Goal: Task Accomplishment & Management: Use online tool/utility

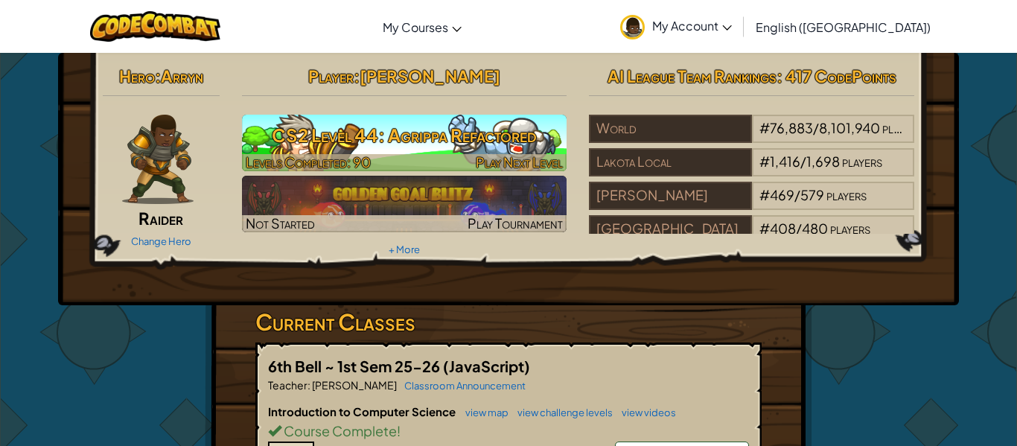
click at [445, 117] on img at bounding box center [404, 143] width 325 height 57
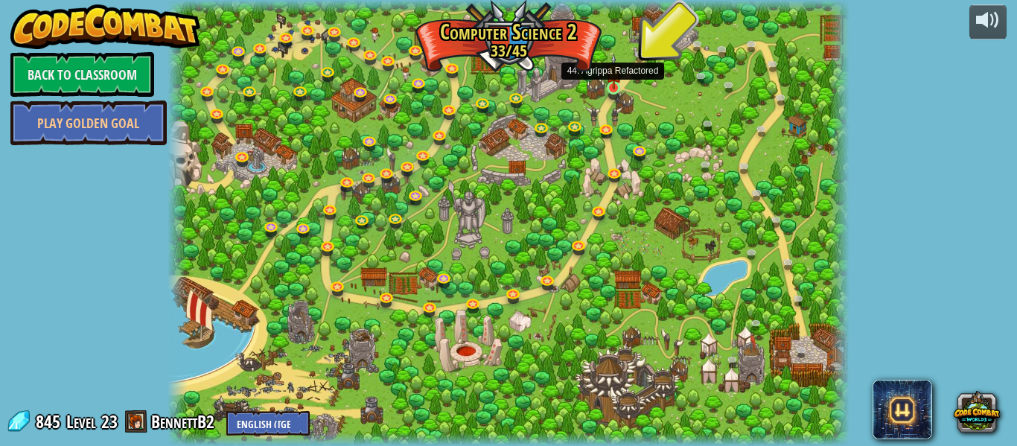
click at [608, 88] on img at bounding box center [614, 72] width 16 height 36
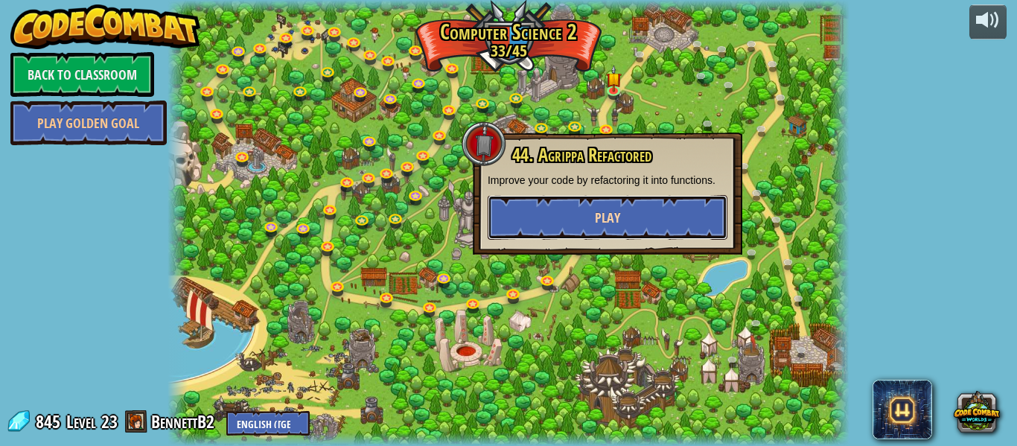
click at [574, 215] on button "Play" at bounding box center [608, 217] width 240 height 45
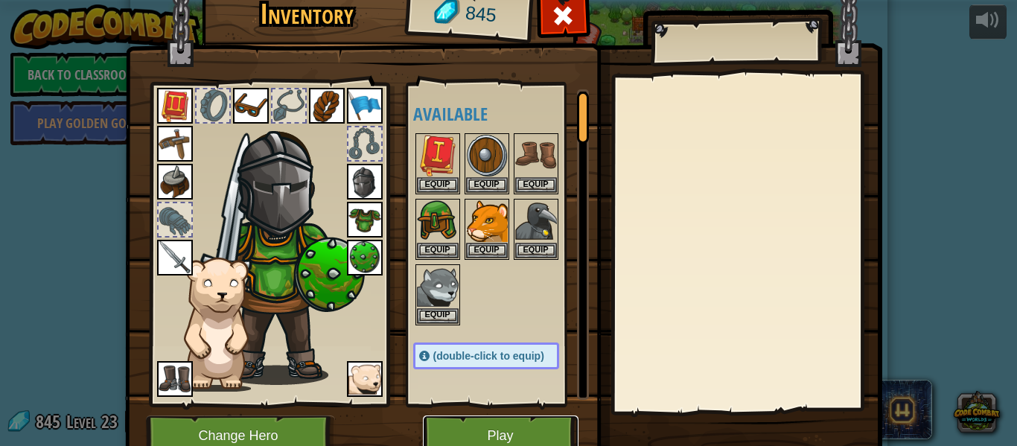
click at [486, 424] on button "Play" at bounding box center [501, 436] width 156 height 41
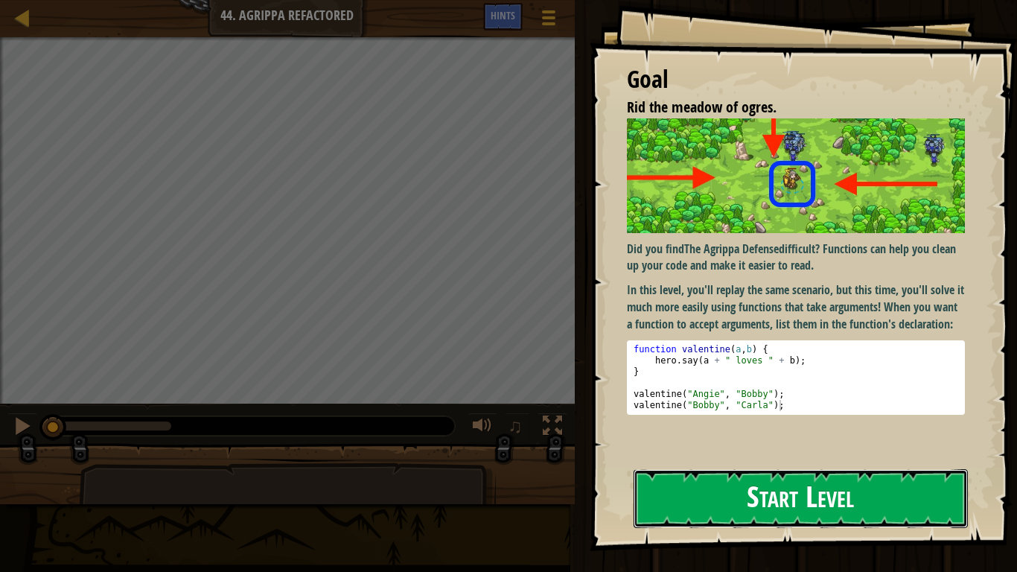
click at [684, 445] on button "Start Level" at bounding box center [801, 498] width 334 height 59
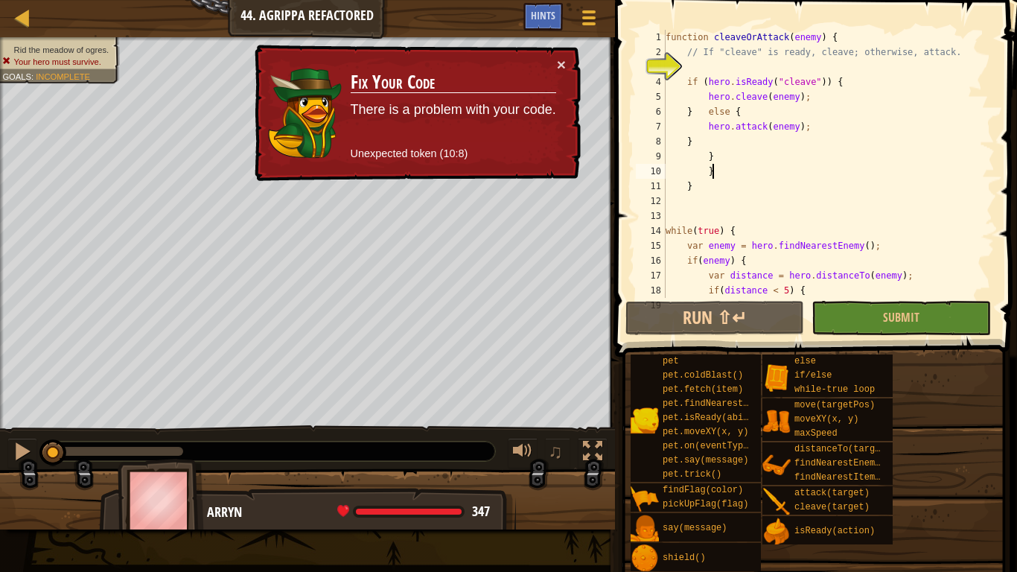
click at [733, 168] on div "function cleaveOrAttack ( enemy ) { // If "cleave" is ready, cleave; otherwise,…" at bounding box center [829, 186] width 332 height 313
type textarea "}"
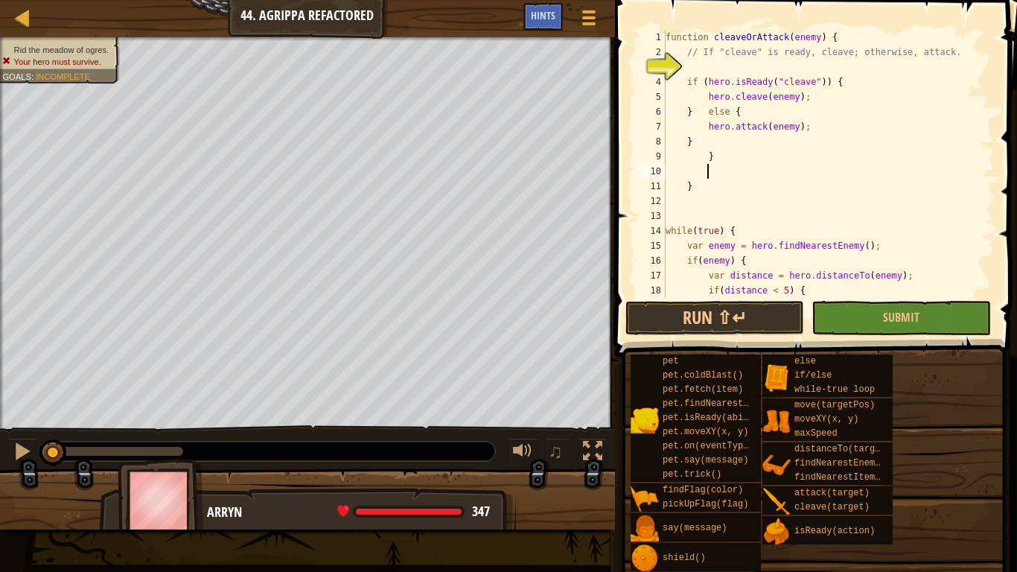
click at [693, 110] on div "function cleaveOrAttack ( enemy ) { // If "cleave" is ready, cleave; otherwise,…" at bounding box center [829, 186] width 332 height 313
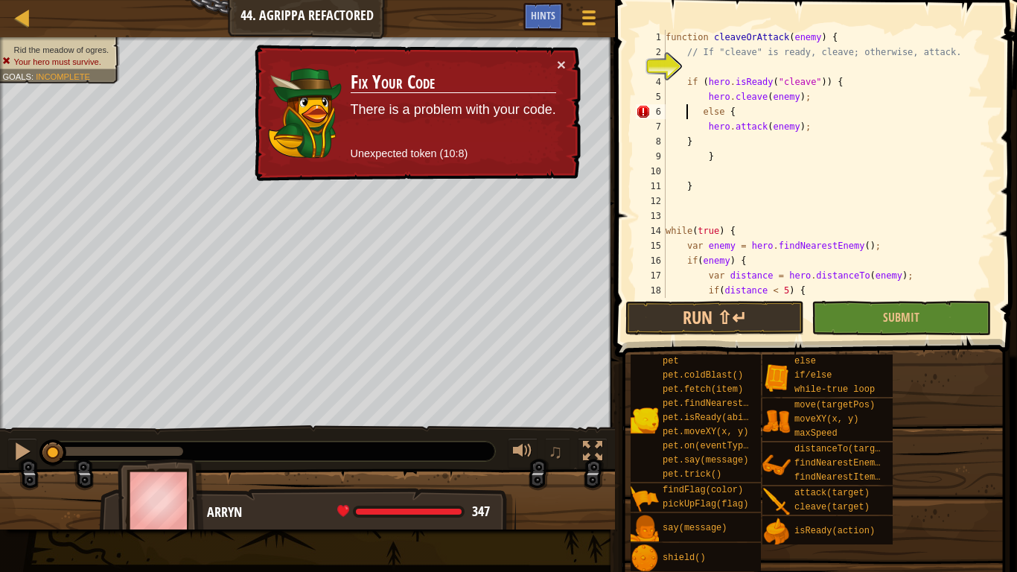
click at [666, 35] on div "function cleaveOrAttack ( enemy ) { // If "cleave" is ready, cleave; otherwise,…" at bounding box center [829, 186] width 332 height 313
click at [682, 82] on div "function cleaveOrAttack ( enemy ) { // If "cleave" is ready, cleave; otherwise,…" at bounding box center [829, 186] width 332 height 313
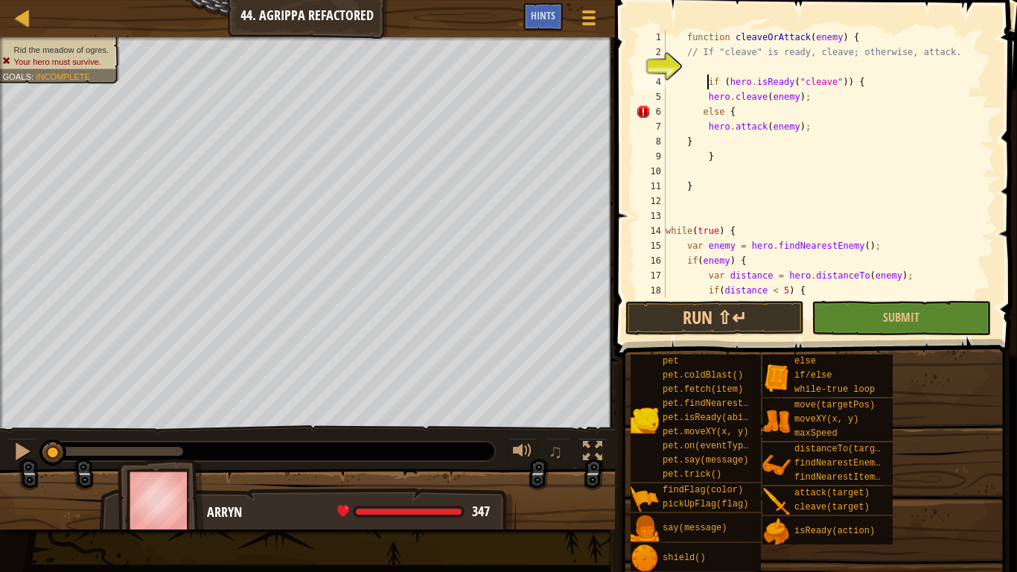
click at [696, 110] on div "function cleaveOrAttack ( enemy ) { // If "cleave" is ready, cleave; otherwise,…" at bounding box center [829, 186] width 332 height 313
click at [734, 318] on button "Run ⇧↵" at bounding box center [715, 318] width 179 height 34
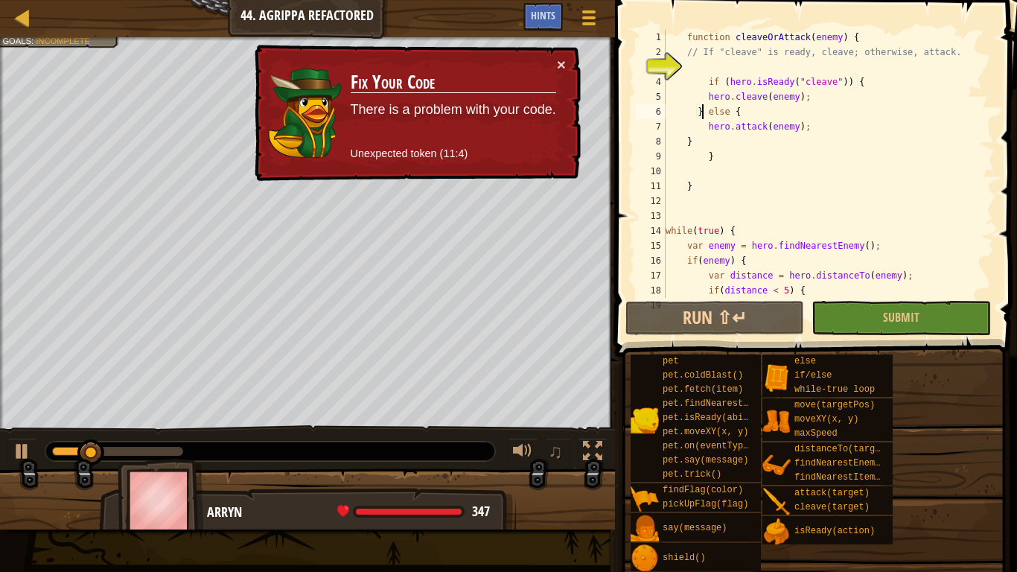
click at [717, 185] on div "function cleaveOrAttack ( enemy ) { // If "cleave" is ready, cleave; otherwise,…" at bounding box center [829, 186] width 332 height 313
type textarea "}"
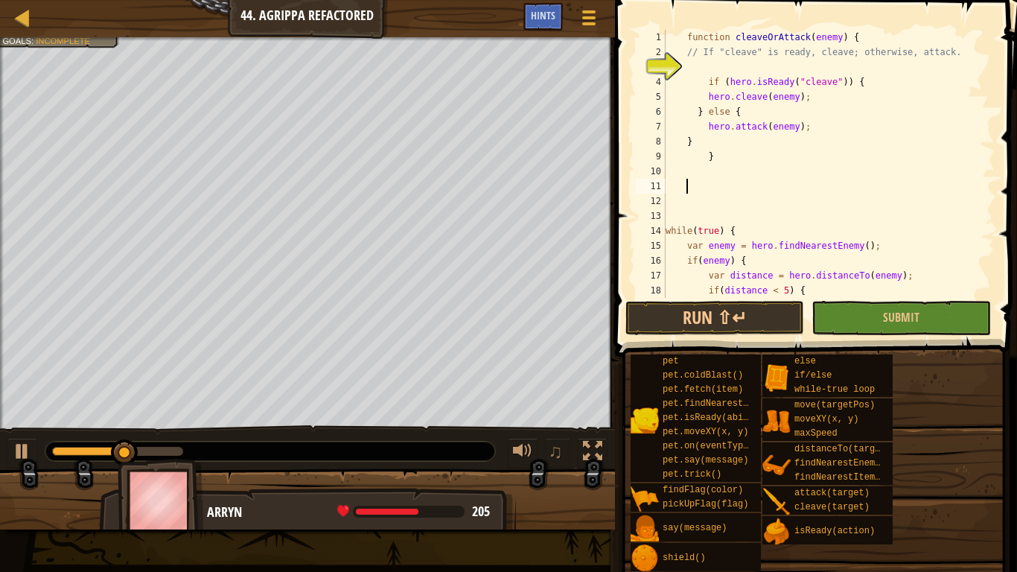
scroll to position [7, 2]
click at [836, 301] on button "Submit" at bounding box center [901, 318] width 179 height 34
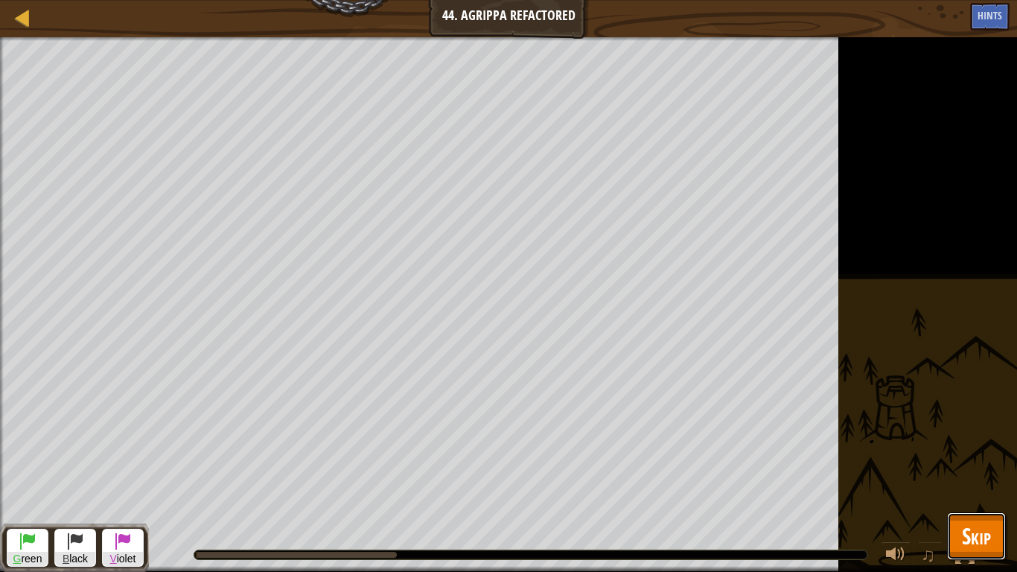
click at [967, 445] on span "Skip" at bounding box center [976, 536] width 29 height 31
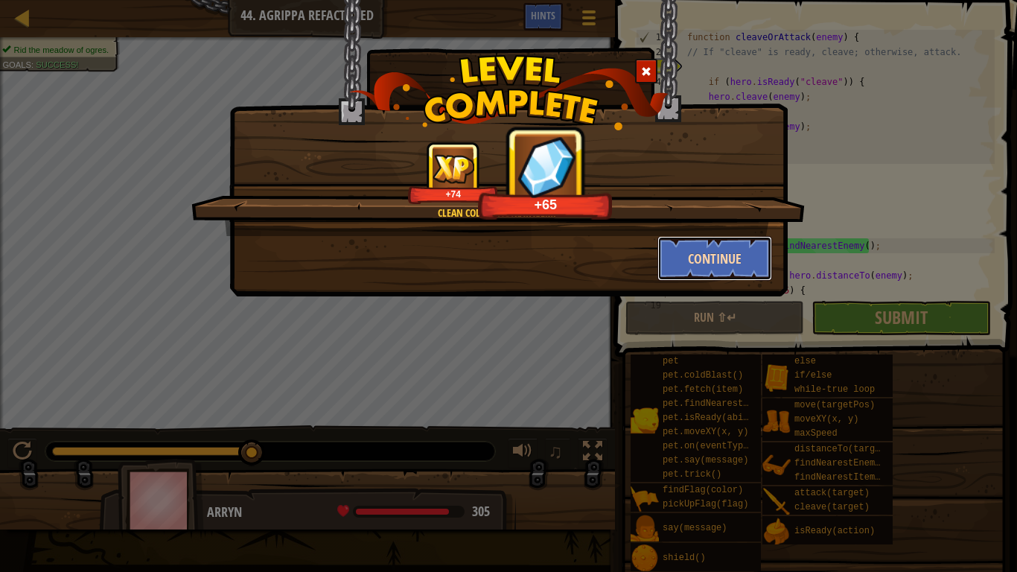
click at [693, 255] on button "Continue" at bounding box center [715, 258] width 115 height 45
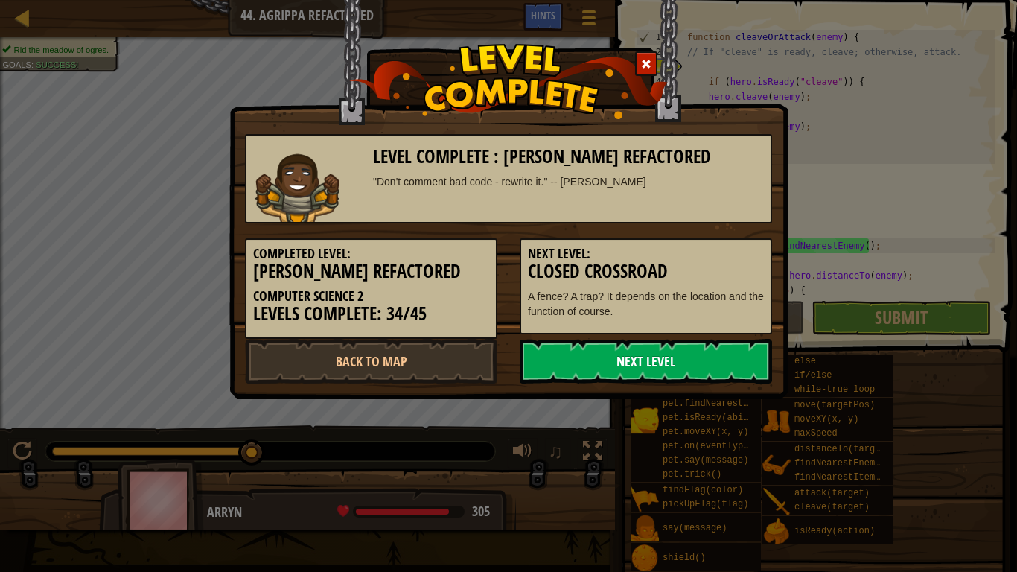
click at [588, 352] on link "Next Level" at bounding box center [646, 361] width 252 height 45
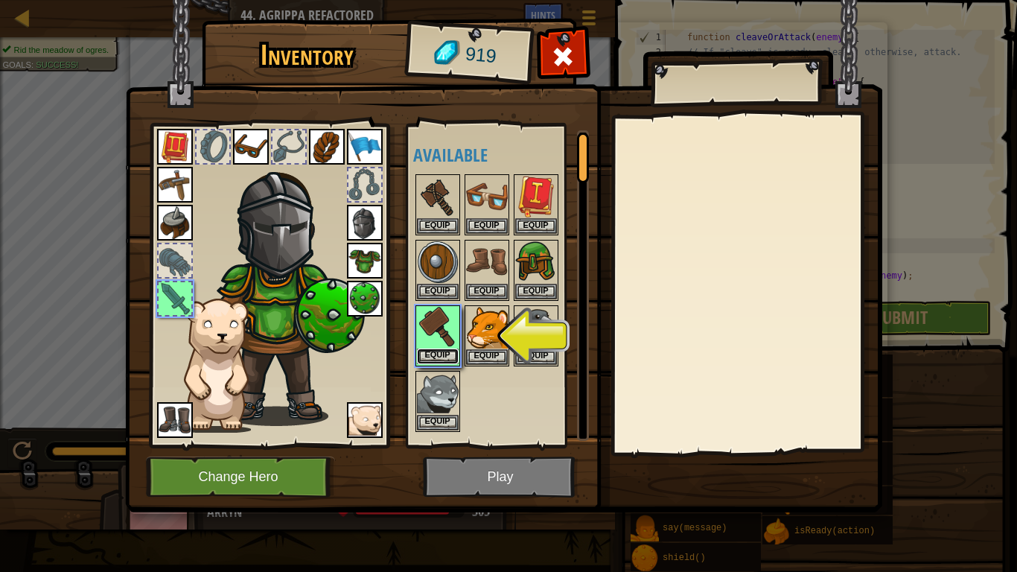
click at [448, 349] on button "Equip" at bounding box center [438, 357] width 42 height 16
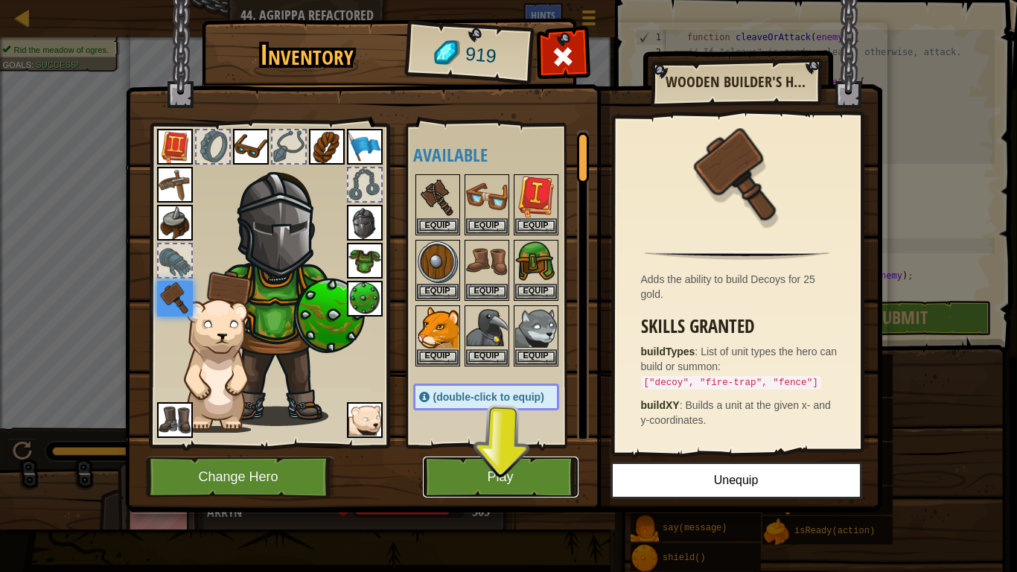
click at [510, 445] on button "Play" at bounding box center [501, 477] width 156 height 41
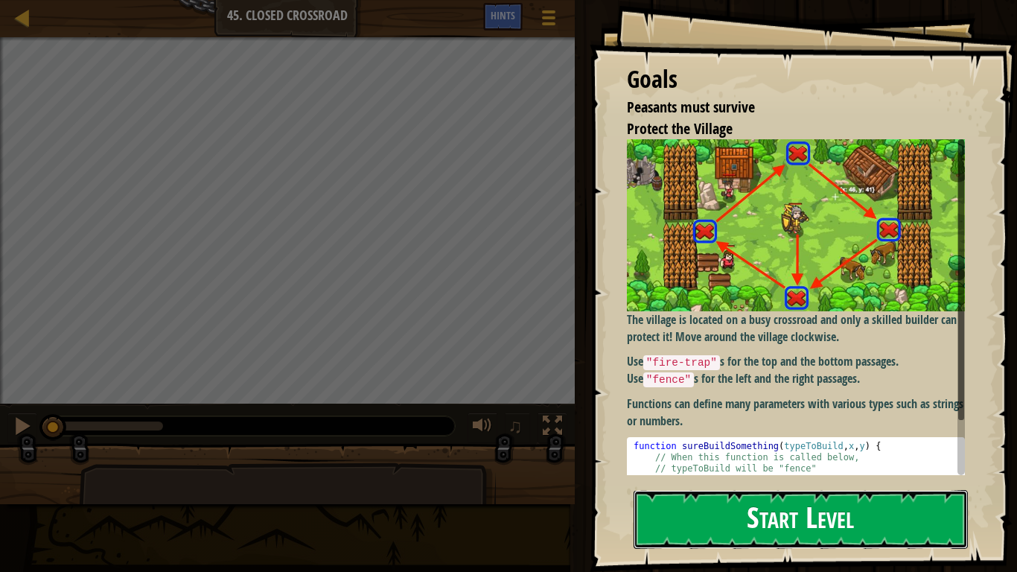
click at [670, 445] on button "Start Level" at bounding box center [801, 519] width 334 height 59
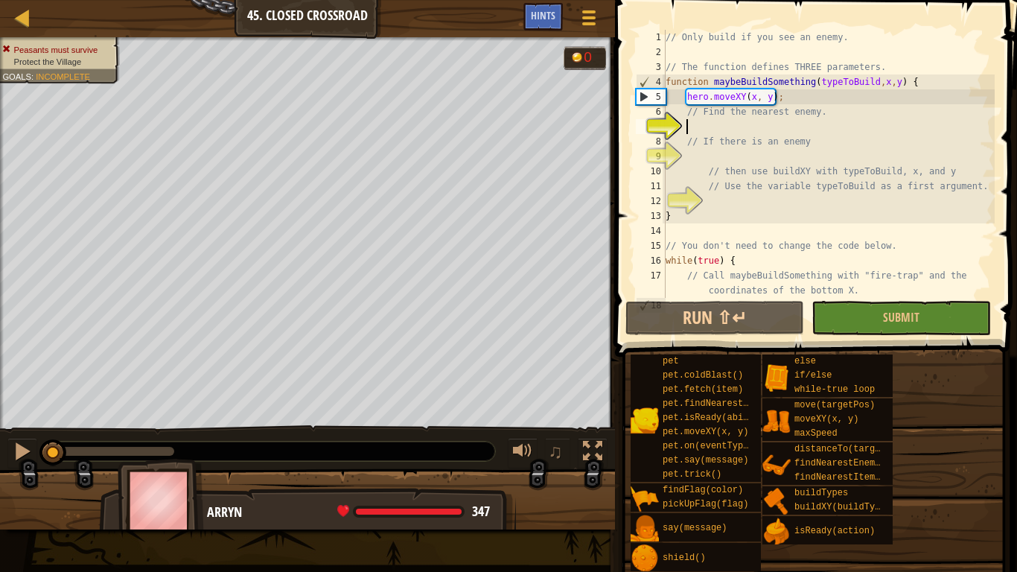
type textarea "find"
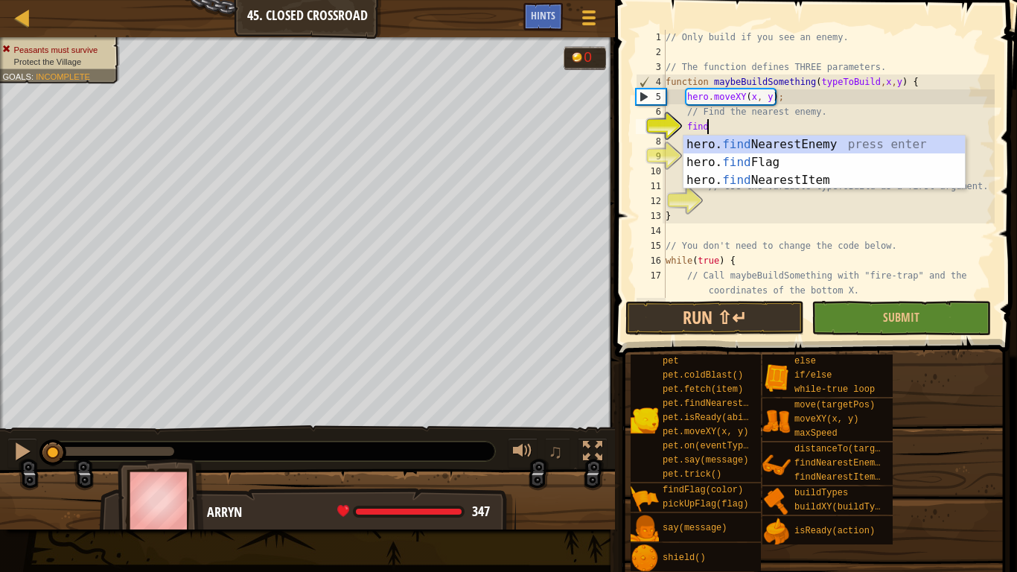
scroll to position [7, 5]
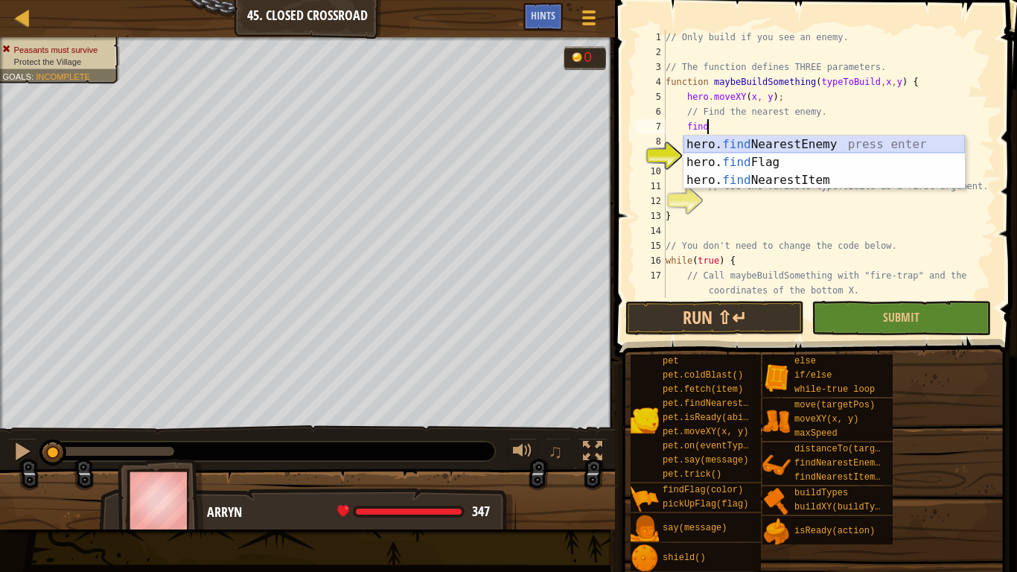
click at [777, 137] on div "hero. find NearestEnemy press enter hero. find Flag press enter hero. find Near…" at bounding box center [825, 180] width 282 height 89
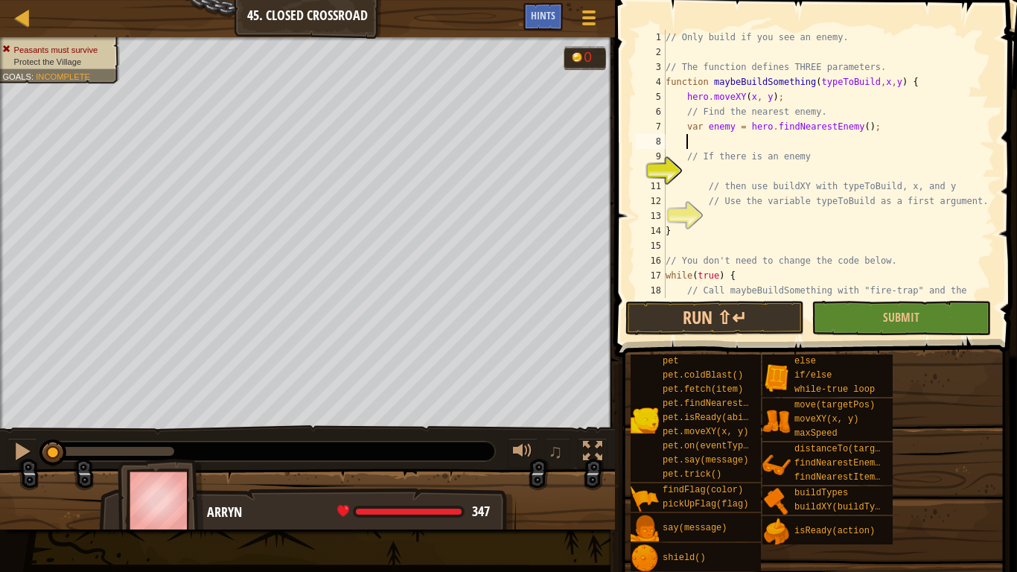
click at [767, 166] on div "// Only build if you see an enemy. // The function defines THREE parameters. fu…" at bounding box center [829, 186] width 332 height 313
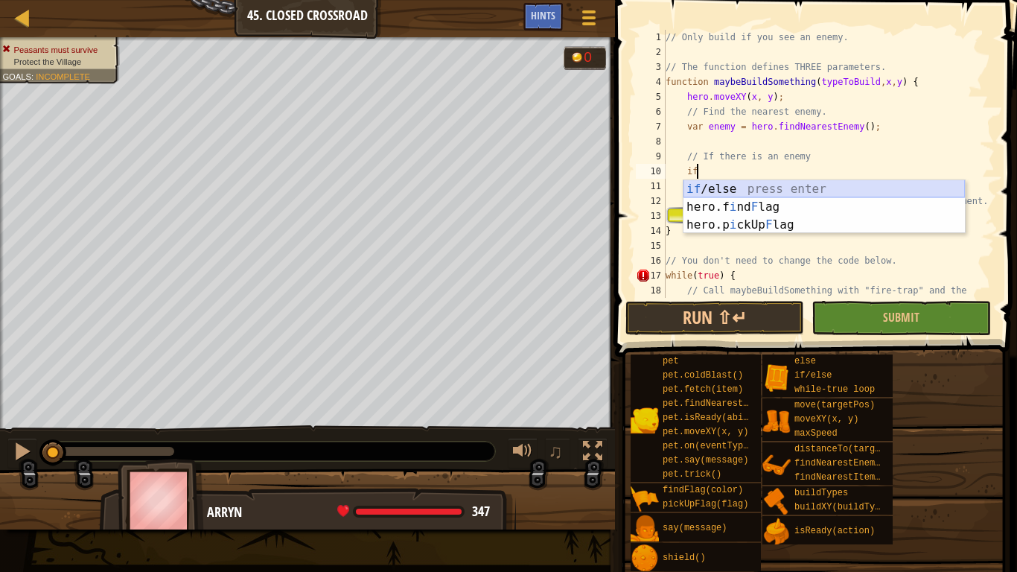
click at [767, 188] on div "if /else press enter hero.f i nd F lag press enter hero.p i ckUp F lag press en…" at bounding box center [825, 224] width 282 height 89
type textarea "if (enemy) {"
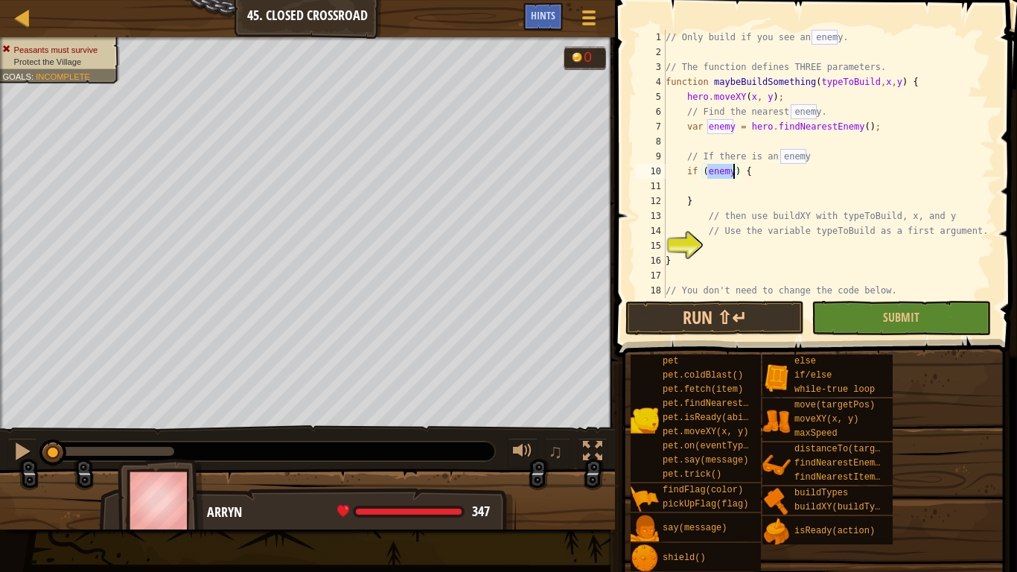
click at [692, 190] on div "// Only build if you see an enemy. // The function defines THREE parameters. fu…" at bounding box center [829, 179] width 332 height 298
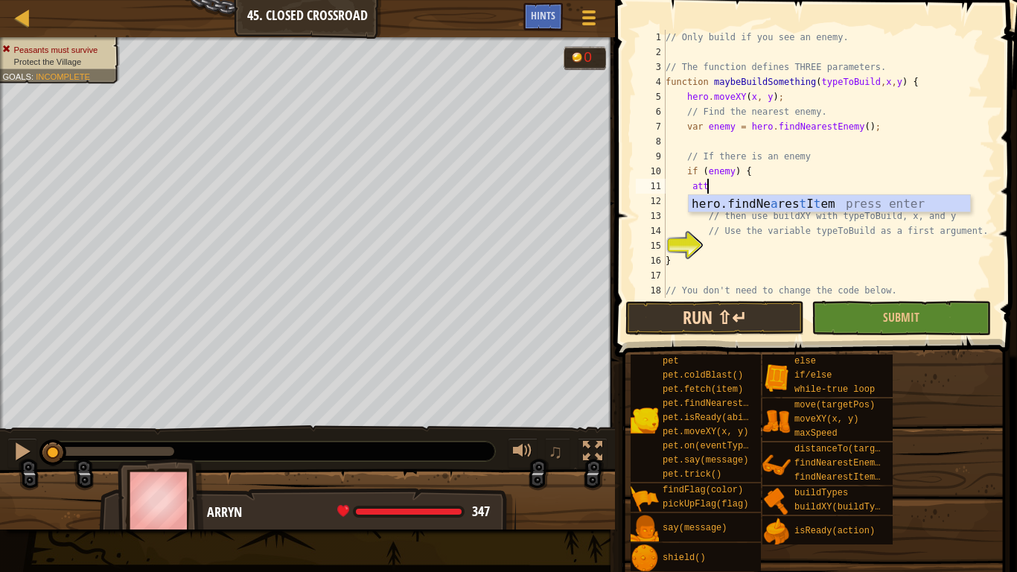
scroll to position [7, 6]
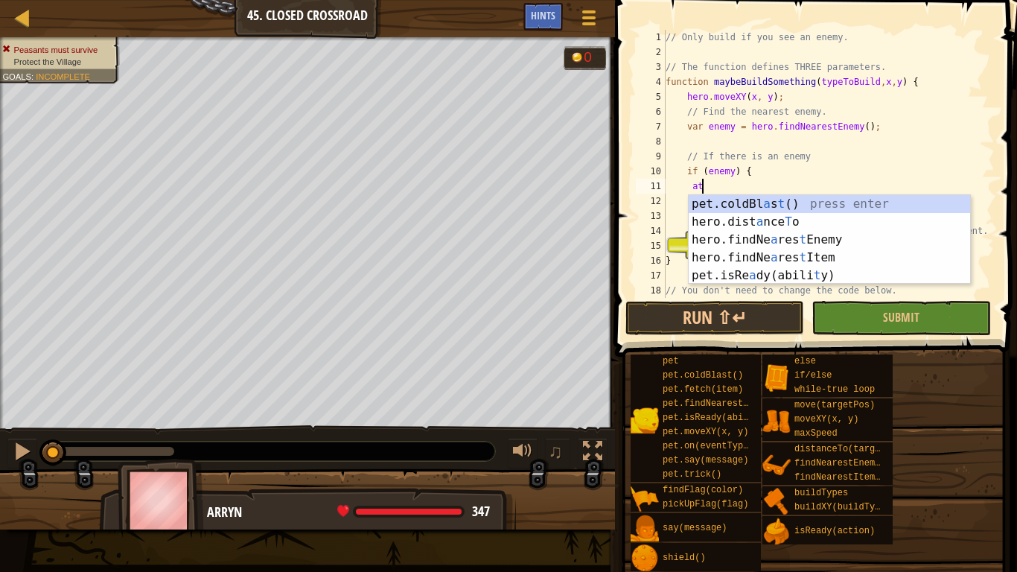
type textarea "a"
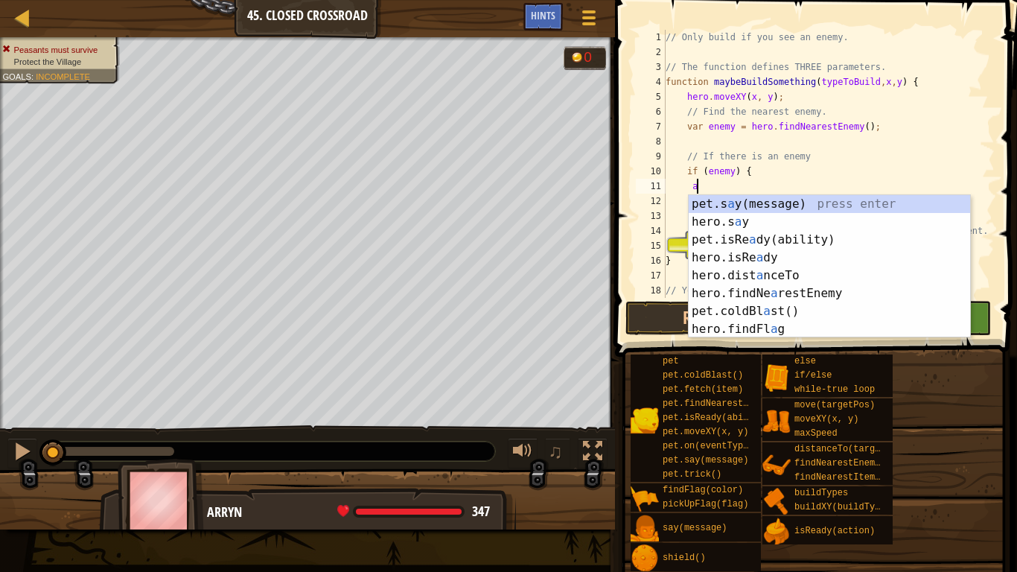
scroll to position [7, 5]
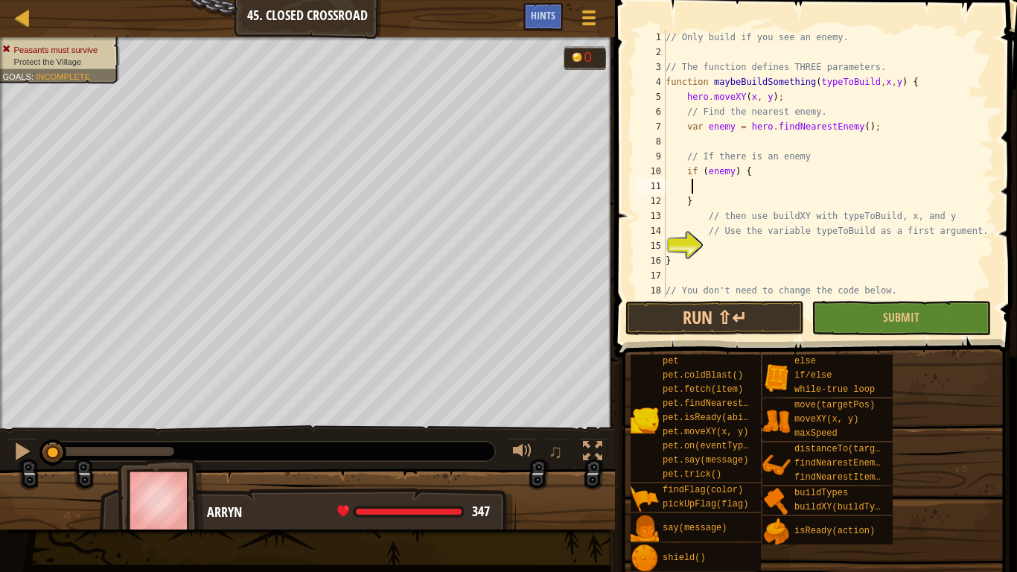
type textarea "a"
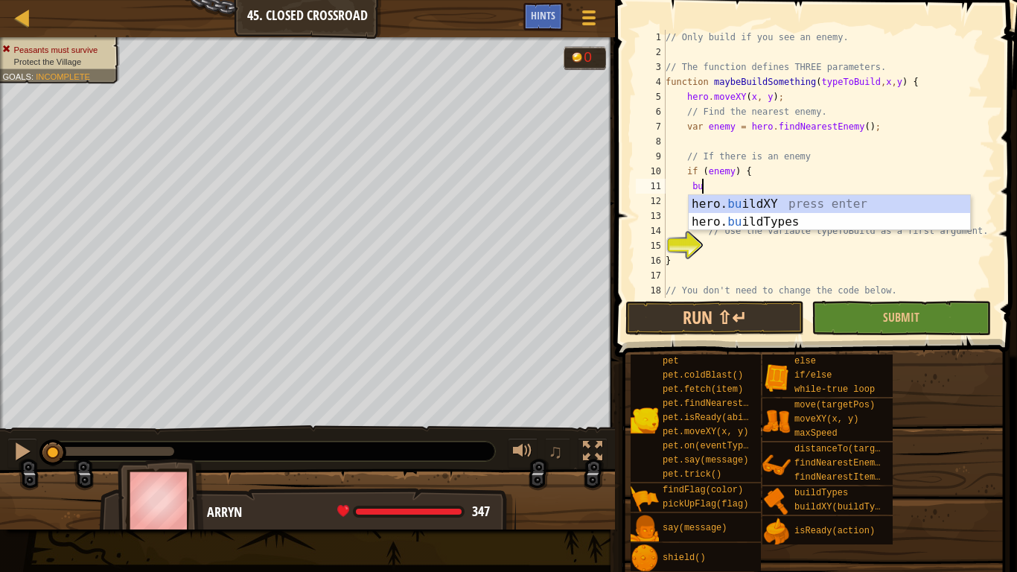
scroll to position [7, 6]
click at [724, 208] on div "hero. [PERSON_NAME] ldXY press enter hero. [PERSON_NAME] ldTypes press enter" at bounding box center [830, 231] width 282 height 72
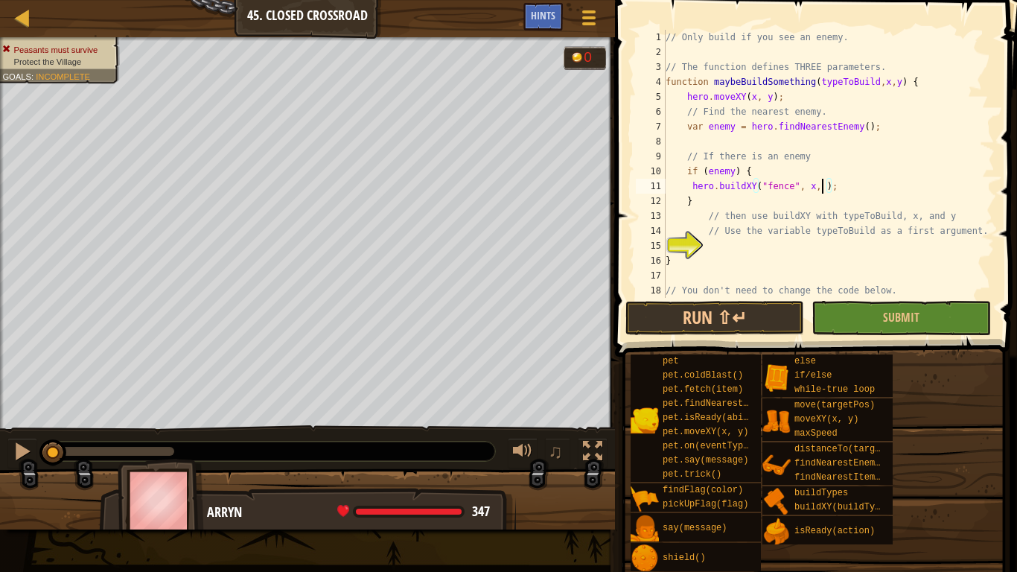
scroll to position [7, 23]
click at [789, 193] on div "// Only build if you see an enemy. // The function defines THREE parameters. fu…" at bounding box center [829, 179] width 332 height 298
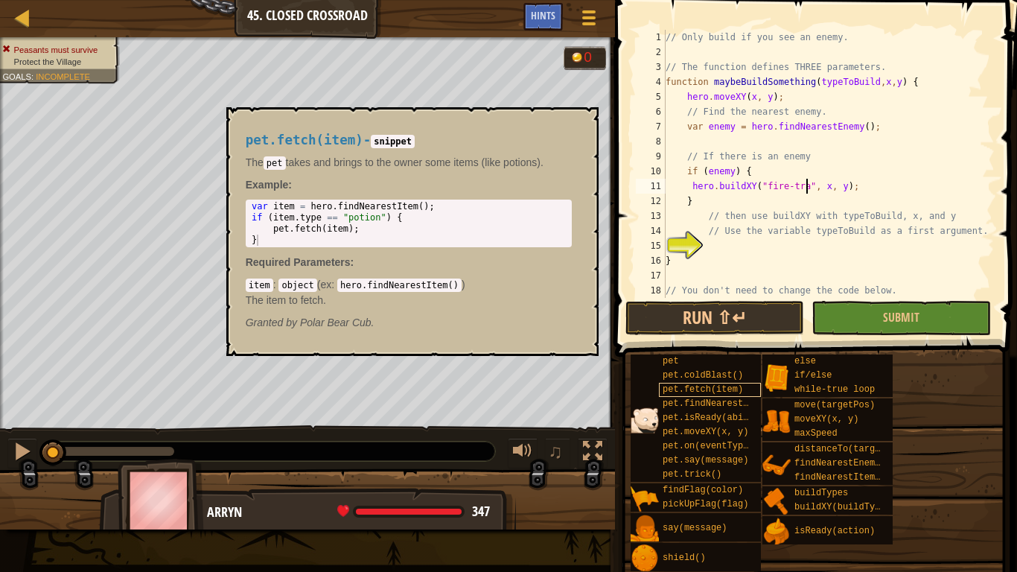
type textarea "hero.buildXY("fire-trap", x, y);"
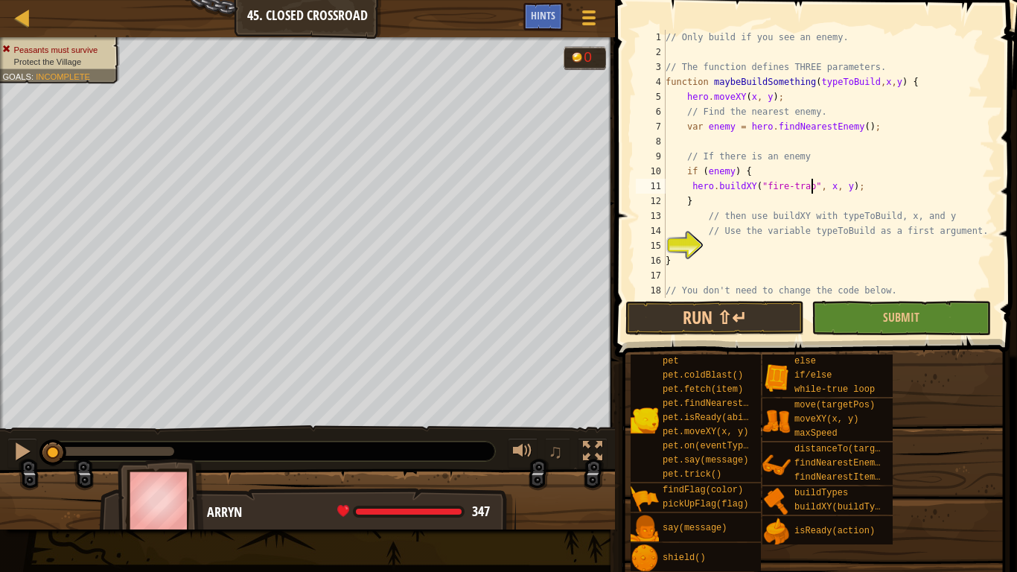
click at [735, 244] on div "// Only build if you see an enemy. // The function defines THREE parameters. fu…" at bounding box center [829, 179] width 332 height 298
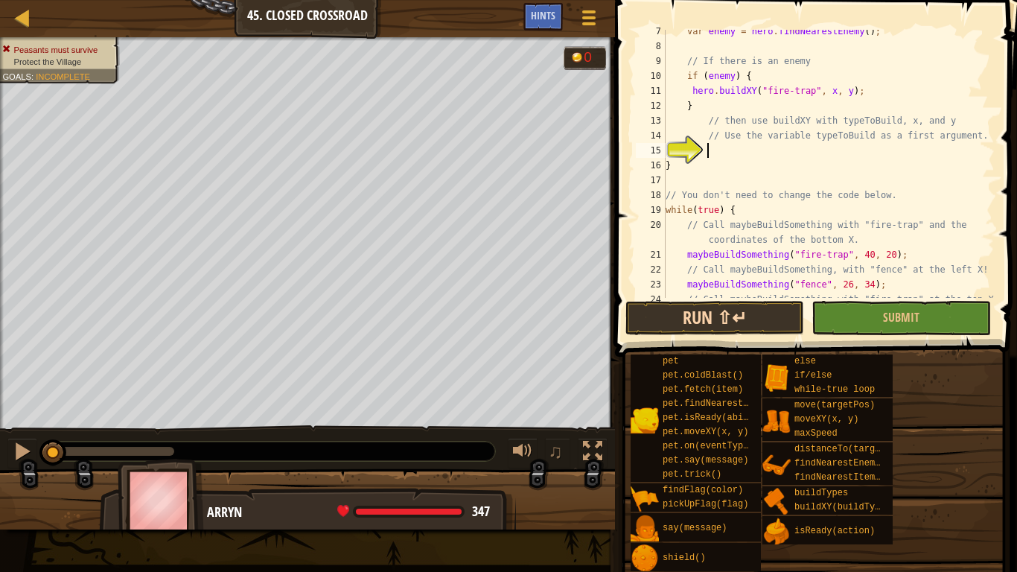
scroll to position [96, 0]
click at [722, 308] on button "Run ⇧↵" at bounding box center [715, 318] width 179 height 34
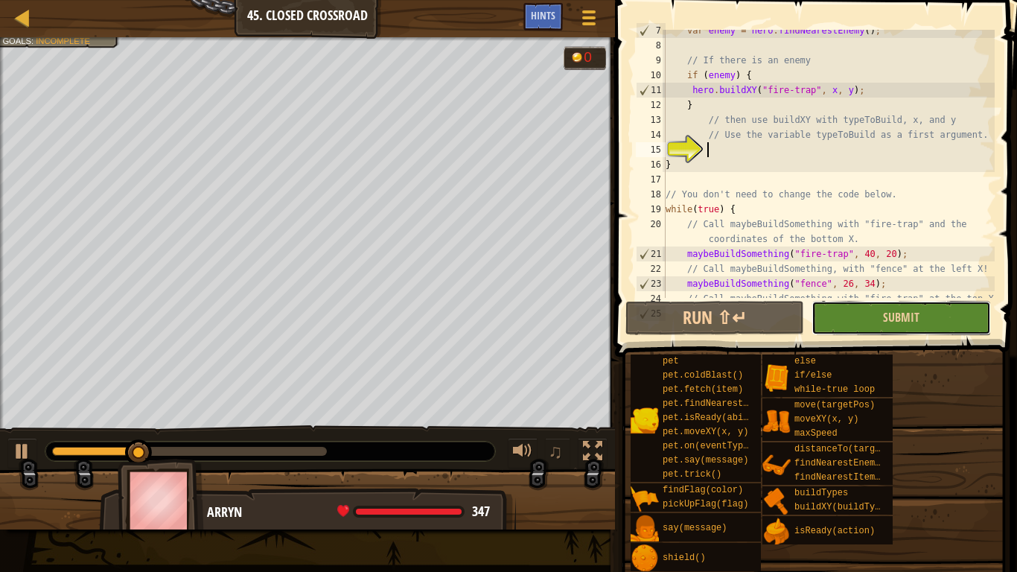
click at [862, 319] on button "Submit" at bounding box center [901, 318] width 179 height 34
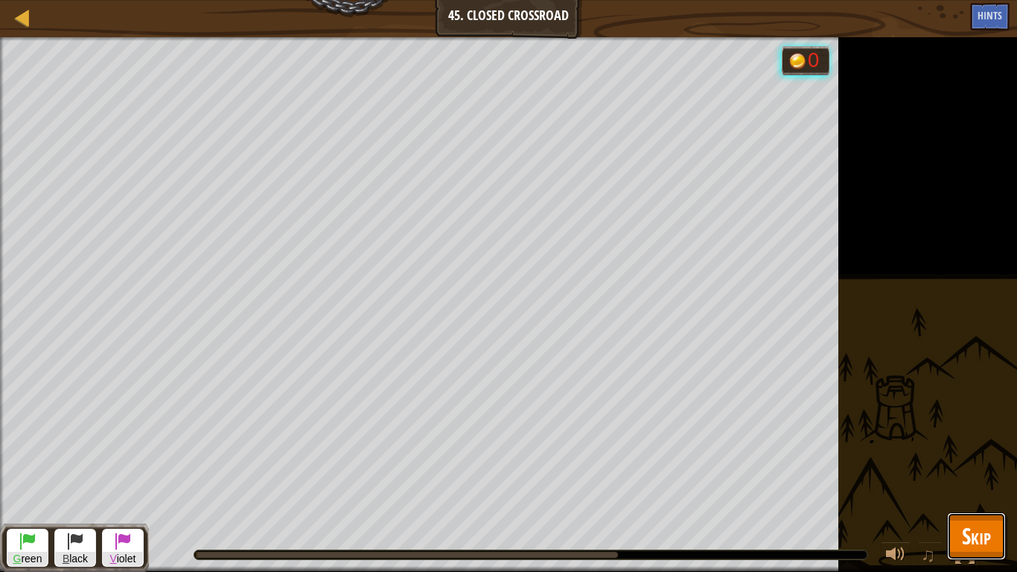
click at [970, 445] on span "Skip" at bounding box center [976, 536] width 29 height 31
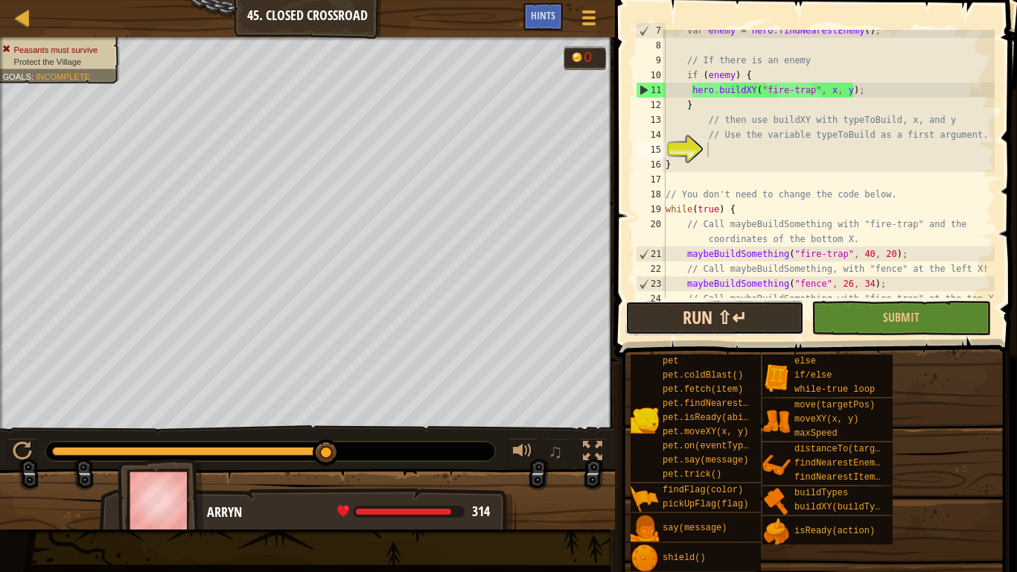
click at [715, 318] on button "Run ⇧↵" at bounding box center [715, 318] width 179 height 34
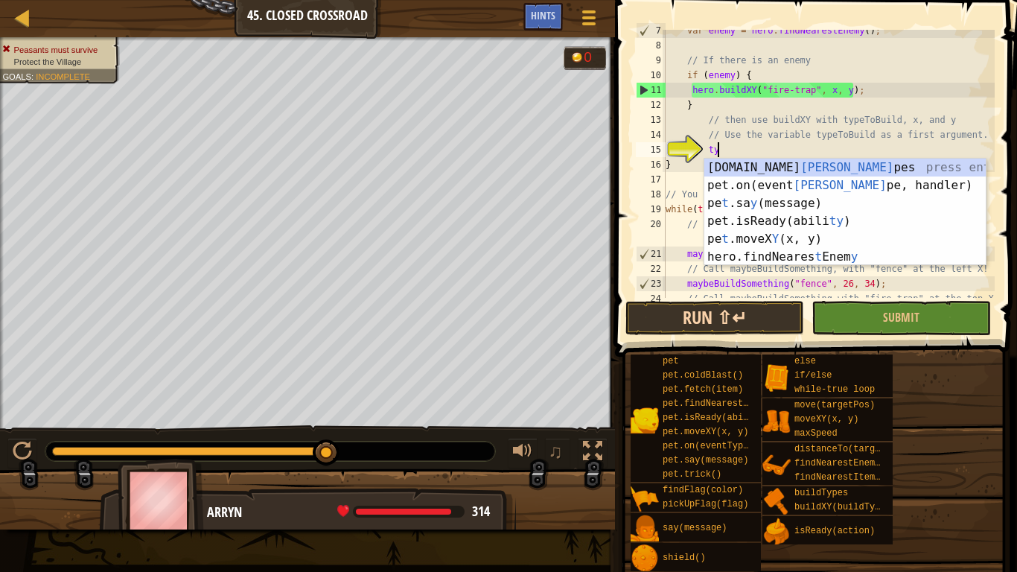
scroll to position [7, 7]
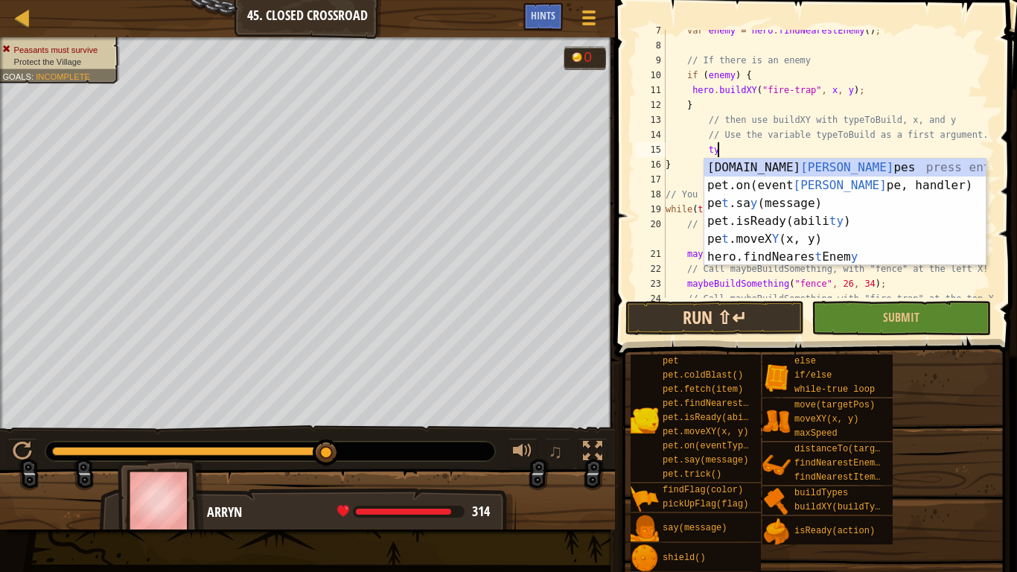
type textarea "t"
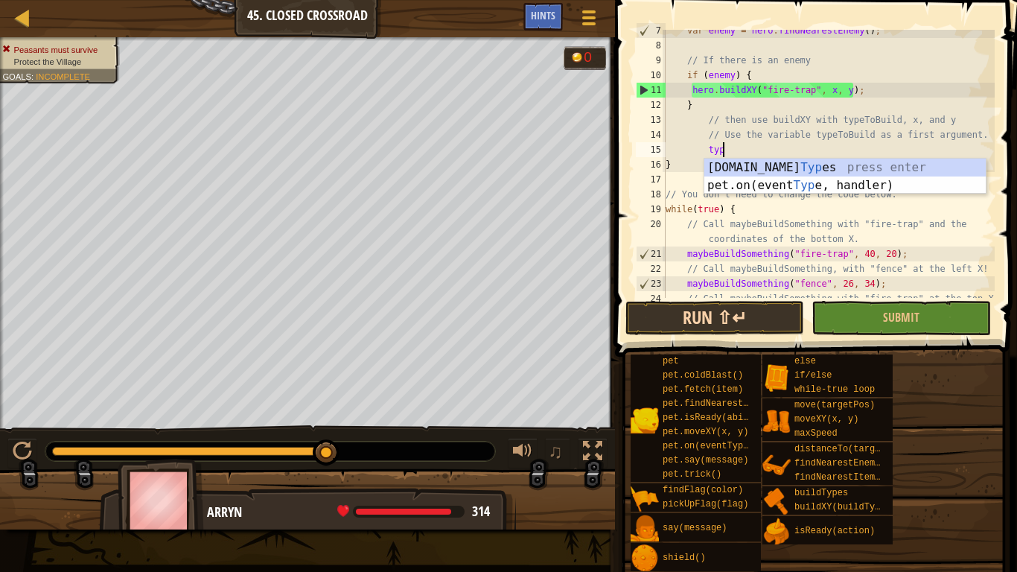
scroll to position [7, 8]
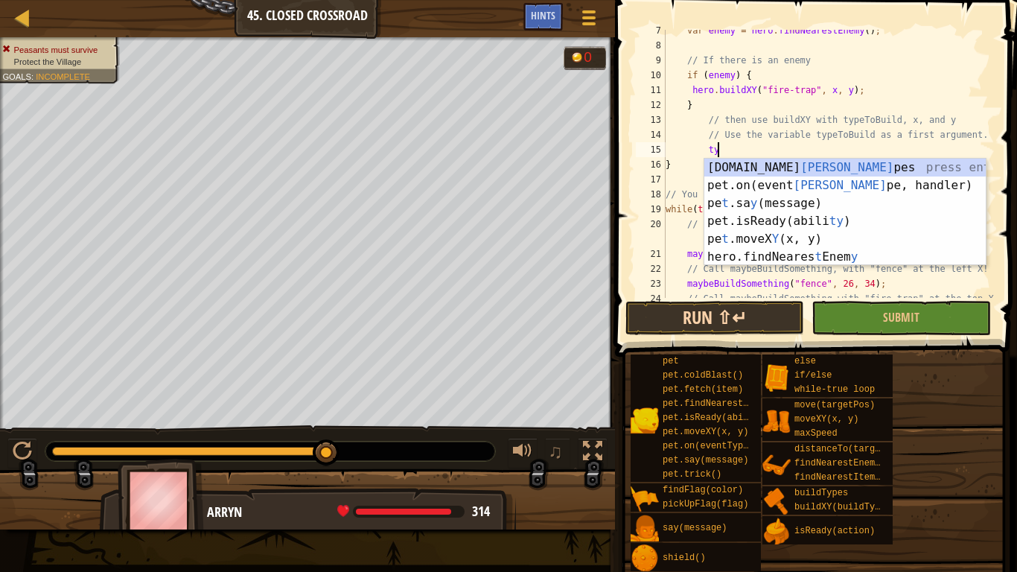
type textarea "t"
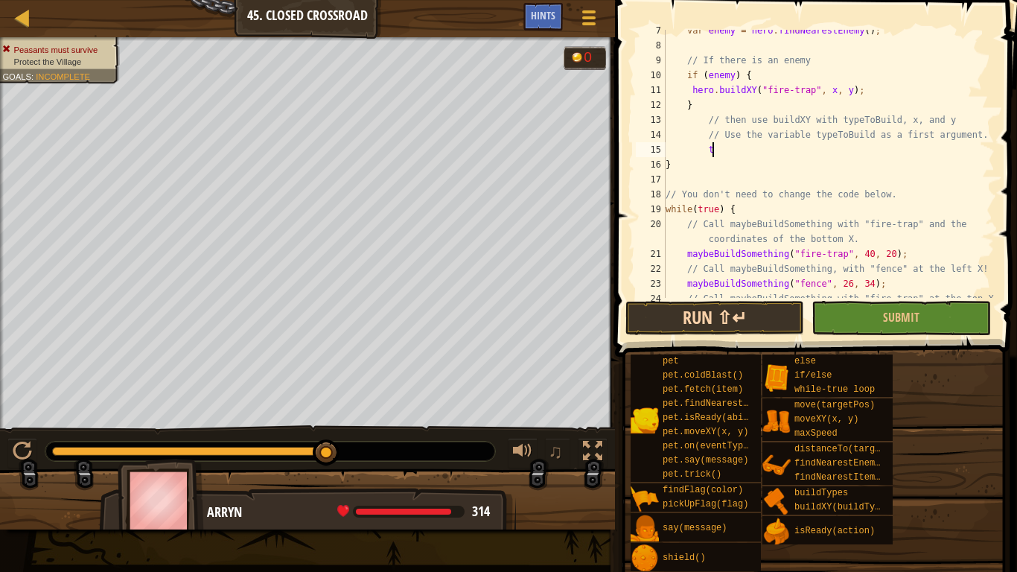
scroll to position [7, 5]
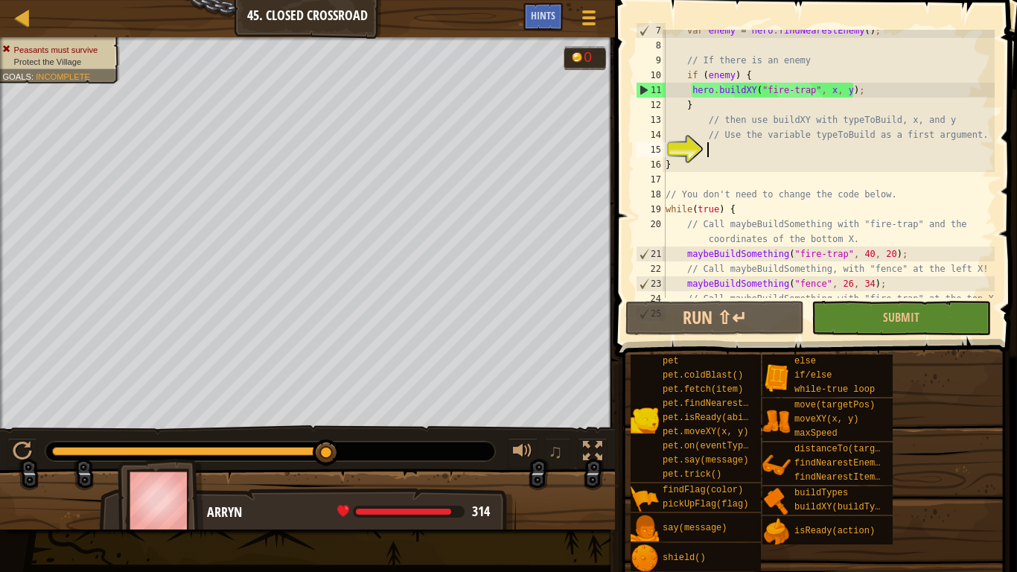
click at [810, 95] on div "var enemy = hero . findNearestEnemy ( ) ; // If there is an enemy if ( enemy ) …" at bounding box center [829, 172] width 332 height 298
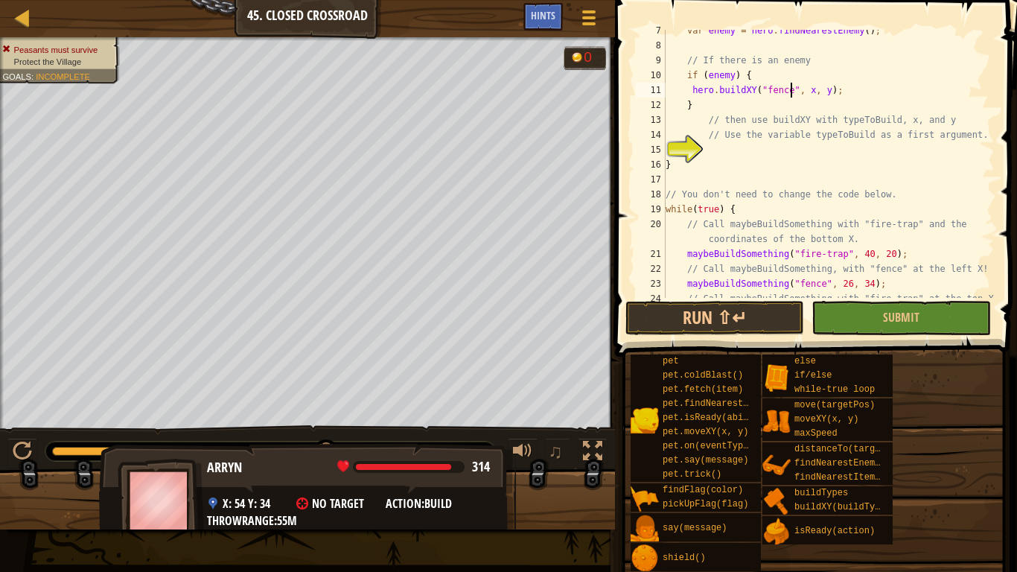
scroll to position [7, 18]
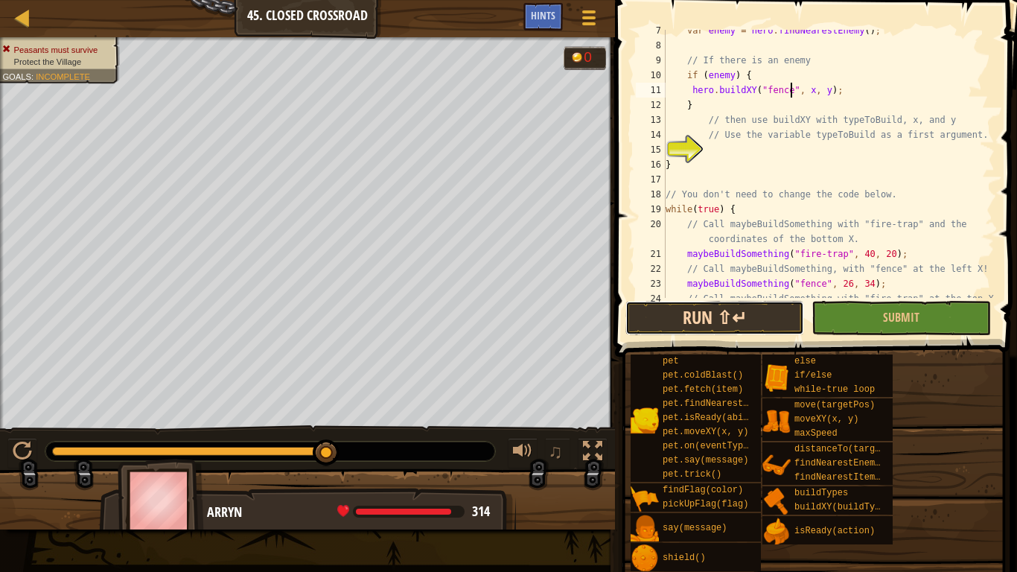
click at [755, 310] on button "Run ⇧↵" at bounding box center [715, 318] width 179 height 34
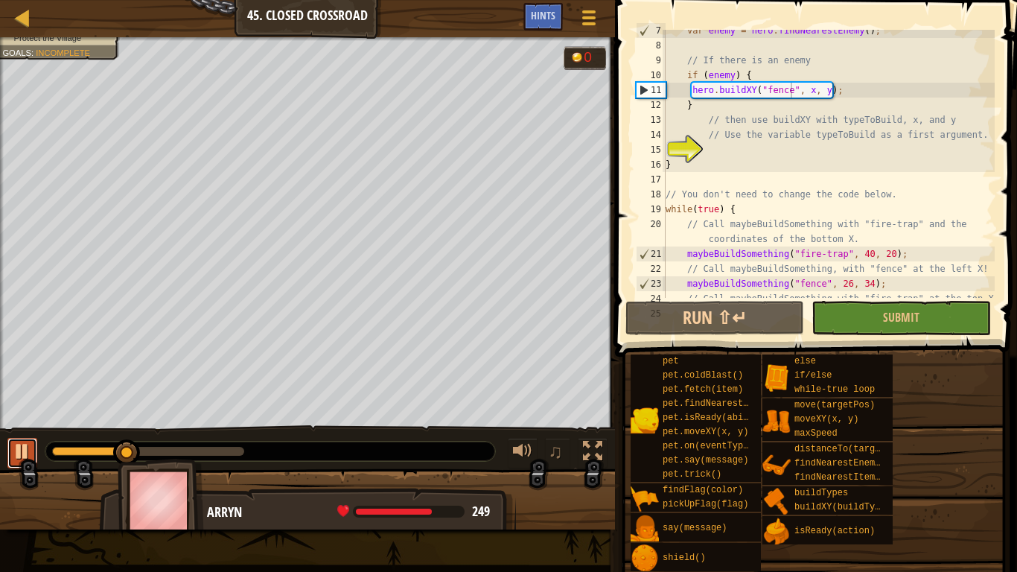
click at [19, 445] on div at bounding box center [22, 451] width 19 height 19
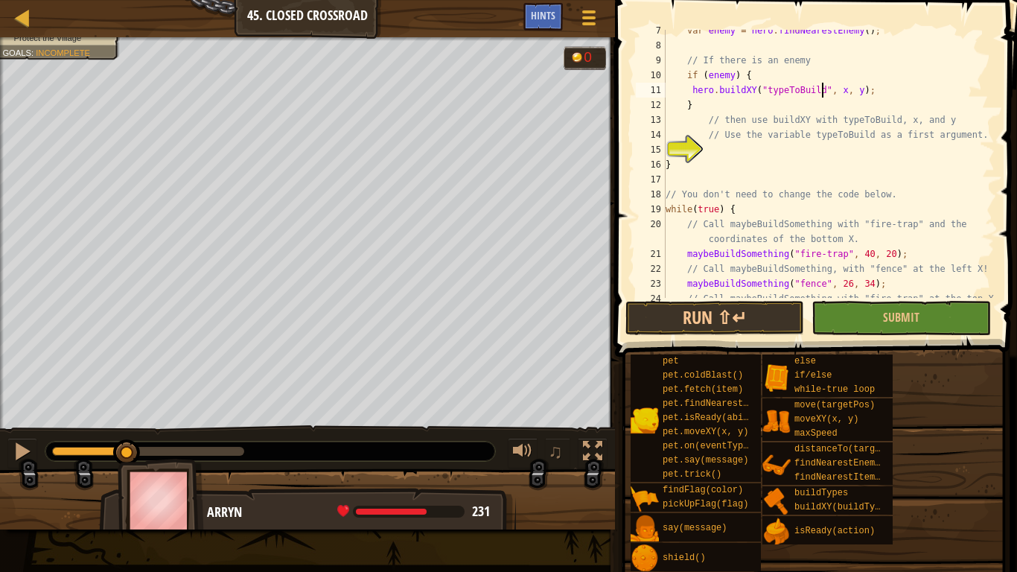
scroll to position [7, 22]
type textarea "hero.buildXY("typeToBuild", x, y);"
click at [770, 311] on button "Run ⇧↵" at bounding box center [715, 318] width 179 height 34
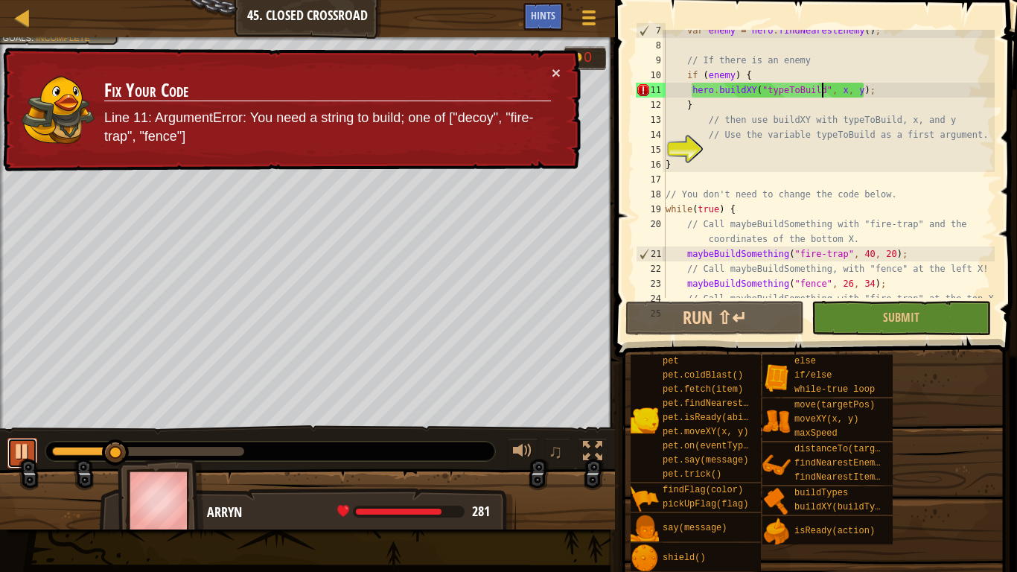
click at [25, 445] on div at bounding box center [22, 451] width 19 height 19
click at [734, 154] on div "var enemy = hero . findNearestEnemy ( ) ; // If there is an enemy if ( enemy ) …" at bounding box center [829, 172] width 332 height 298
click at [872, 91] on div "var enemy = hero . findNearestEnemy ( ) ; // If there is an enemy if ( enemy ) …" at bounding box center [829, 172] width 332 height 298
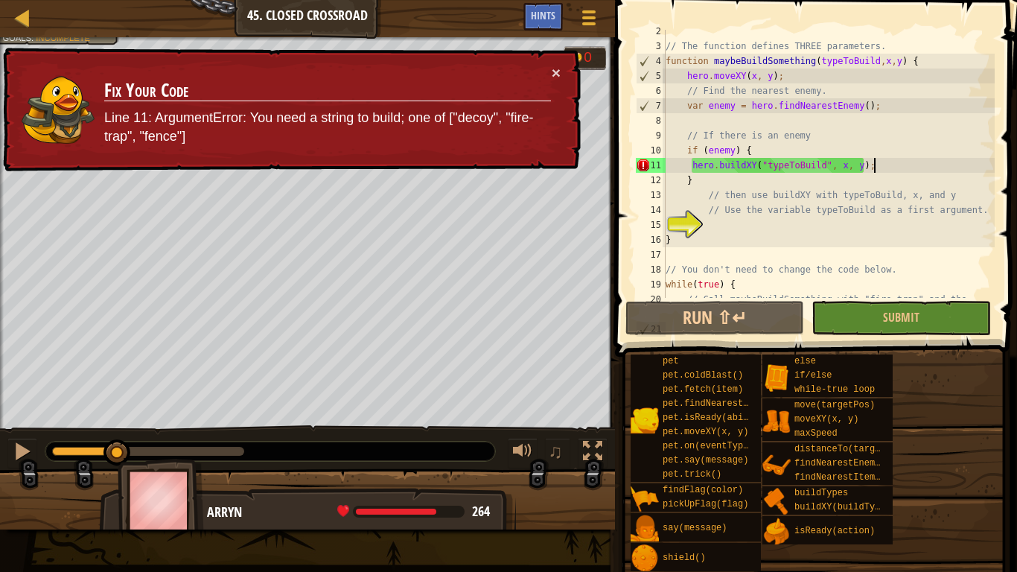
scroll to position [0, 0]
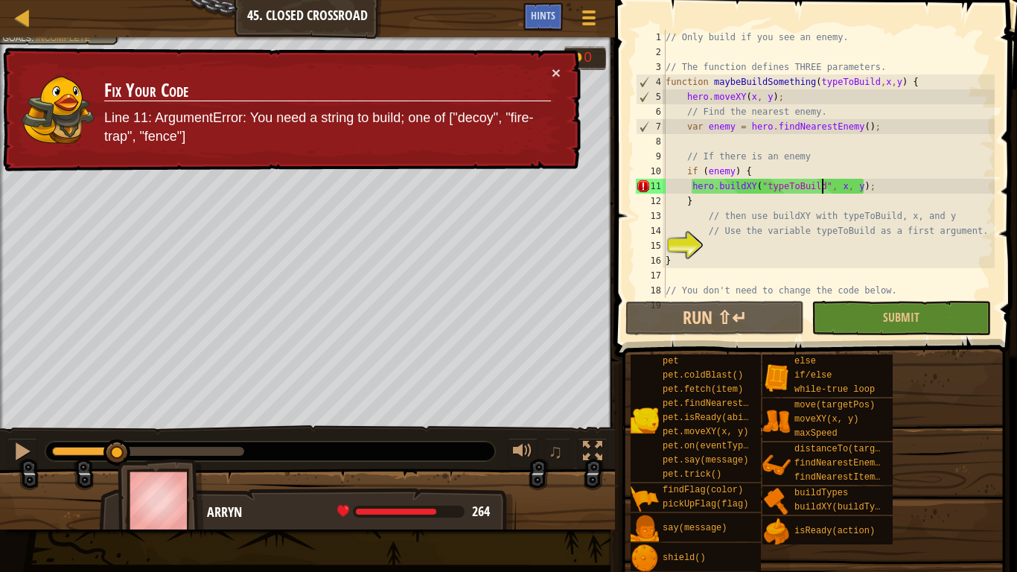
click at [822, 191] on div "// Only build if you see an enemy. // The function defines THREE parameters. fu…" at bounding box center [829, 179] width 332 height 298
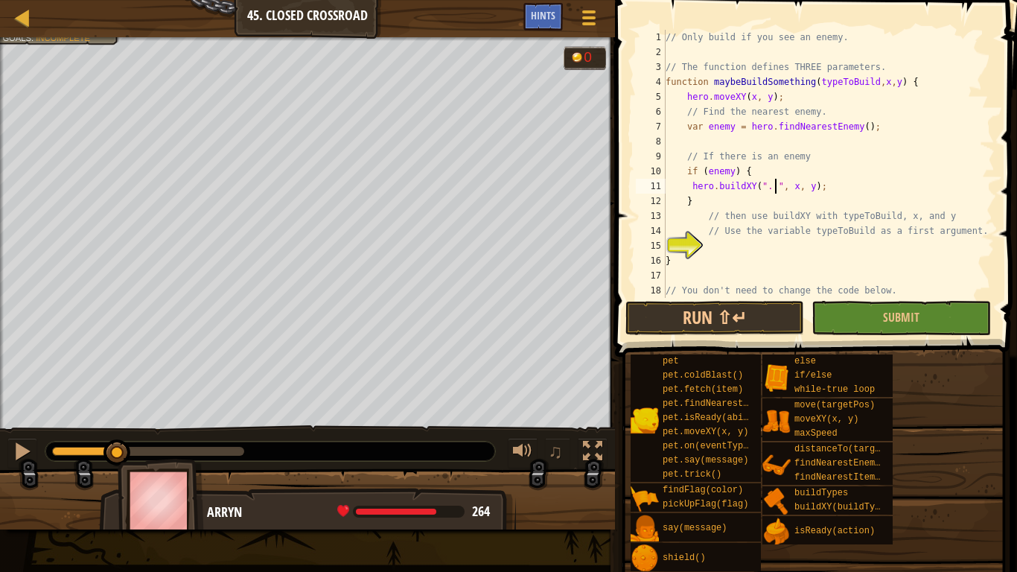
scroll to position [7, 16]
click at [766, 323] on button "Run ⇧↵" at bounding box center [715, 318] width 179 height 34
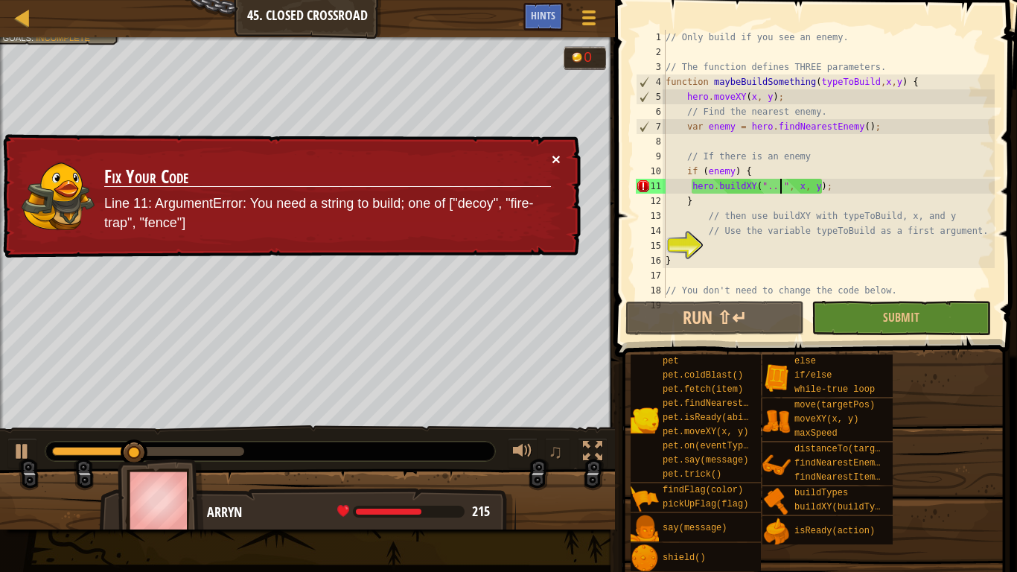
click at [559, 156] on button "×" at bounding box center [556, 159] width 9 height 16
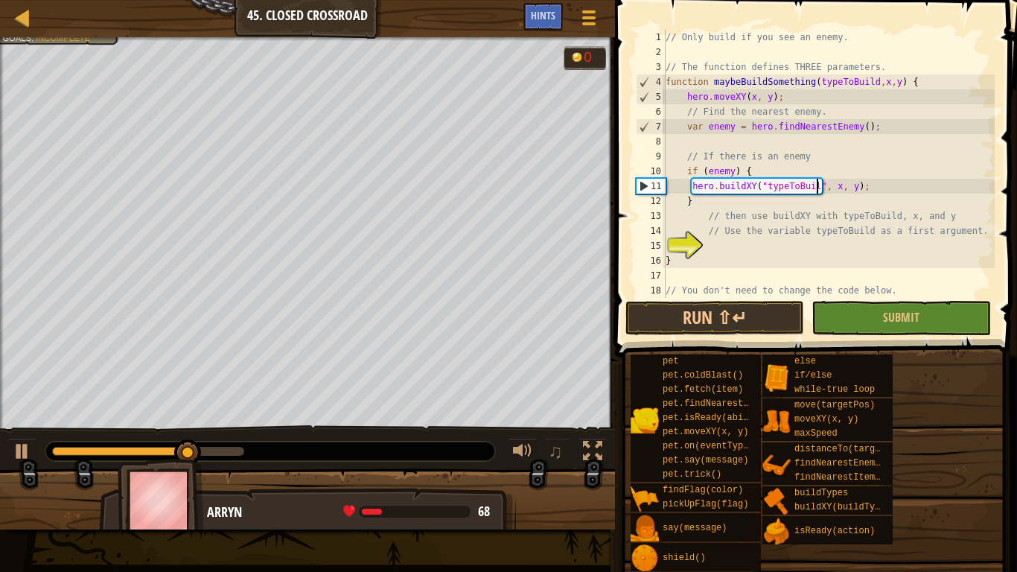
scroll to position [7, 22]
click at [763, 331] on button "Run ⇧↵" at bounding box center [715, 318] width 179 height 34
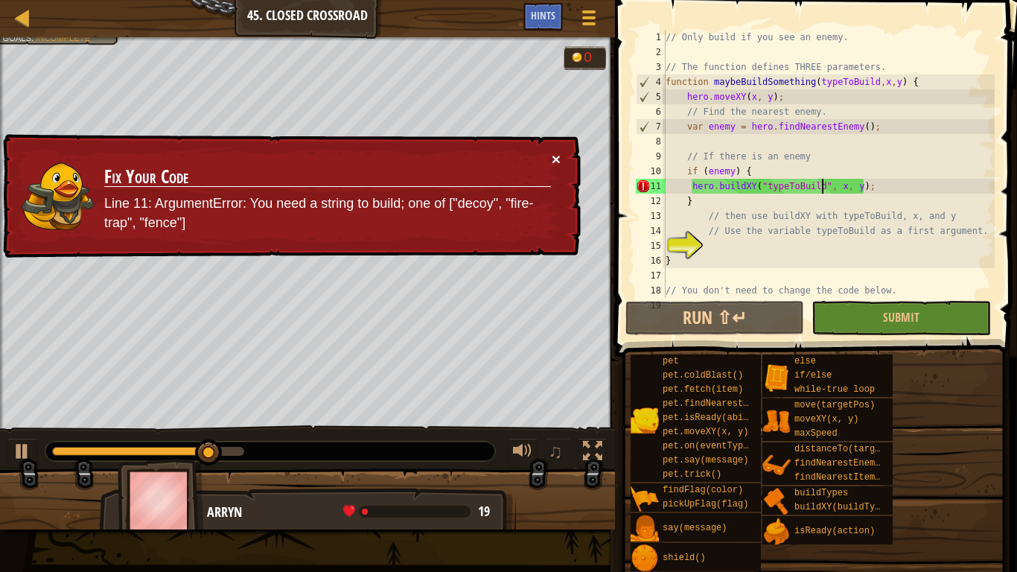
click at [558, 157] on button "×" at bounding box center [556, 159] width 9 height 16
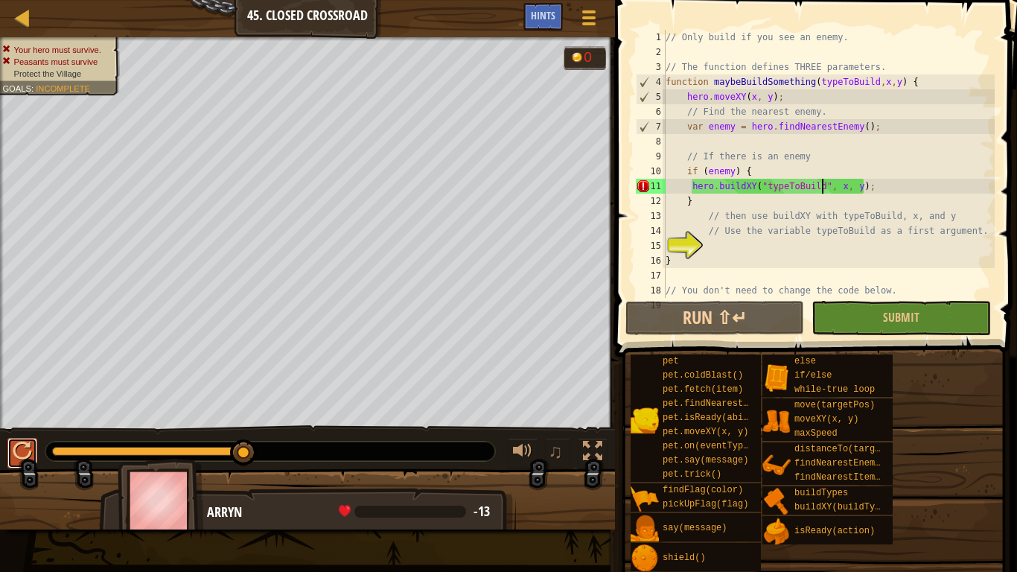
click at [25, 445] on div at bounding box center [22, 451] width 19 height 19
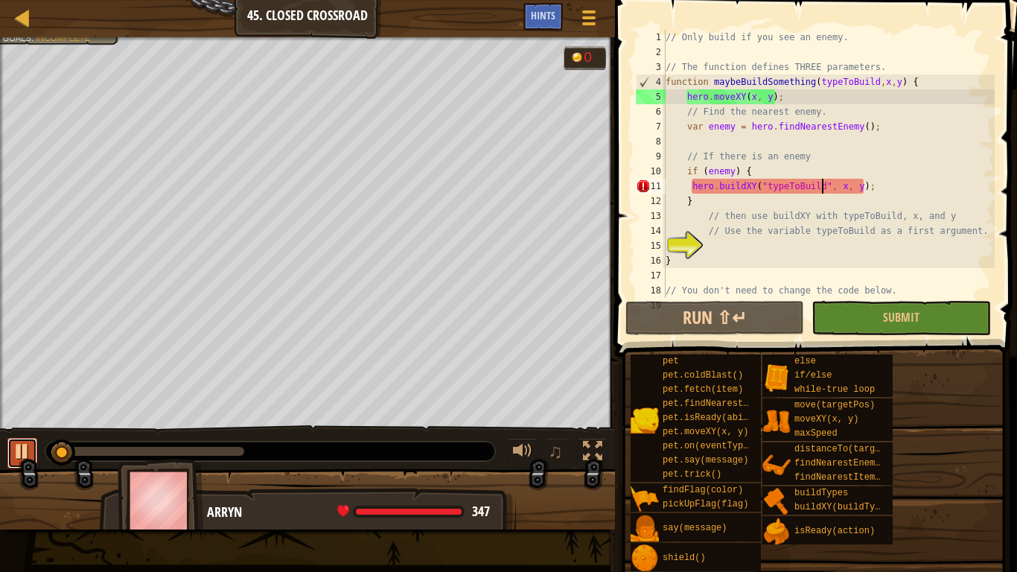
click at [25, 445] on div at bounding box center [22, 451] width 19 height 19
click at [764, 183] on div "// Only build if you see an enemy. // The function defines THREE parameters. fu…" at bounding box center [829, 179] width 332 height 298
click at [823, 191] on div "// Only build if you see an enemy. // The function defines THREE parameters. fu…" at bounding box center [829, 179] width 332 height 298
type textarea "hero.buildXY(typeToBuild, x, y);"
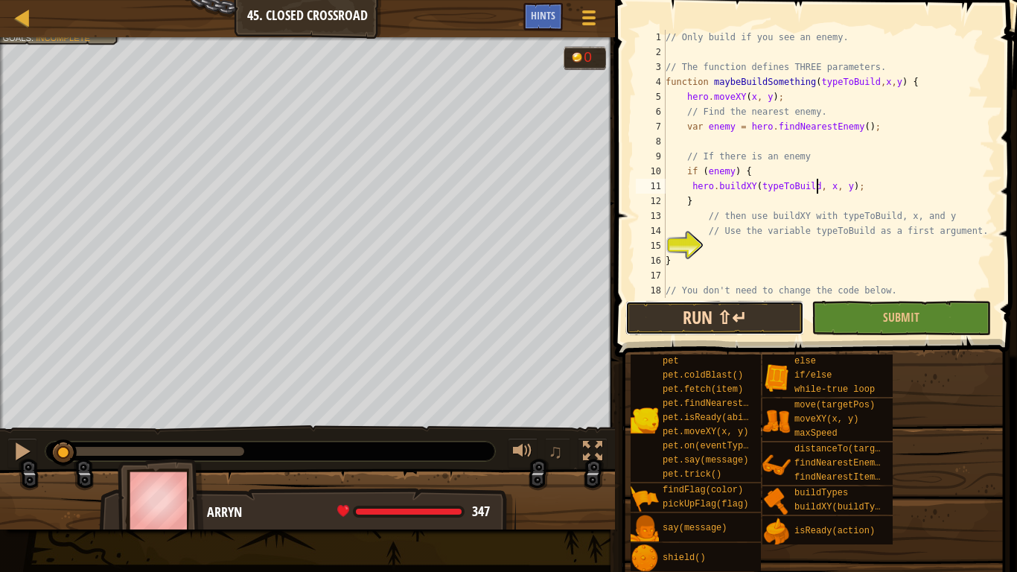
click at [732, 322] on button "Run ⇧↵" at bounding box center [715, 318] width 179 height 34
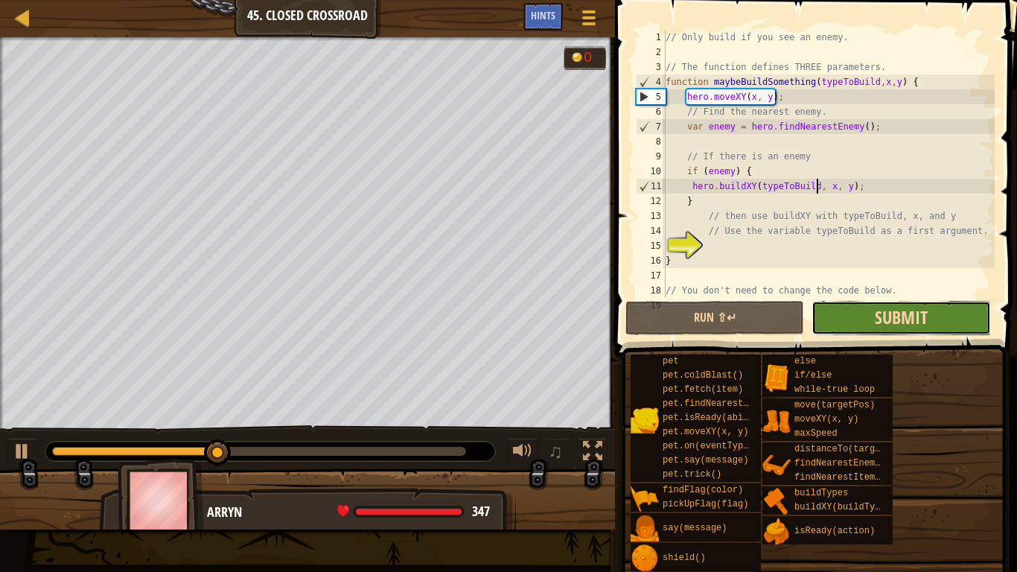
click at [877, 327] on span "Submit" at bounding box center [901, 317] width 53 height 24
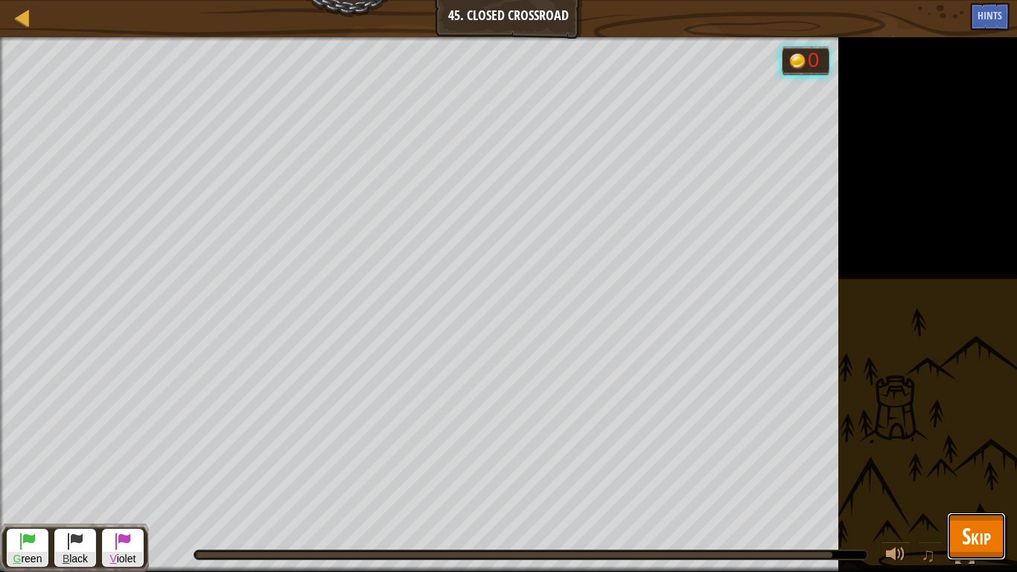
click at [985, 445] on button "Skip" at bounding box center [976, 536] width 59 height 48
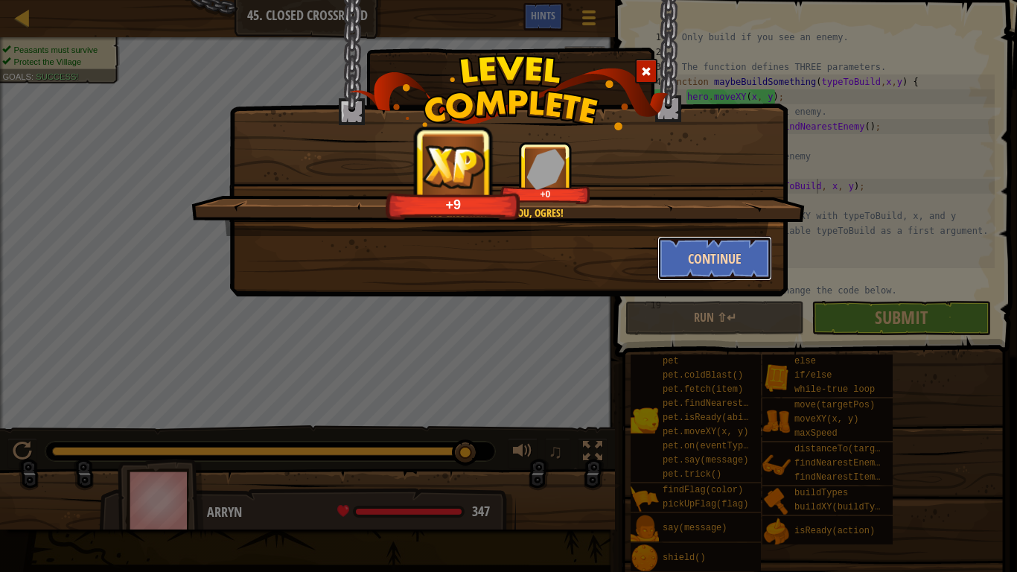
click at [695, 261] on button "Continue" at bounding box center [715, 258] width 115 height 45
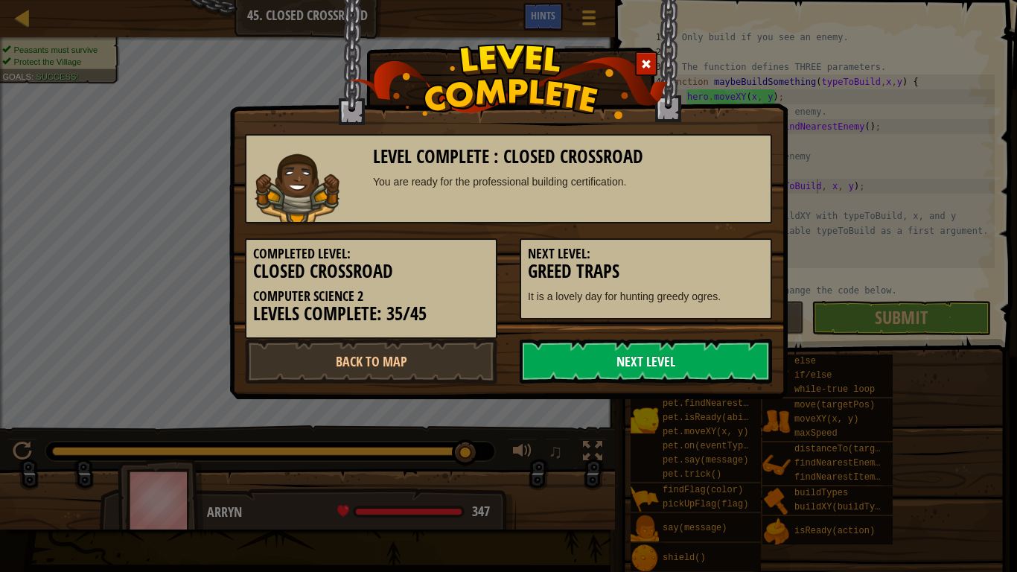
click at [591, 352] on link "Next Level" at bounding box center [646, 361] width 252 height 45
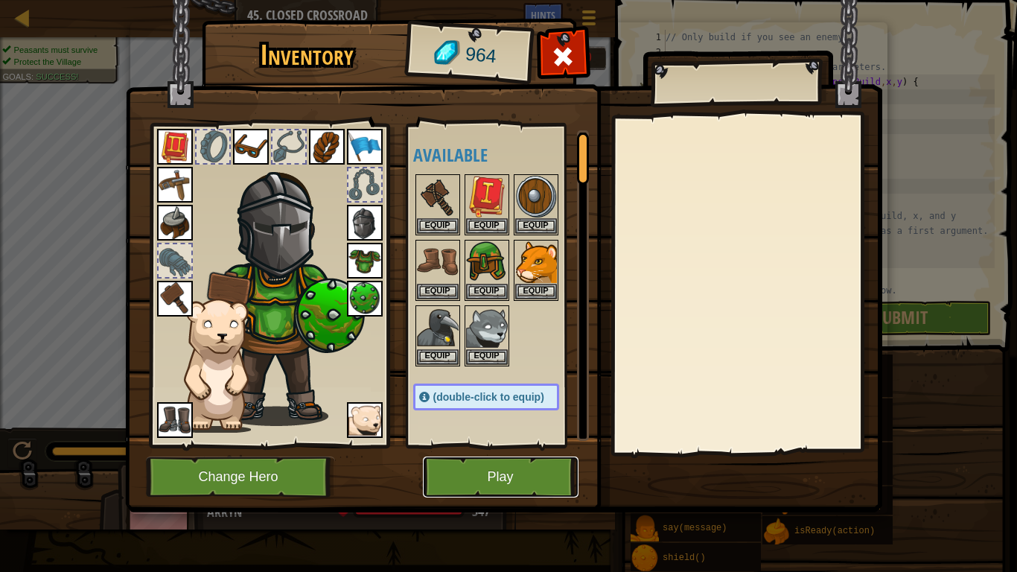
click at [509, 445] on button "Play" at bounding box center [501, 477] width 156 height 41
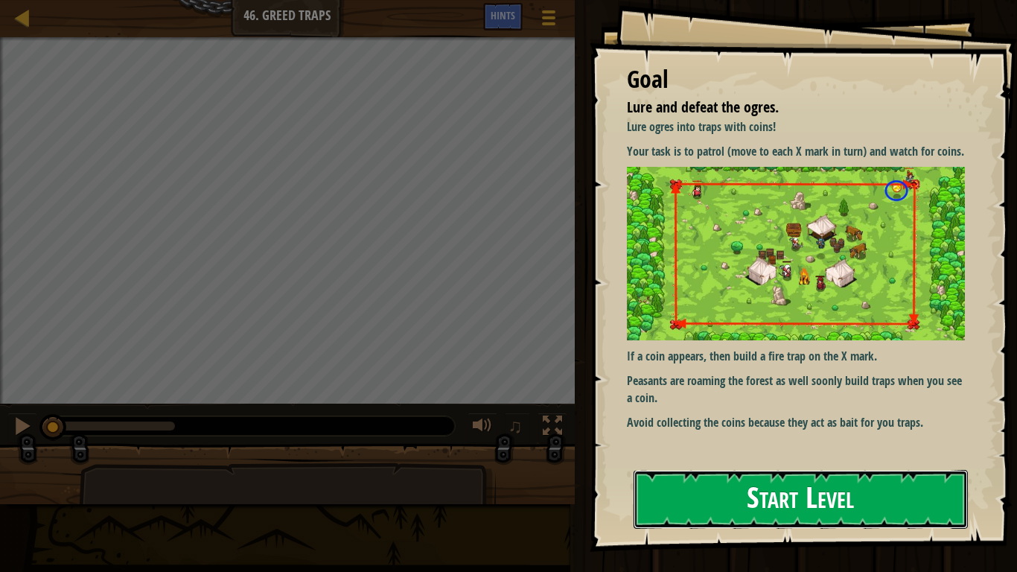
click at [757, 445] on button "Start Level" at bounding box center [801, 499] width 334 height 59
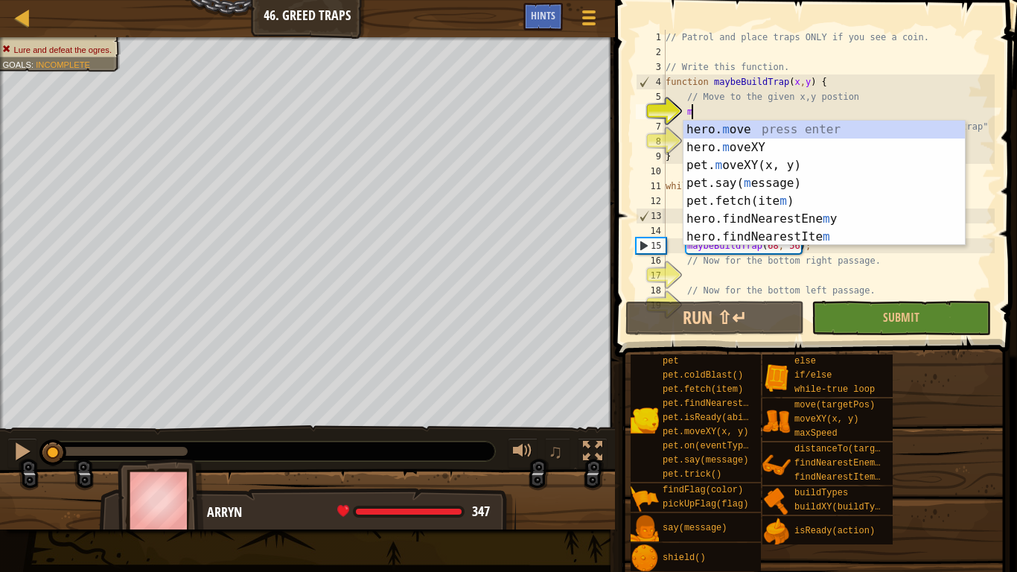
scroll to position [7, 5]
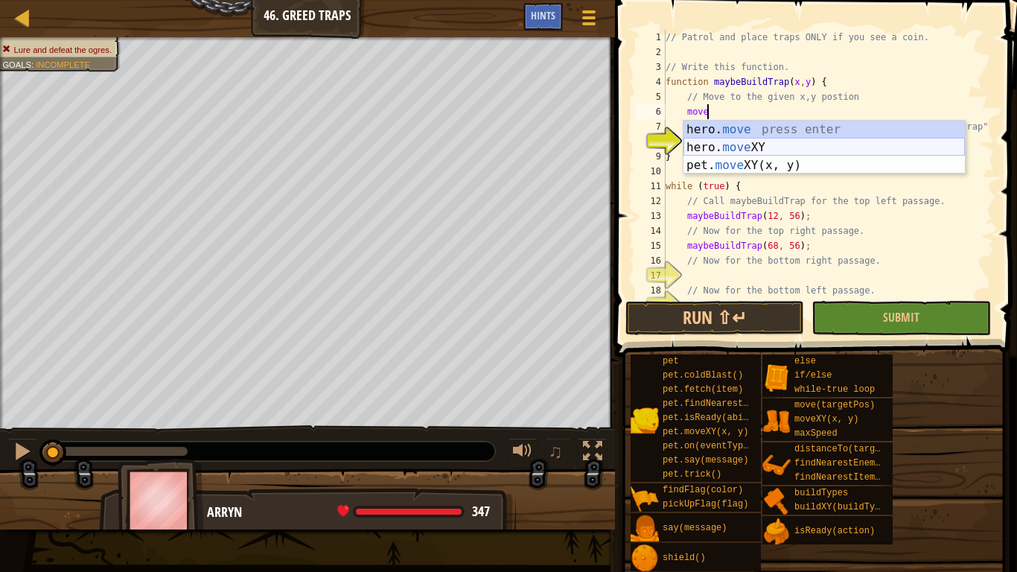
click at [742, 149] on div "hero. move press enter hero. move XY press enter pet. move XY(x, y) press enter" at bounding box center [825, 165] width 282 height 89
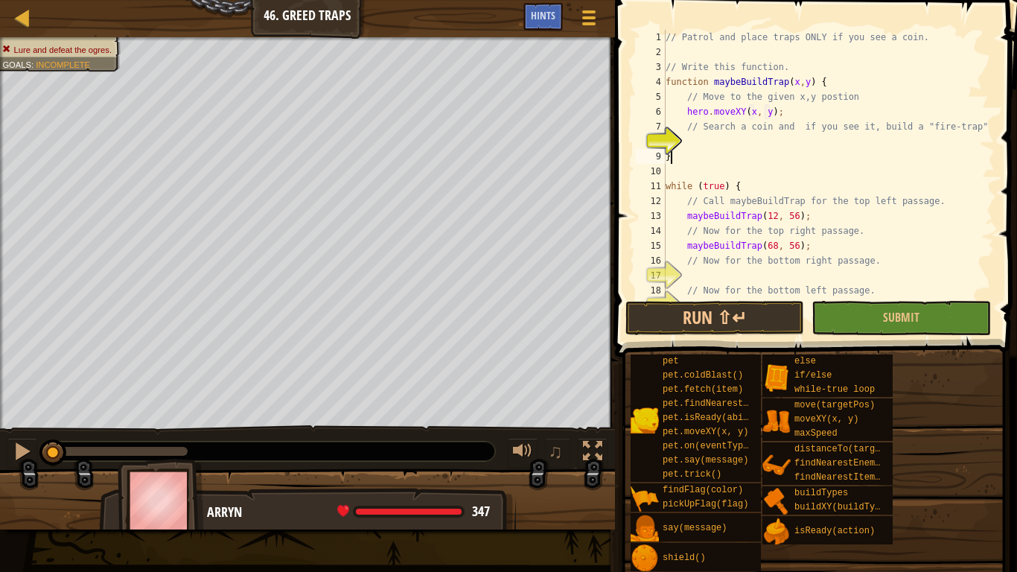
click at [836, 149] on div "// Patrol and place traps ONLY if you see a coin. // Write this function. funct…" at bounding box center [829, 179] width 332 height 298
click at [778, 150] on div "// Patrol and place traps ONLY if you see a coin. // Write this function. funct…" at bounding box center [829, 179] width 332 height 298
type textarea "}"
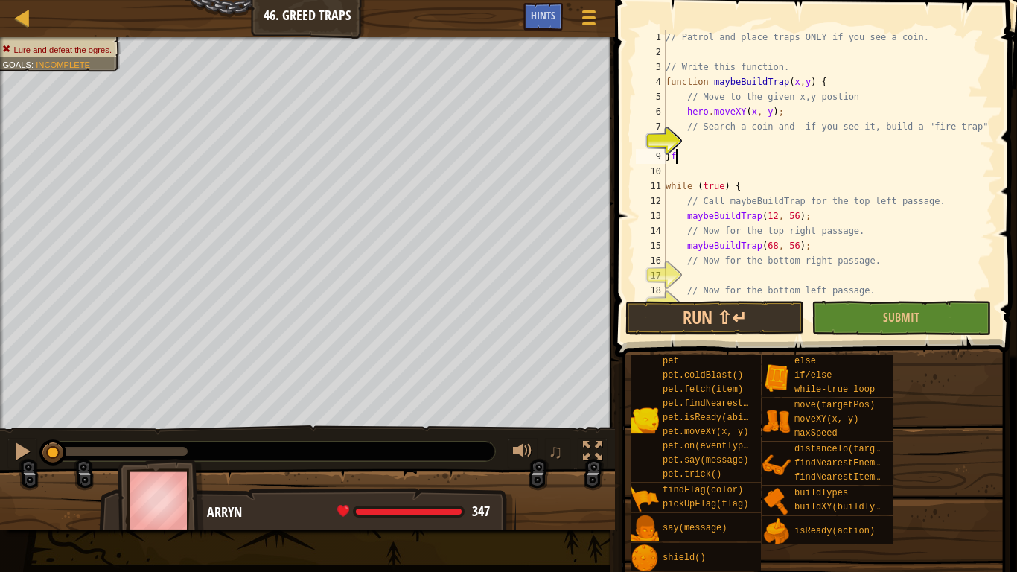
scroll to position [7, 0]
click at [712, 143] on div "// Patrol and place traps ONLY if you see a coin. // Write this function. funct…" at bounding box center [829, 179] width 332 height 298
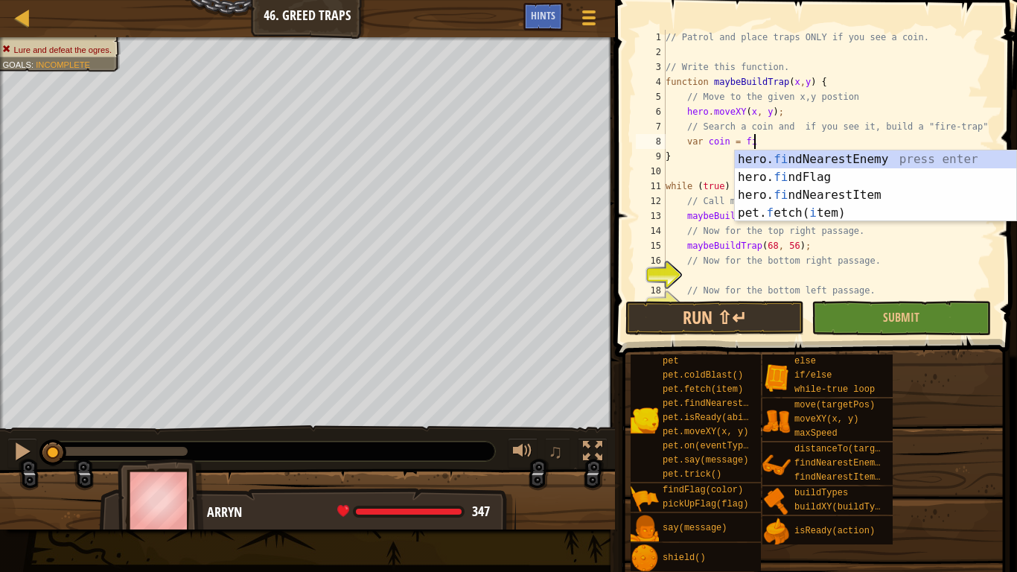
scroll to position [7, 13]
type textarea "var coin = find"
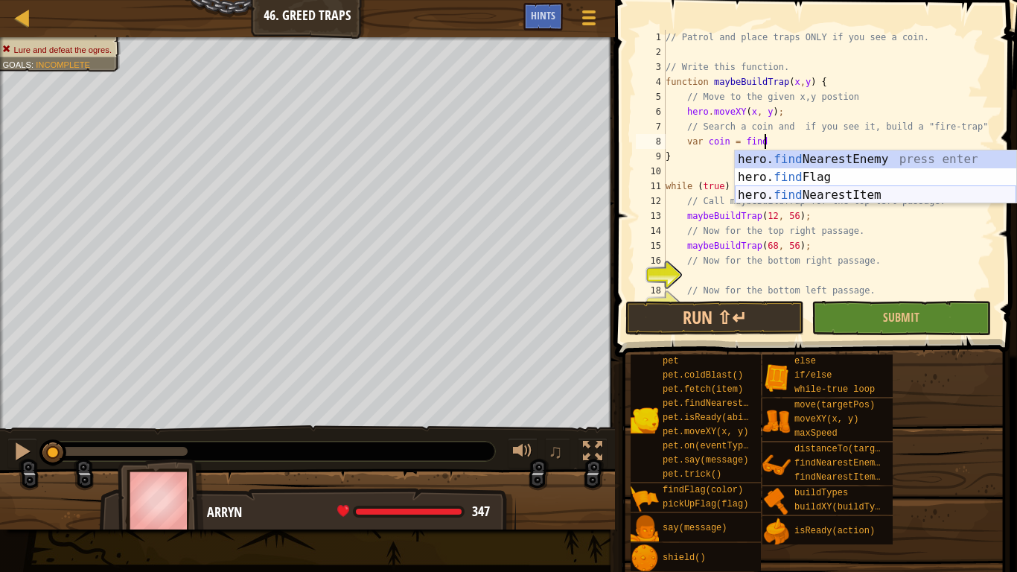
click at [790, 193] on div "hero. find NearestEnemy press enter hero. find Flag press enter hero. find Near…" at bounding box center [876, 194] width 282 height 89
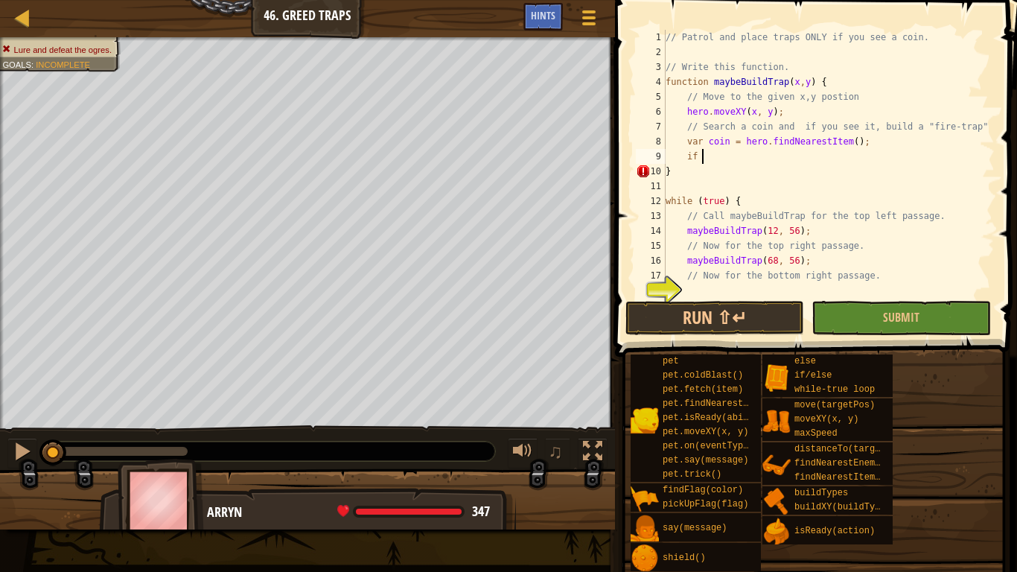
scroll to position [7, 4]
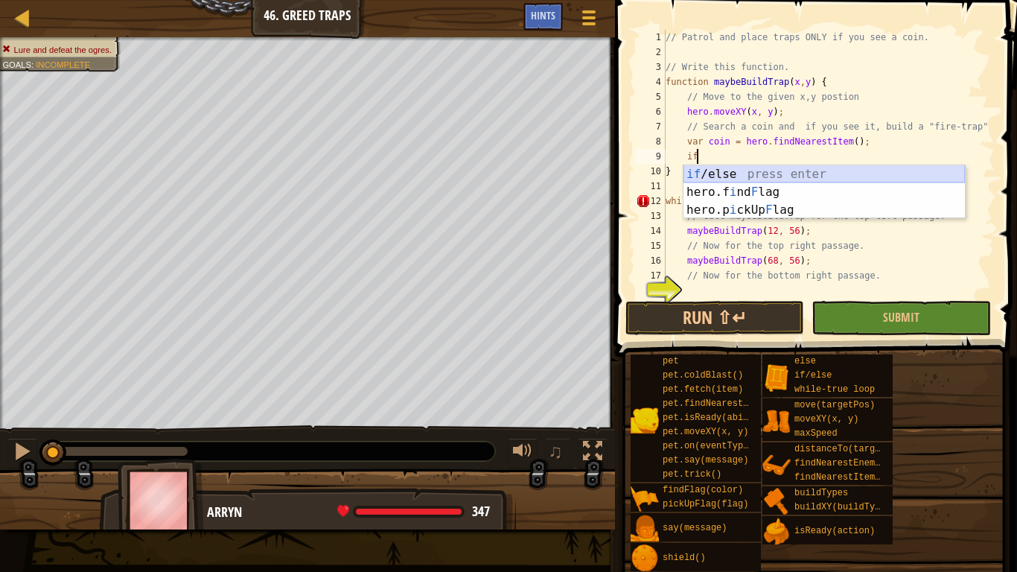
click at [763, 168] on div "if /else press enter hero.f i nd F lag press enter hero.p i ckUp F lag press en…" at bounding box center [825, 209] width 282 height 89
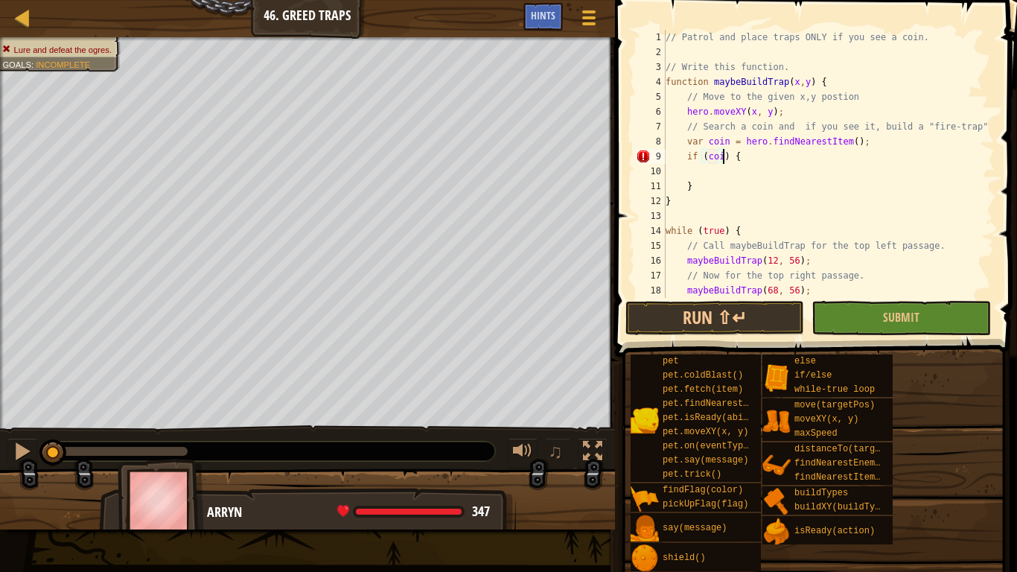
scroll to position [7, 9]
click at [734, 179] on div "// Patrol and place traps ONLY if you see a coin. // Write this function. funct…" at bounding box center [829, 179] width 332 height 298
type textarea "}"
click at [736, 171] on div "// Patrol and place traps ONLY if you see a coin. // Write this function. funct…" at bounding box center [829, 179] width 332 height 298
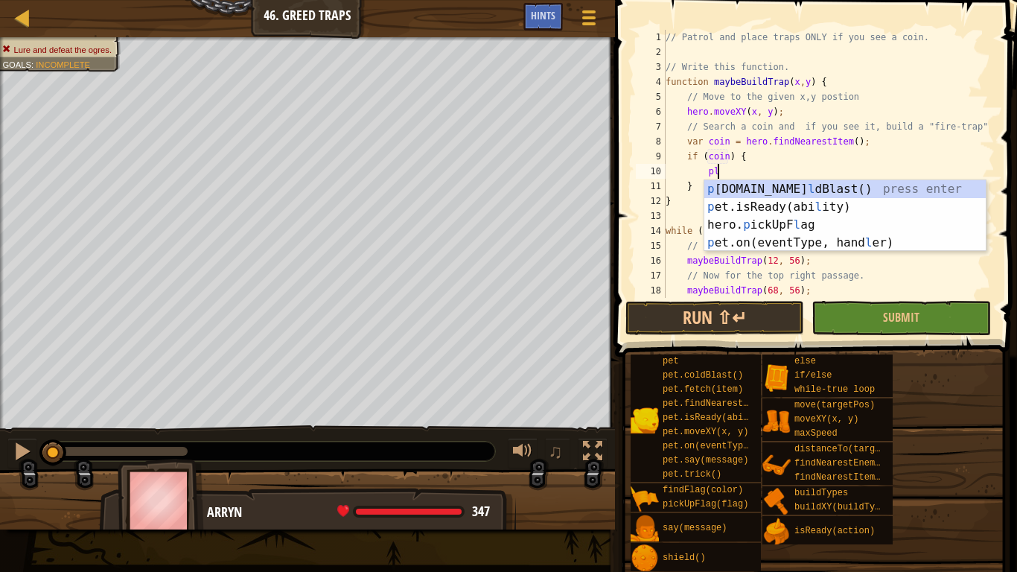
type textarea "p"
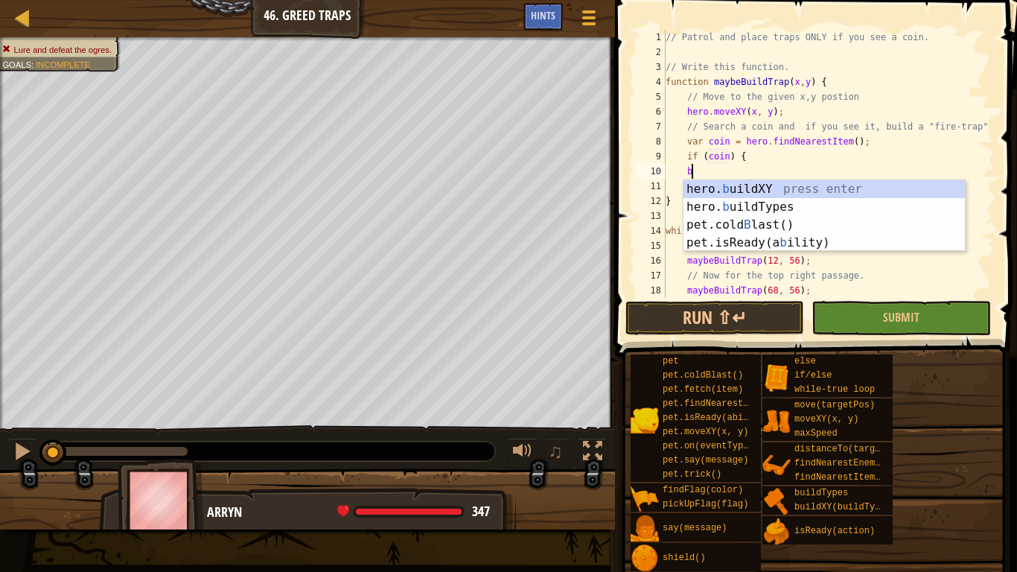
scroll to position [7, 4]
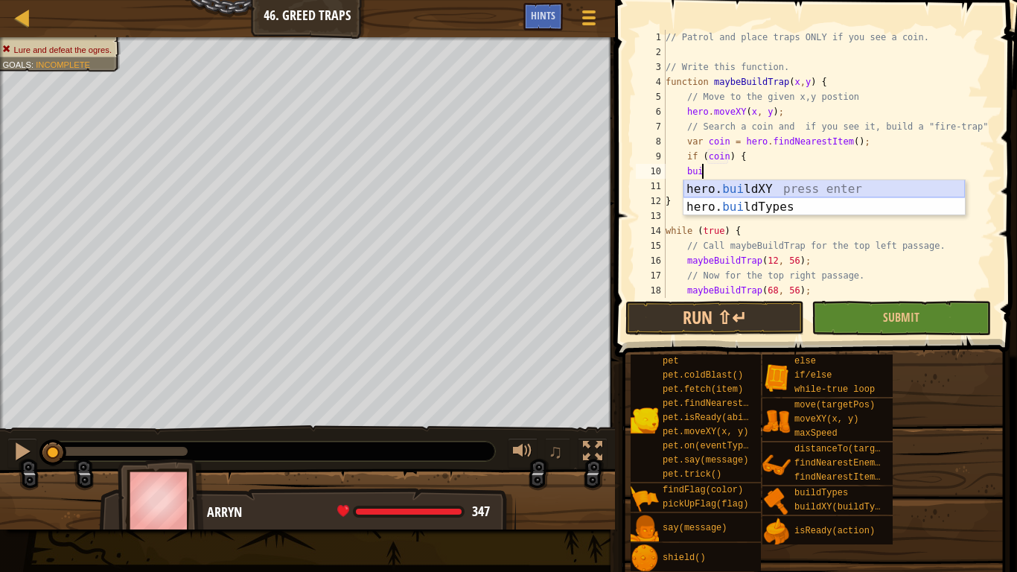
click at [766, 184] on div "hero. [PERSON_NAME] ldXY press enter hero. [PERSON_NAME] ldTypes press enter" at bounding box center [825, 216] width 282 height 72
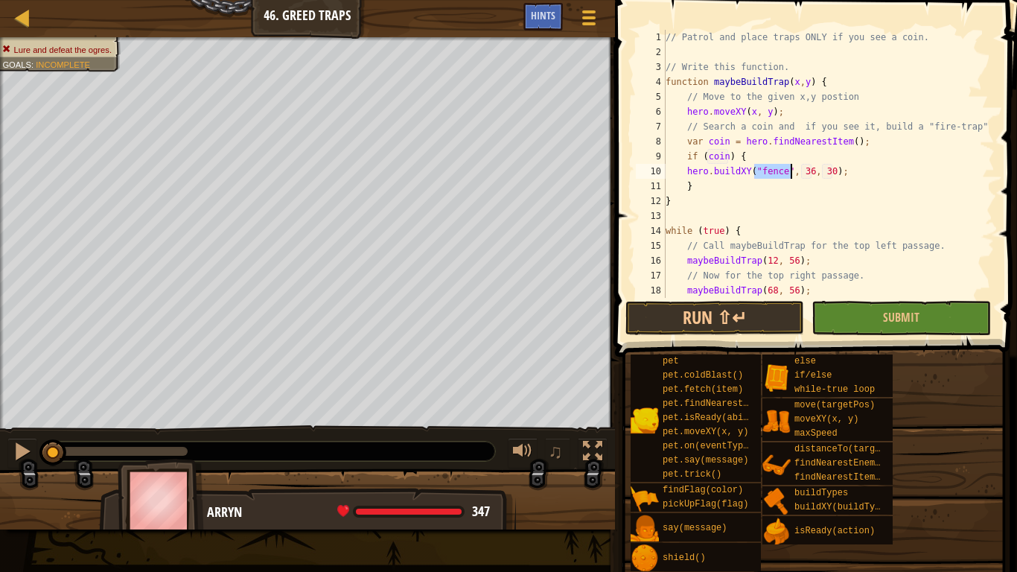
click at [787, 176] on div "// Patrol and place traps ONLY if you see a coin. // Write this function. funct…" at bounding box center [829, 164] width 332 height 268
type textarea "hero.buildXY("fire-trap", x, y);"
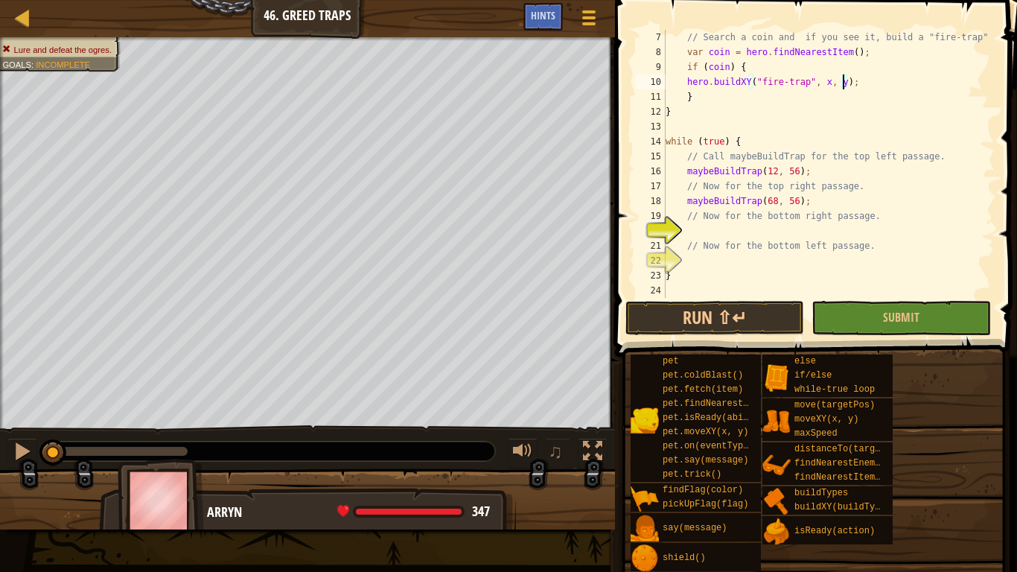
scroll to position [89, 0]
click at [728, 230] on div "// Search a coin and if you see it, build a "fire-trap" var coin = hero . findN…" at bounding box center [829, 179] width 332 height 298
type textarea ","
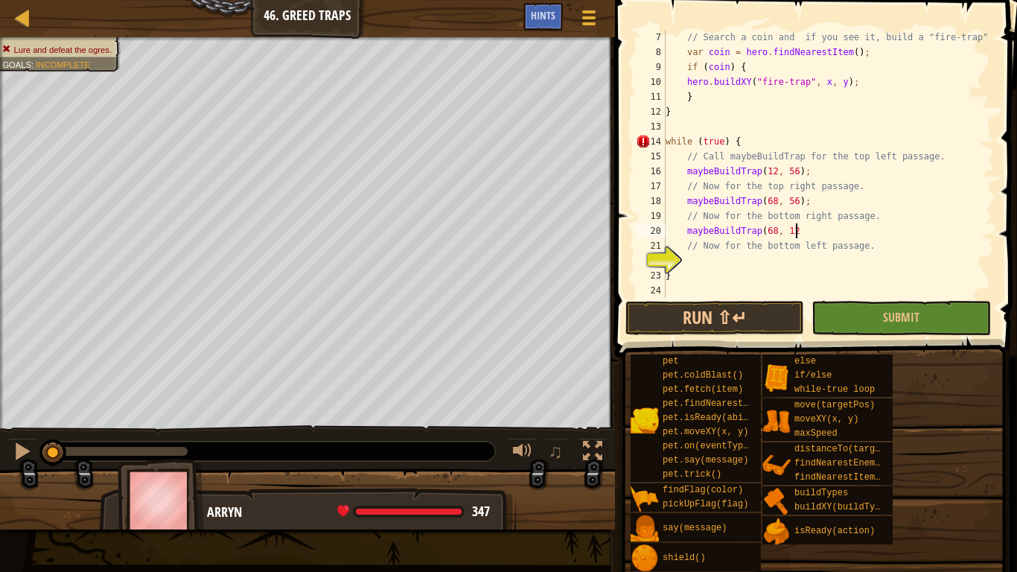
type textarea "maybeBuildTrap(68, 12)"
click at [712, 261] on div "// Search a coin and if you see it, build a "fire-trap" var coin = hero . findN…" at bounding box center [829, 179] width 332 height 298
type textarea "M"
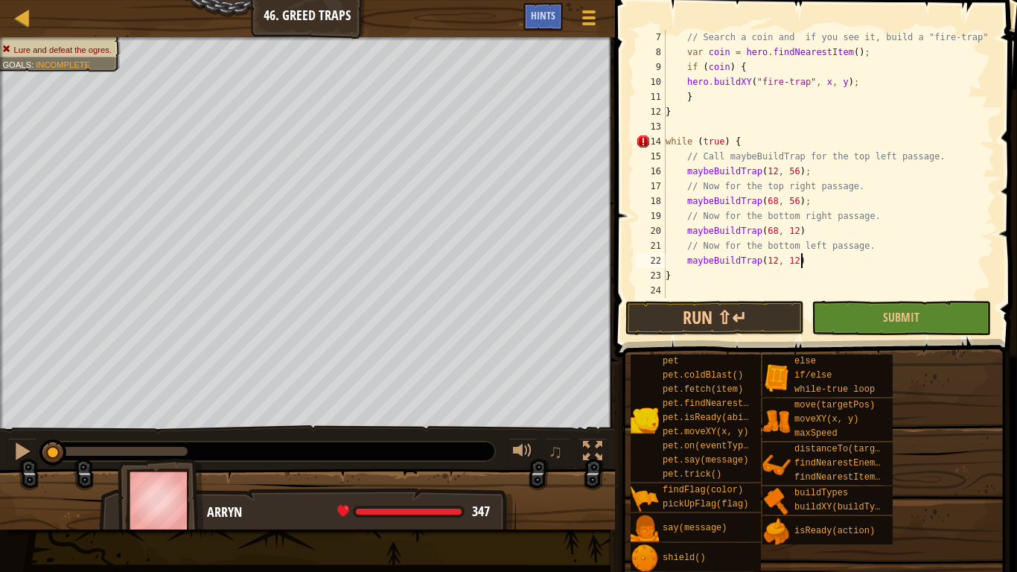
scroll to position [7, 19]
type textarea "maybeBuildTrap(12, 12)"
click at [691, 305] on button "Run ⇧↵" at bounding box center [715, 318] width 179 height 34
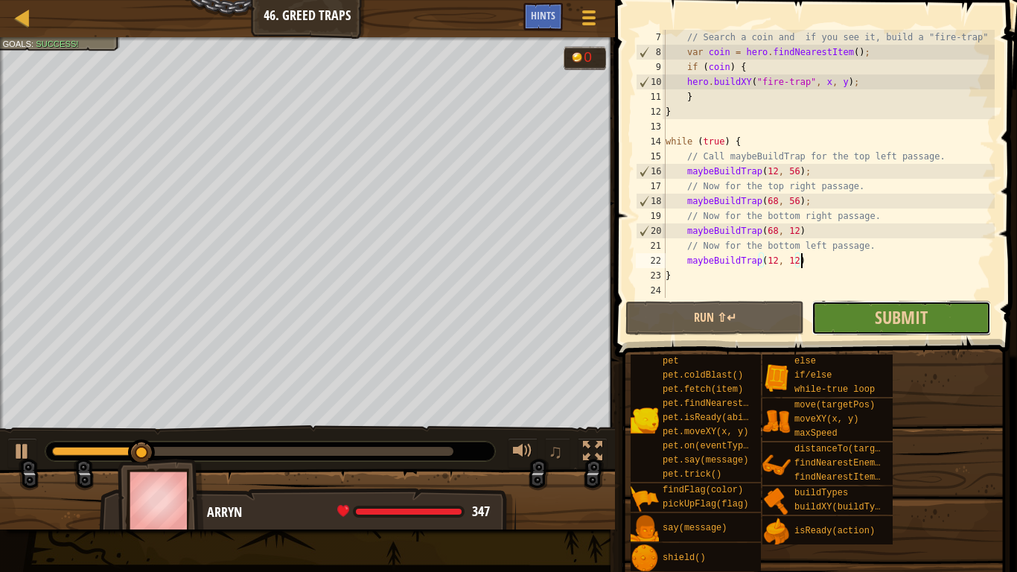
click at [842, 314] on button "Submit" at bounding box center [901, 318] width 179 height 34
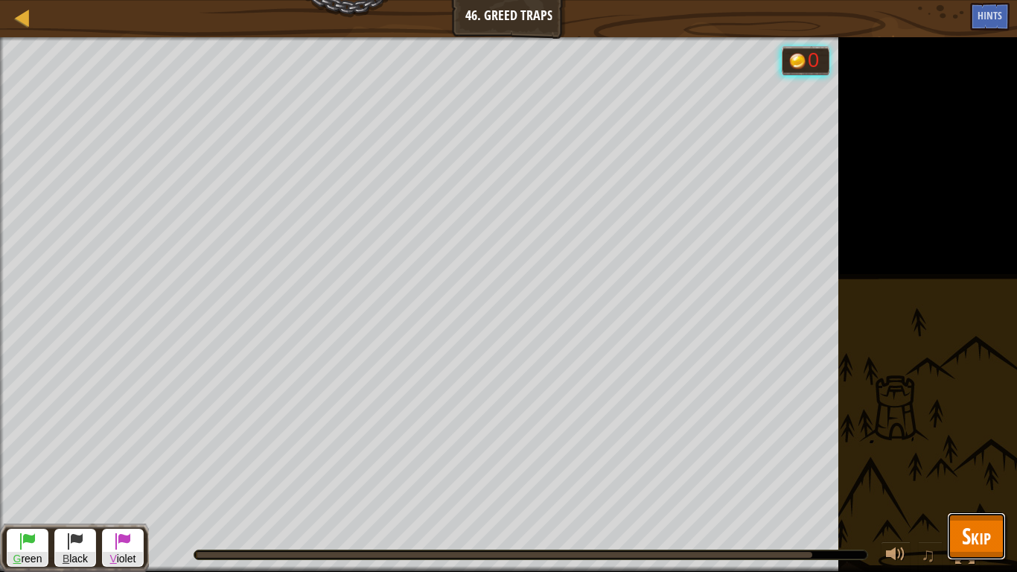
click at [984, 445] on span "Skip" at bounding box center [976, 536] width 29 height 31
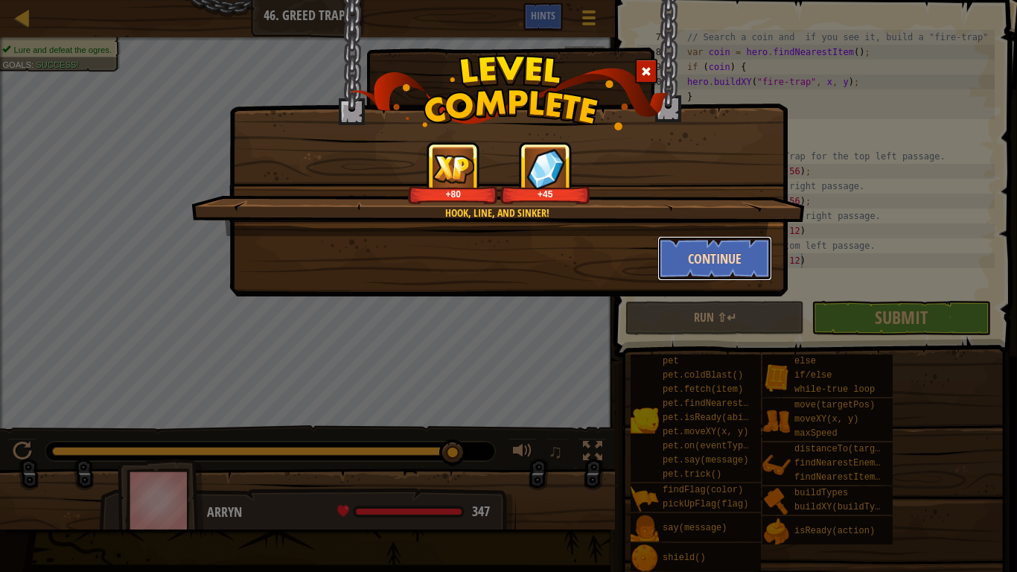
click at [719, 251] on button "Continue" at bounding box center [715, 258] width 115 height 45
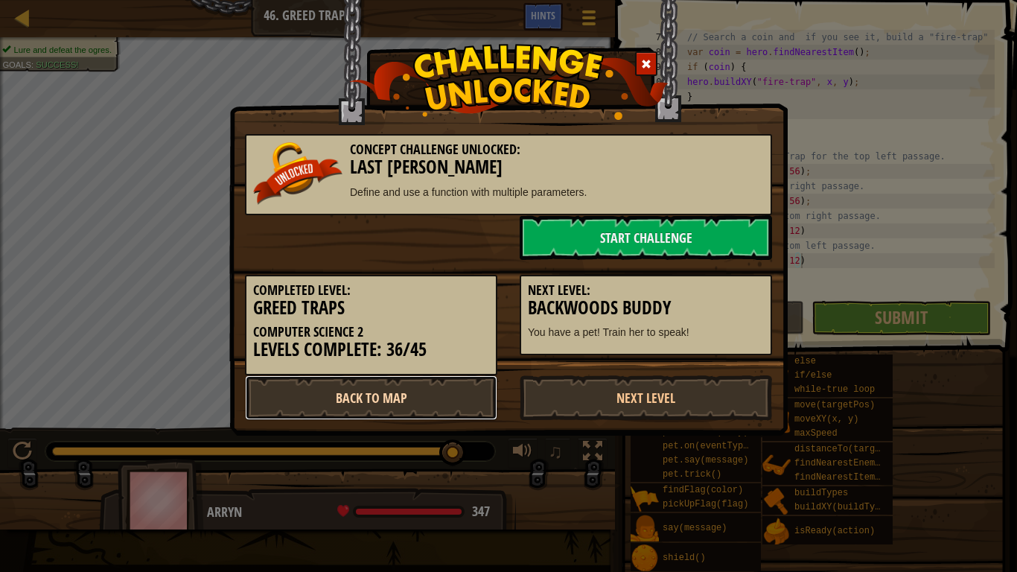
click at [423, 392] on link "Back to Map" at bounding box center [371, 397] width 252 height 45
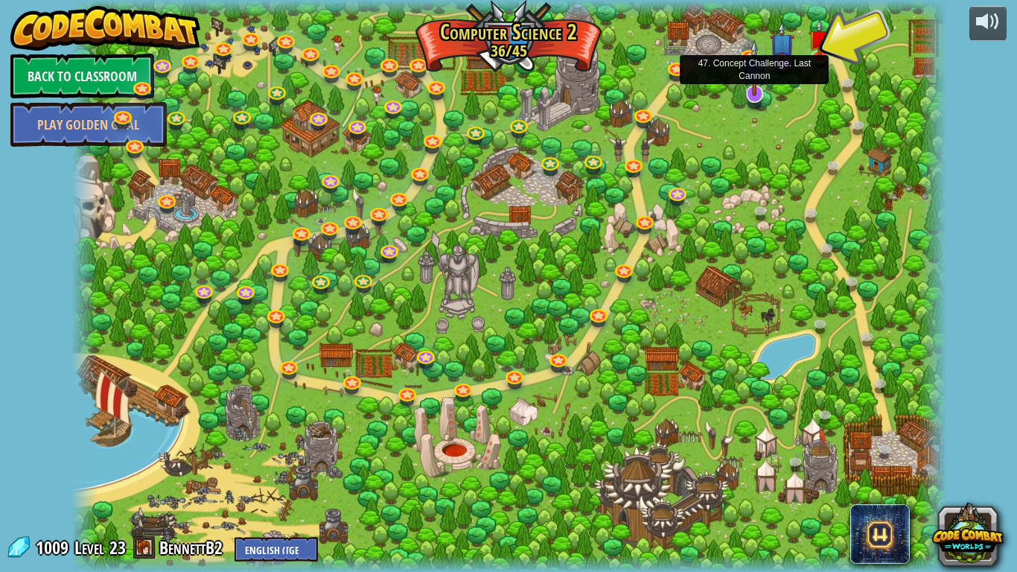
click at [753, 82] on img at bounding box center [755, 67] width 25 height 57
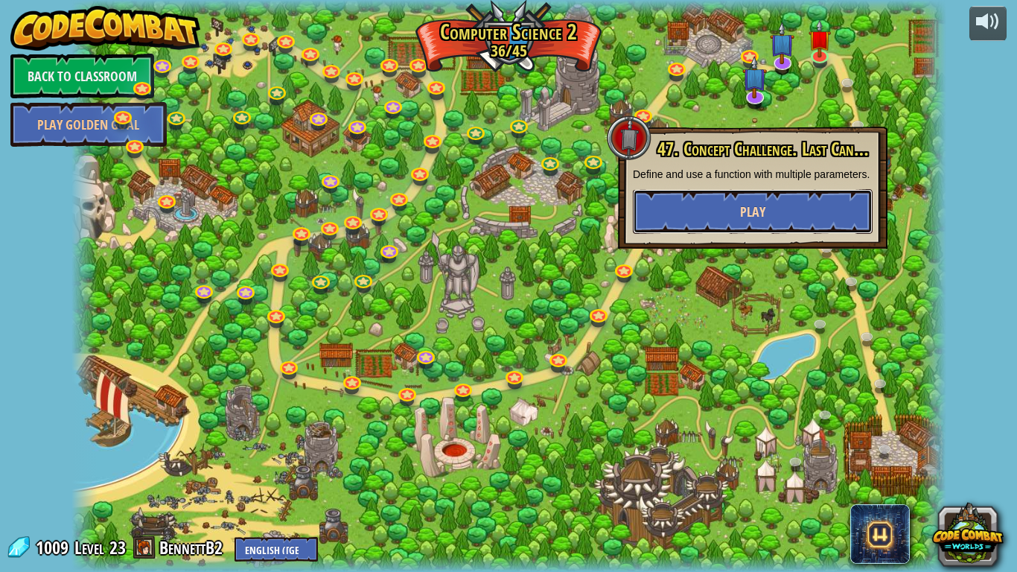
click at [757, 221] on span "Play" at bounding box center [752, 212] width 25 height 19
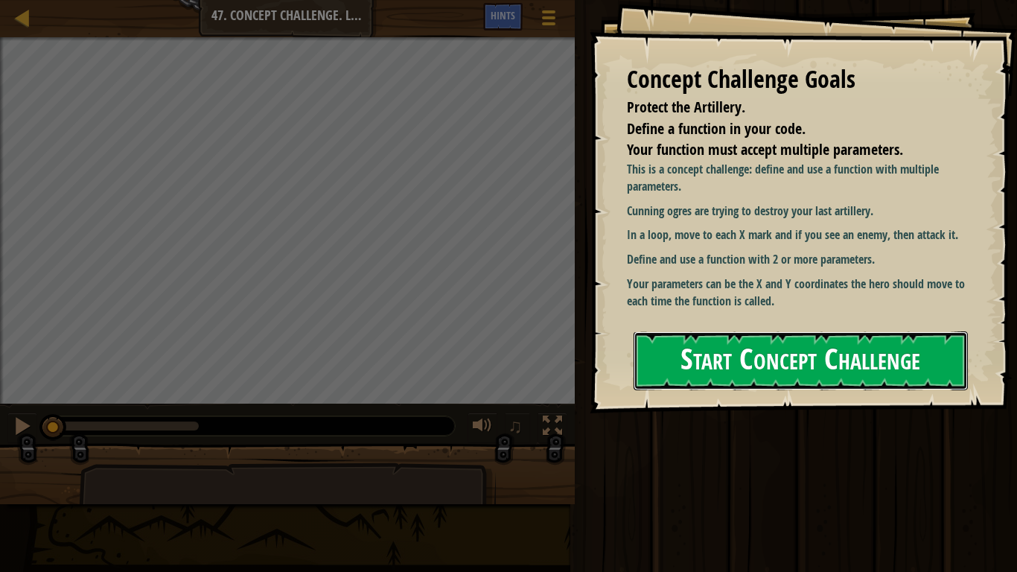
click at [759, 354] on button "Start Concept Challenge" at bounding box center [801, 360] width 334 height 59
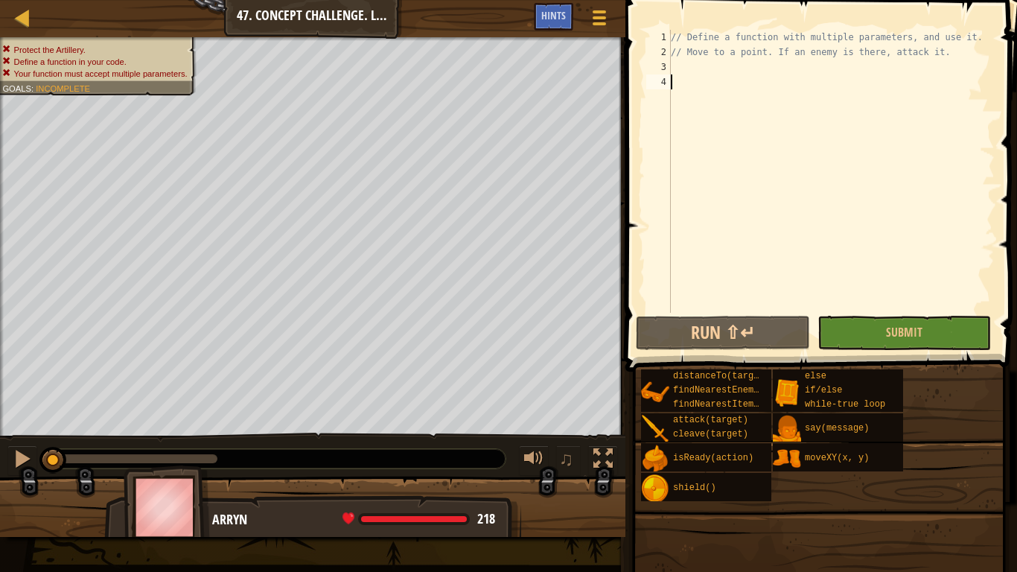
click at [735, 76] on div "// Define a function with multiple parameters, and use it. // Move to a point. …" at bounding box center [831, 186] width 327 height 313
click at [734, 72] on div "// Define a function with multiple parameters, and use it. // Move to a point. …" at bounding box center [831, 186] width 327 height 313
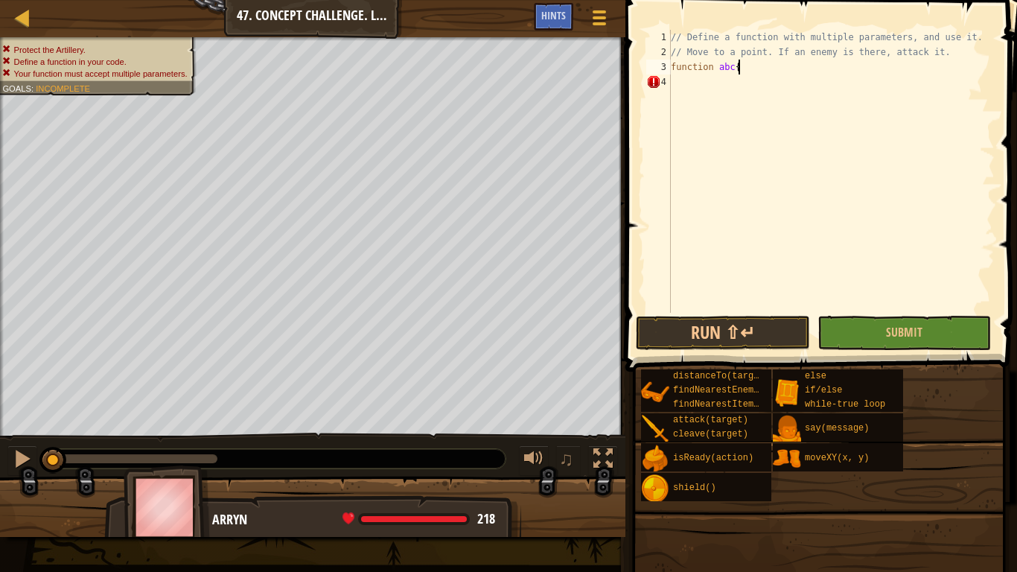
scroll to position [7, 9]
type textarea "function abc {"
click at [673, 81] on div "// Define a function with multiple parameters, and use it. // Move to a point. …" at bounding box center [831, 186] width 327 height 313
type textarea "}"
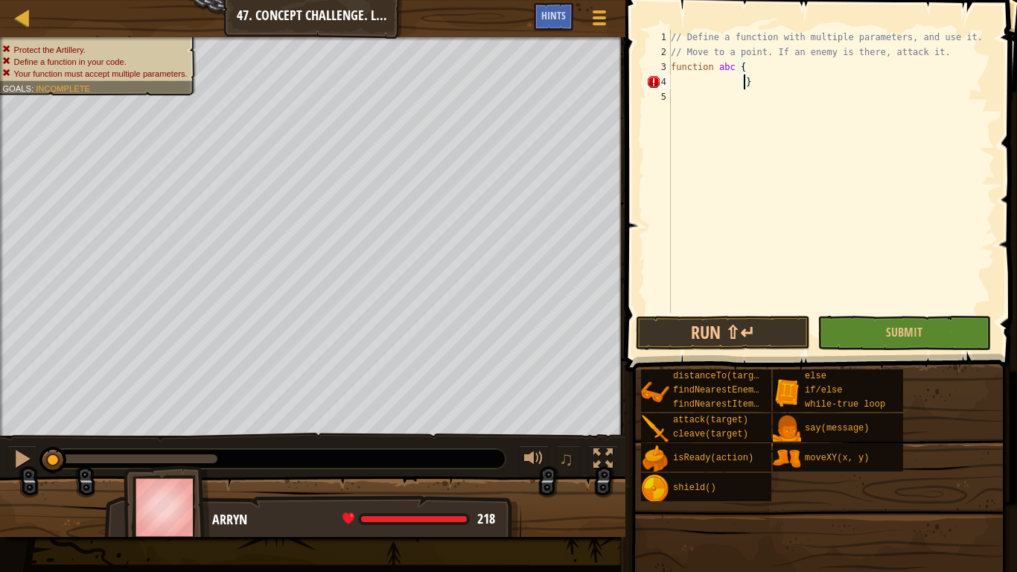
click at [772, 77] on div "// Define a function with multiple parameters, and use it. // Move to a point. …" at bounding box center [831, 186] width 327 height 313
click at [748, 66] on div "// Define a function with multiple parameters, and use it. // Move to a point. …" at bounding box center [831, 186] width 327 height 313
type textarea "f"
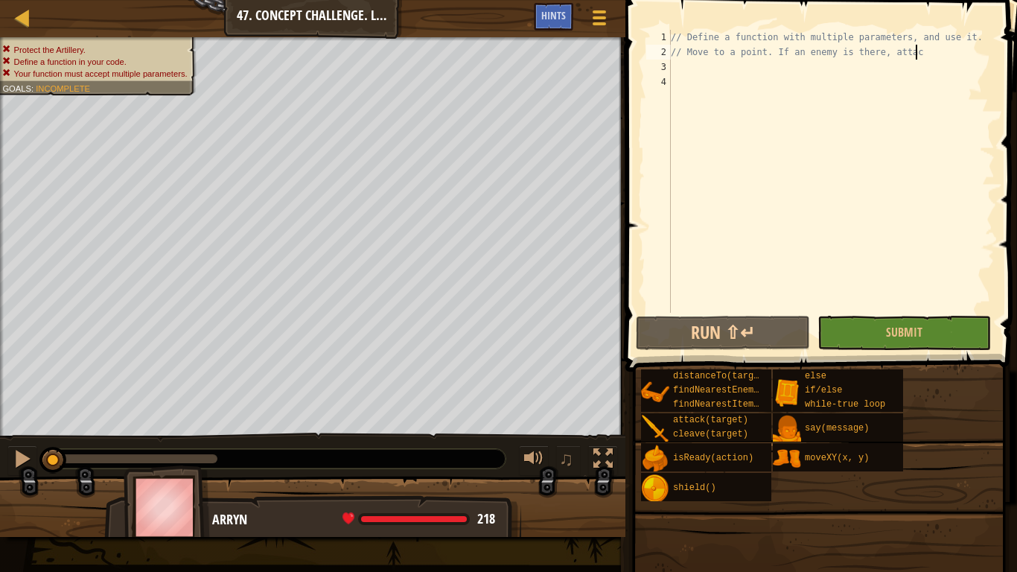
type textarea "// Move to a point. If an enemy is there, attac"
click at [361, 12] on div "Map Computer Science 2 47. Concept Challenge. Last [PERSON_NAME] Game Menu Done…" at bounding box center [313, 18] width 626 height 37
click at [12, 30] on div "Map Computer Science 2 47. Concept Challenge. Last [PERSON_NAME] Game Menu Done…" at bounding box center [313, 18] width 626 height 37
click at [16, 24] on div at bounding box center [22, 17] width 19 height 19
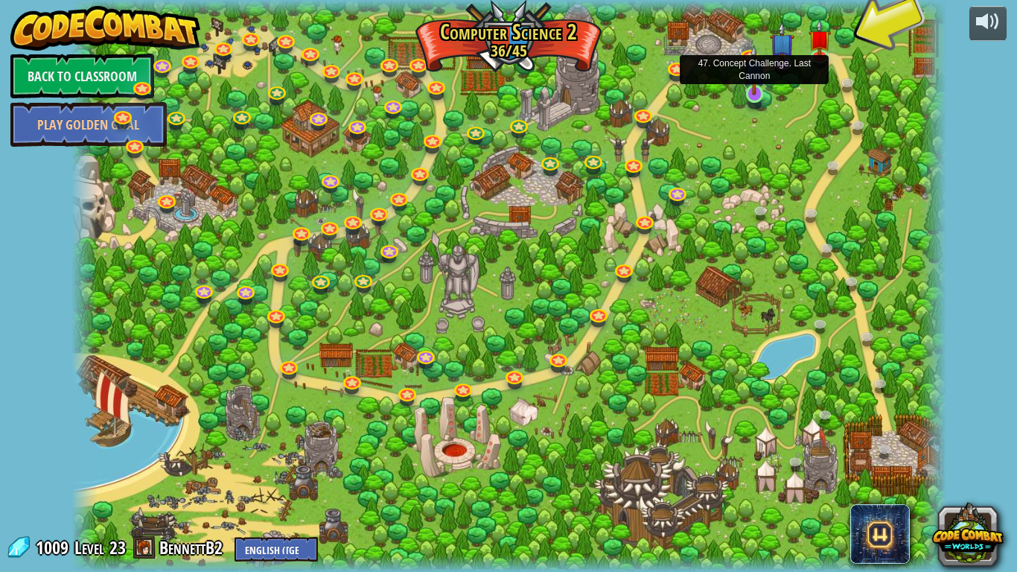
click at [758, 83] on img at bounding box center [754, 70] width 22 height 51
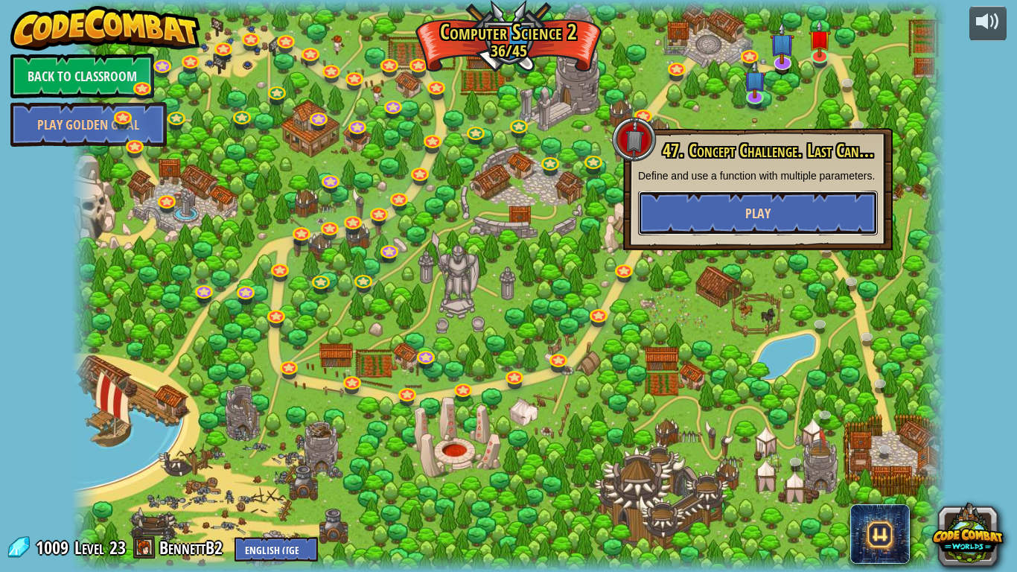
click at [717, 218] on button "Play" at bounding box center [758, 213] width 240 height 45
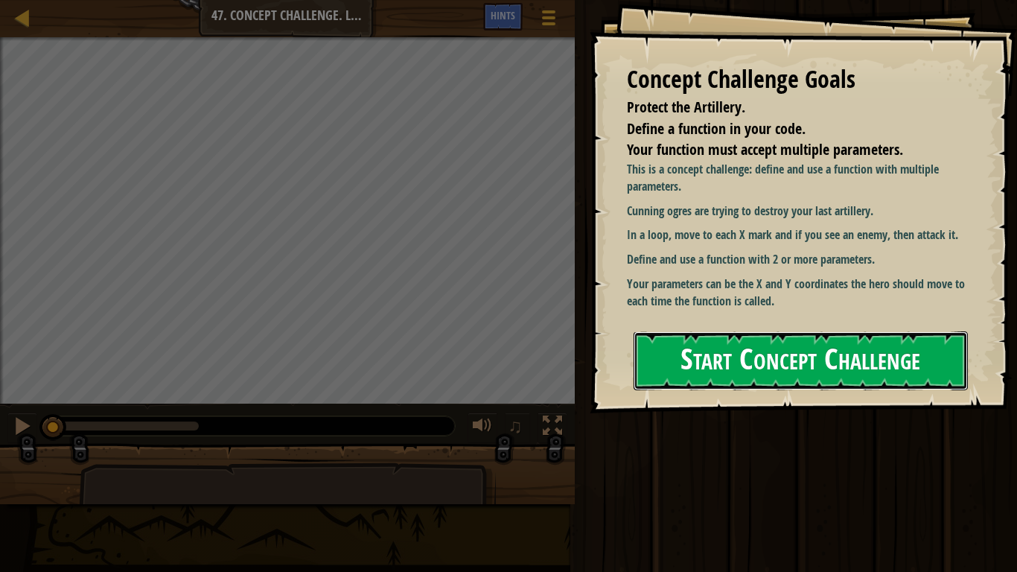
click at [872, 334] on button "Start Concept Challenge" at bounding box center [801, 360] width 334 height 59
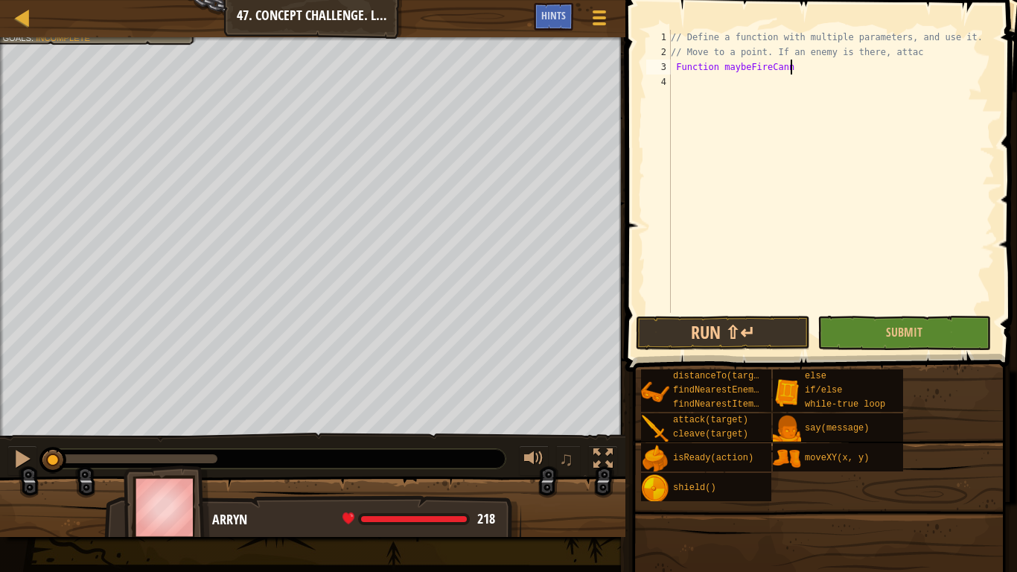
scroll to position [7, 19]
type textarea "Function maybeFireCannon {"
click at [707, 86] on div "// Define a function with multiple parameters, and use it. // Move to a point. …" at bounding box center [831, 186] width 327 height 313
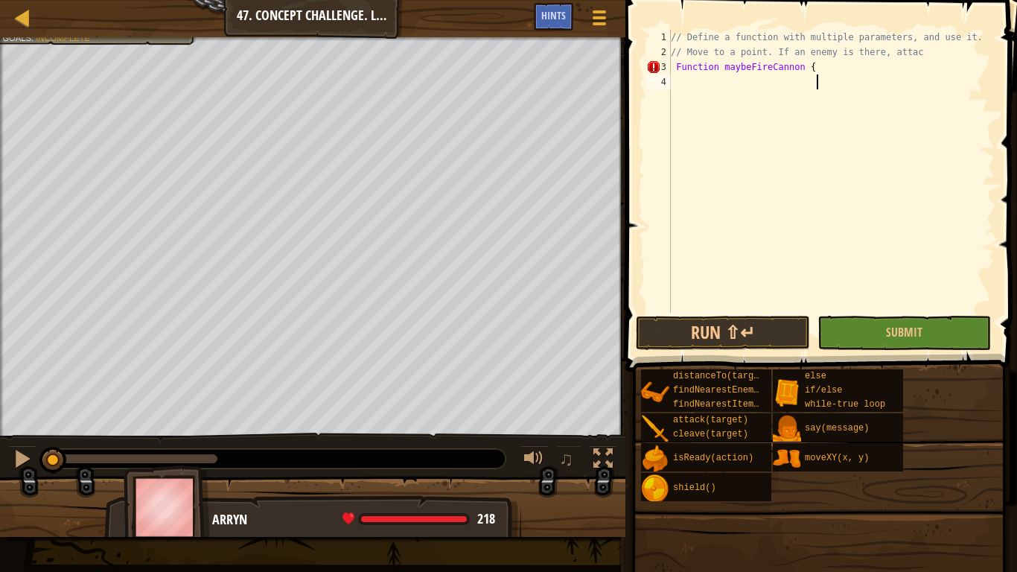
type textarea "}"
type textarea "var ene"
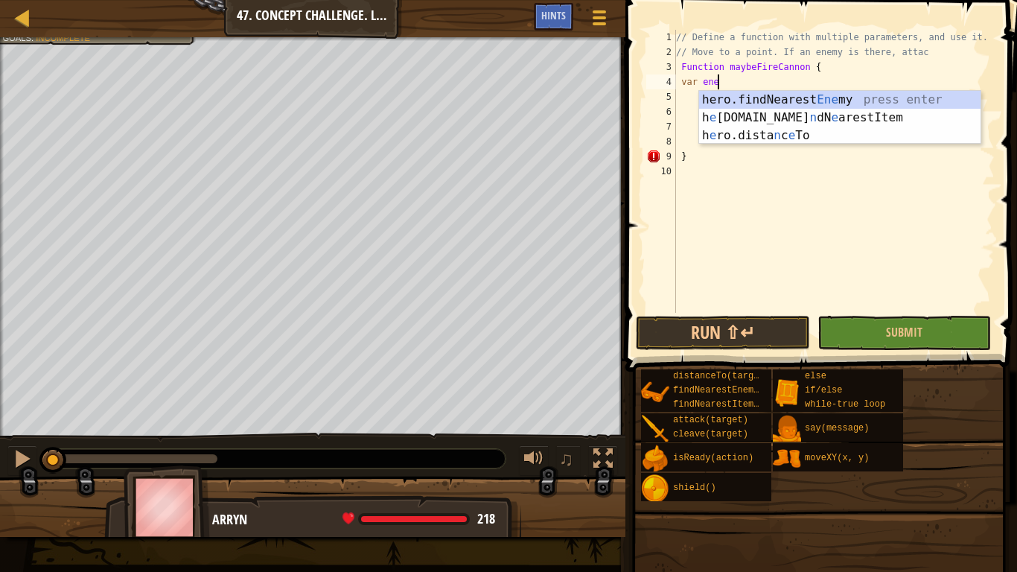
scroll to position [7, 5]
click at [744, 104] on div "hero.findNearest Ene my press enter h e [DOMAIN_NAME] n dN e arestItem press en…" at bounding box center [840, 135] width 282 height 89
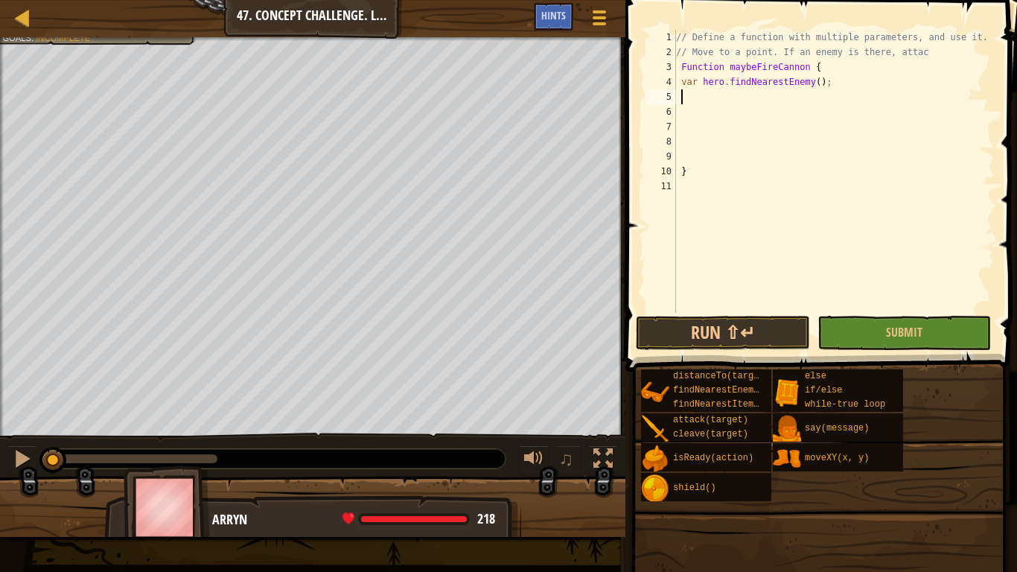
scroll to position [7, 0]
click at [697, 84] on div "// Define a function with multiple parameters, and use it. // Move to a point. …" at bounding box center [834, 186] width 322 height 313
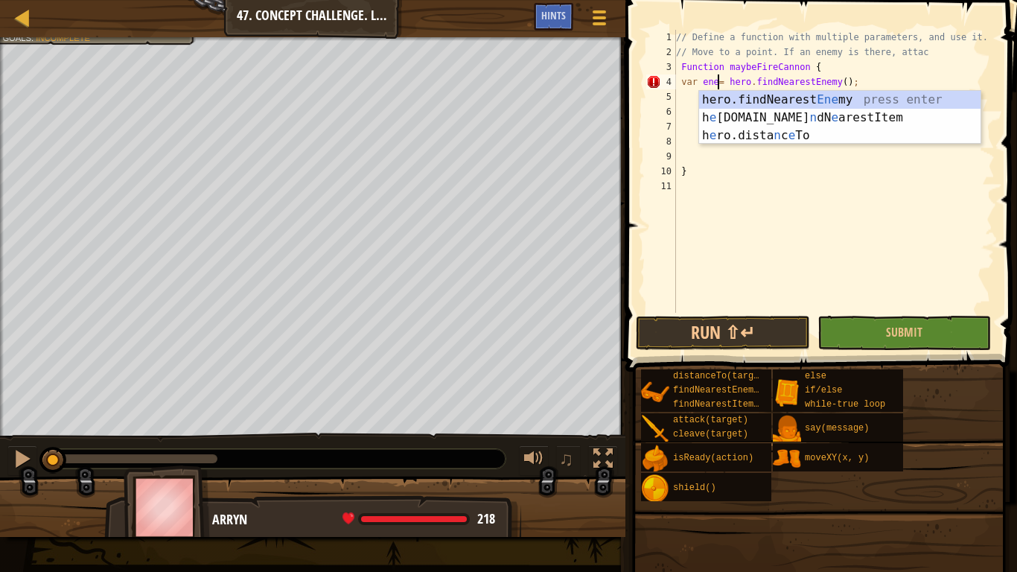
scroll to position [7, 8]
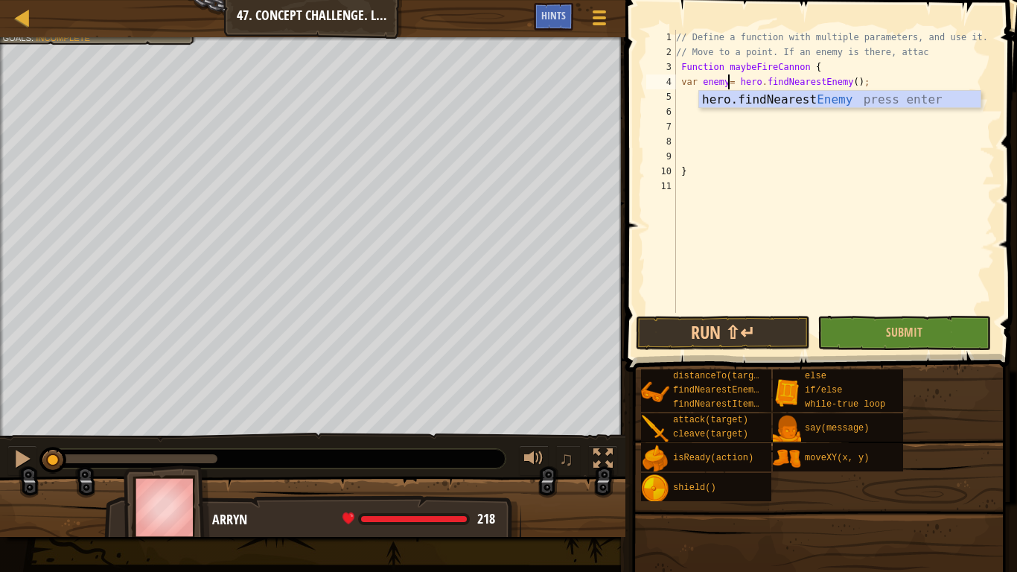
type textarea "var enemy = hero.findNearestEnemy();"
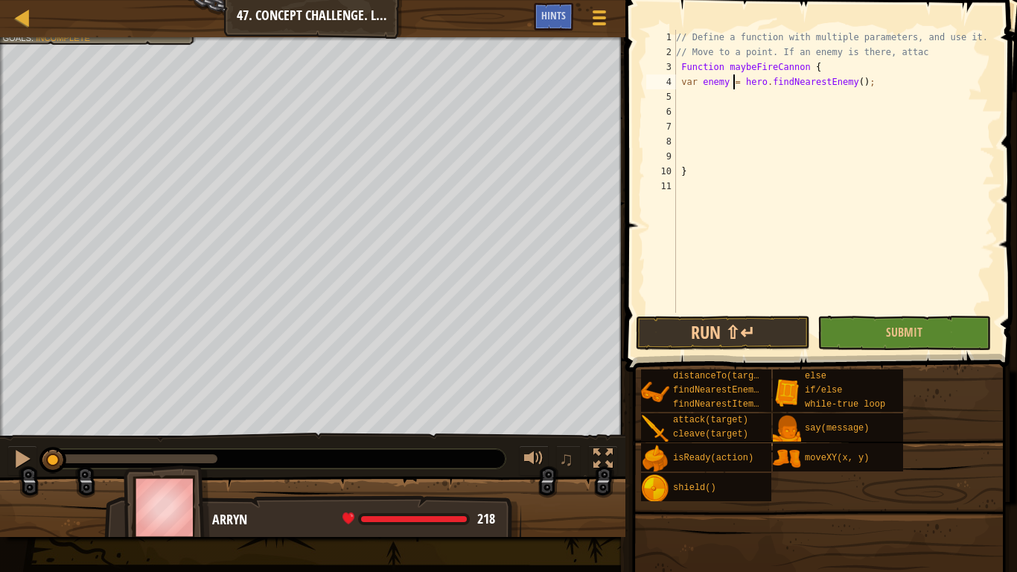
click at [737, 99] on div "// Define a function with multiple parameters, and use it. // Move to a point. …" at bounding box center [834, 186] width 322 height 313
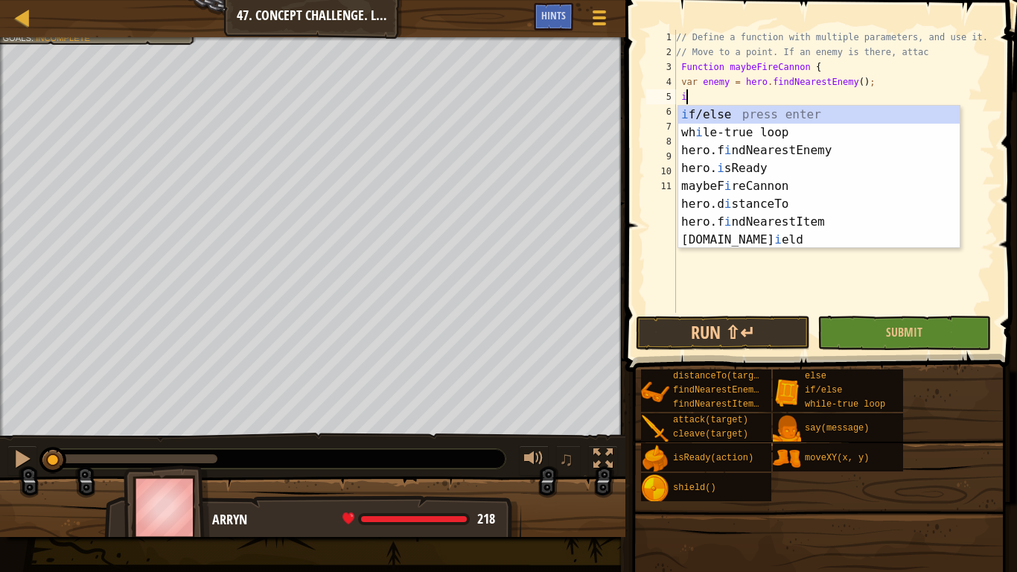
scroll to position [7, 1]
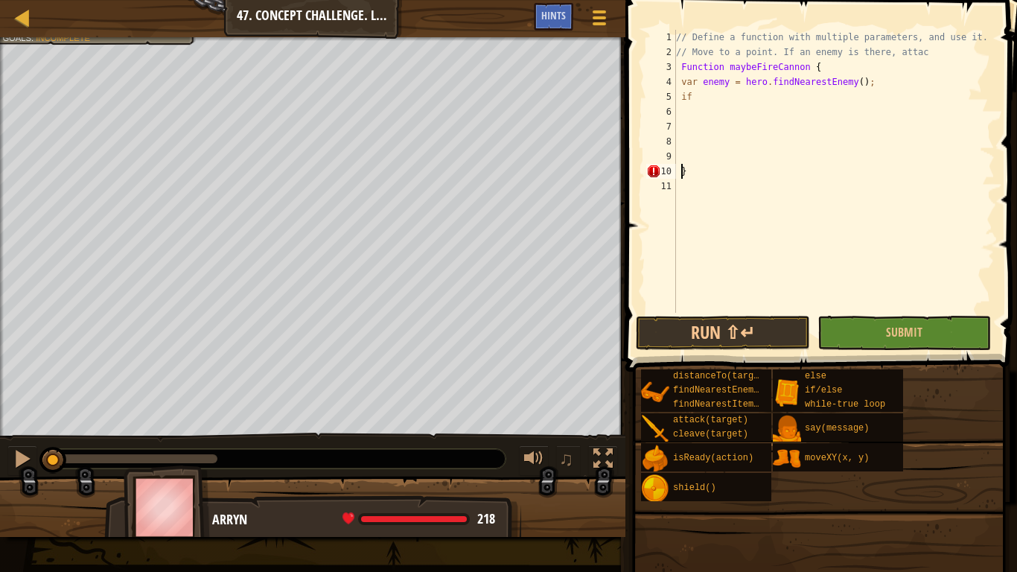
click at [679, 171] on div "// Define a function with multiple parameters, and use it. // Move to a point. …" at bounding box center [834, 186] width 322 height 313
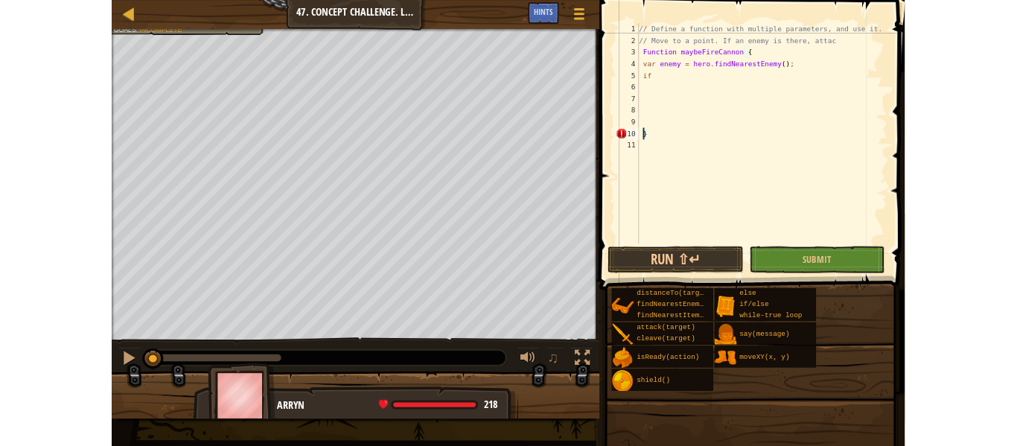
scroll to position [7, 0]
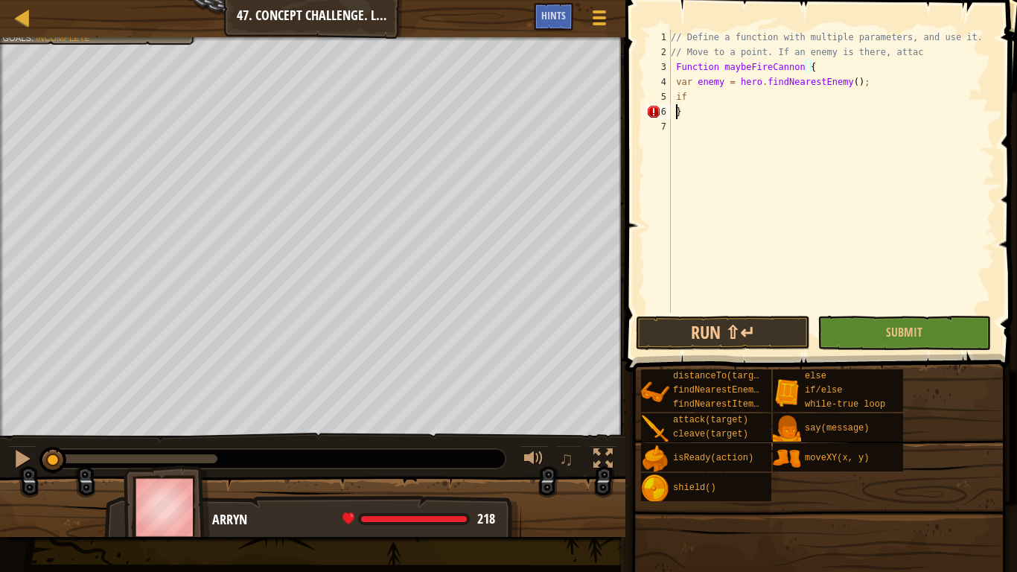
type textarea "}"
click at [691, 112] on div "// Define a function with multiple parameters, and use it. // Move to a point. …" at bounding box center [831, 186] width 327 height 313
click at [31, 19] on div at bounding box center [22, 17] width 19 height 19
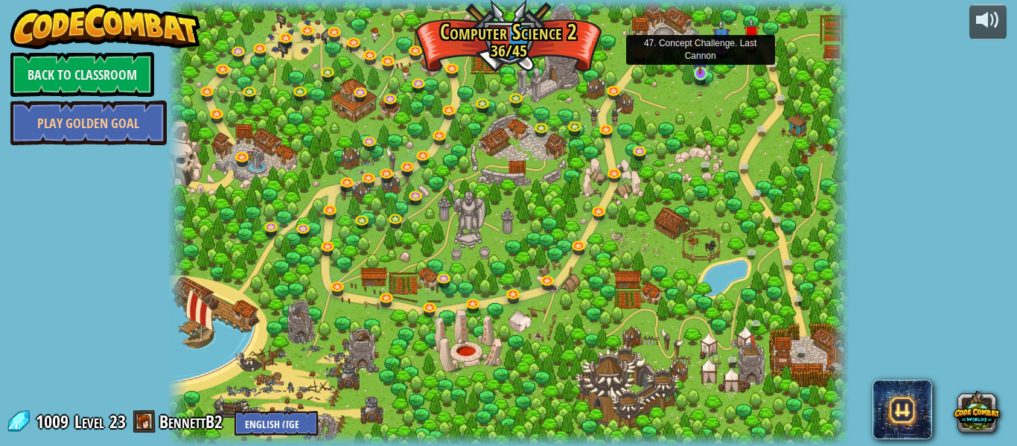
click at [699, 69] on img at bounding box center [701, 57] width 16 height 36
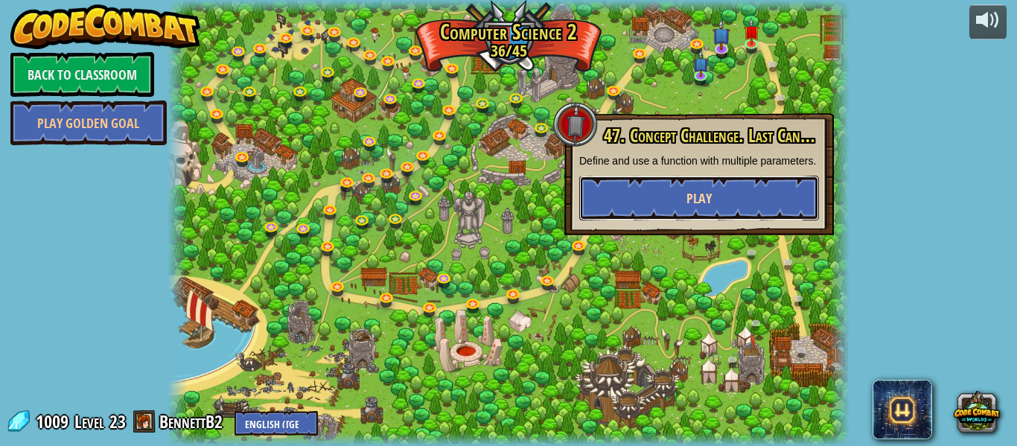
click at [689, 208] on span "Play" at bounding box center [699, 198] width 25 height 19
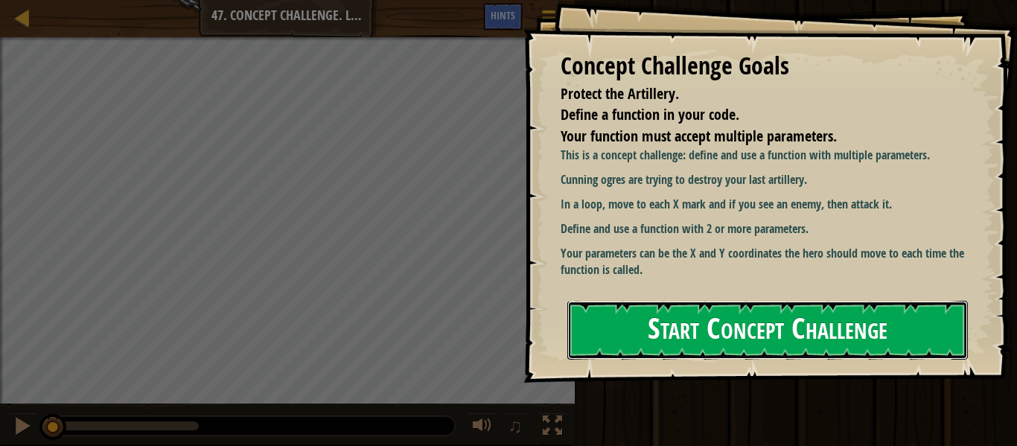
click at [797, 304] on button "Start Concept Challenge" at bounding box center [768, 330] width 401 height 59
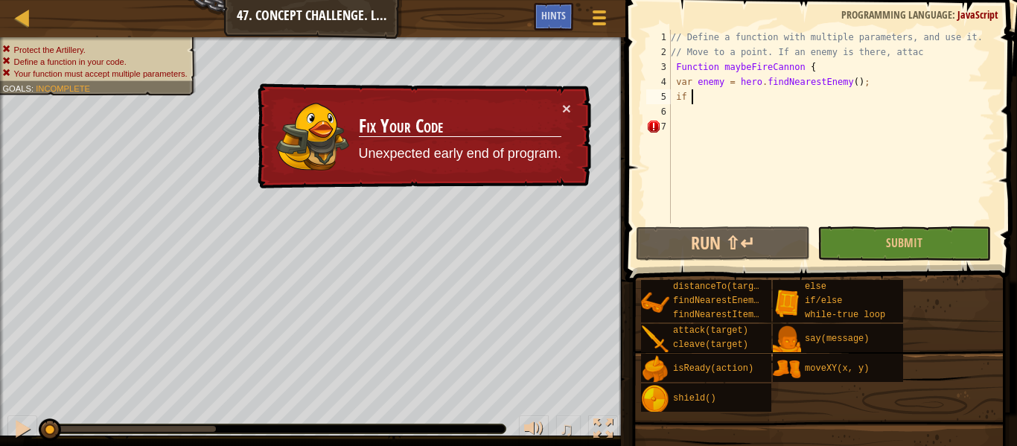
click at [701, 99] on div "// Define a function with multiple parameters, and use it. // Move to a point. …" at bounding box center [831, 141] width 327 height 223
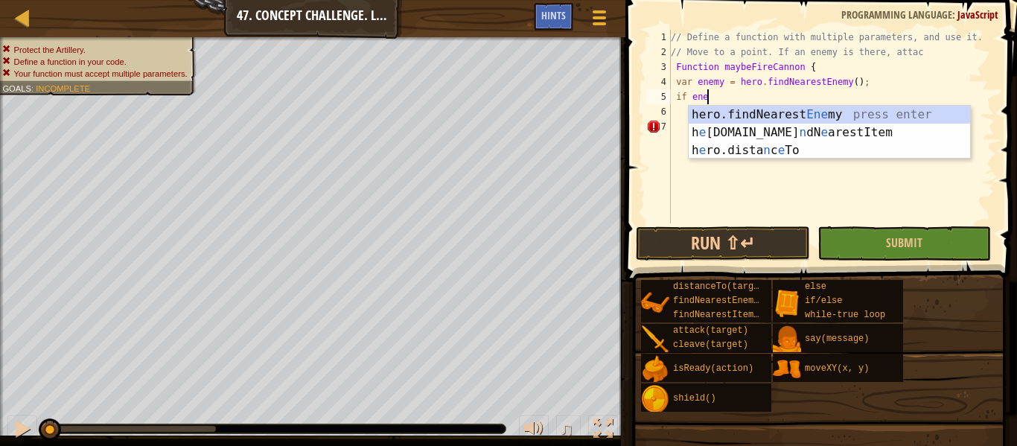
scroll to position [7, 6]
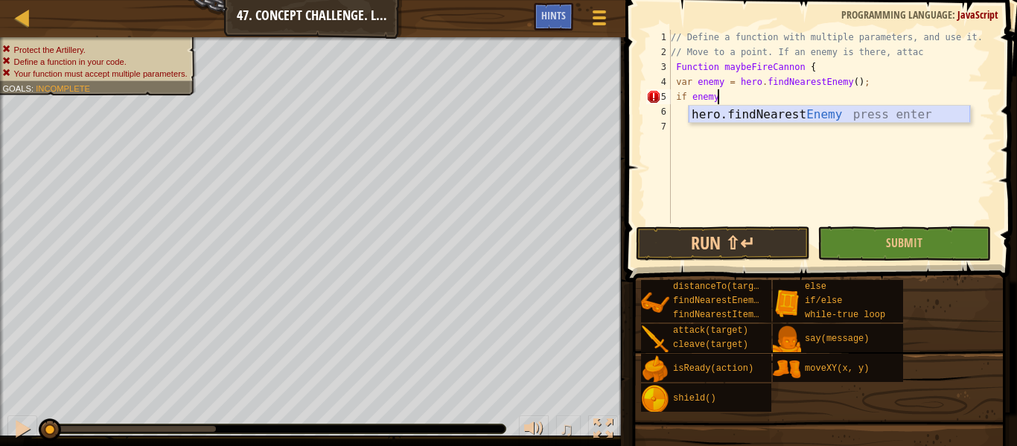
click at [743, 116] on div "hero.findNearest Enemy press enter" at bounding box center [830, 133] width 282 height 54
click at [731, 90] on div "// Define a function with multiple parameters, and use it. // Move to a point. …" at bounding box center [831, 141] width 327 height 223
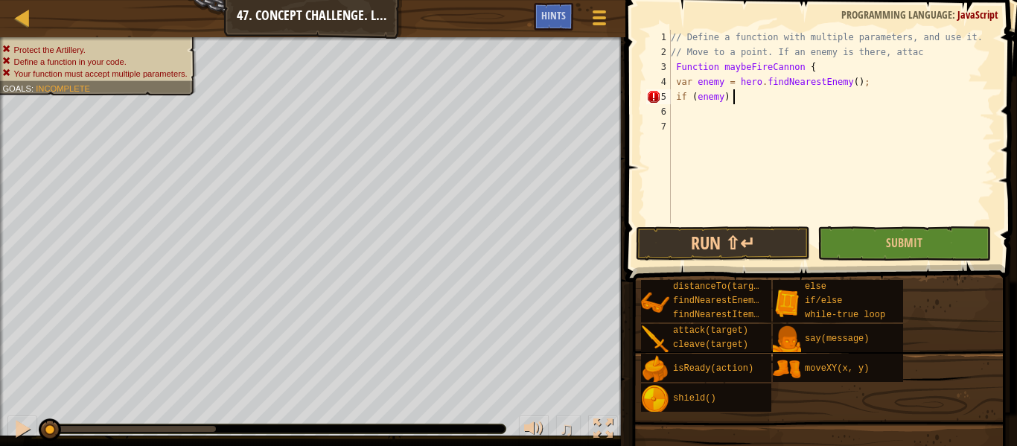
type textarea "if (enemy) {"
click at [694, 113] on div "// Define a function with multiple parameters, and use it. // Move to a point. …" at bounding box center [831, 141] width 327 height 223
type textarea "}"
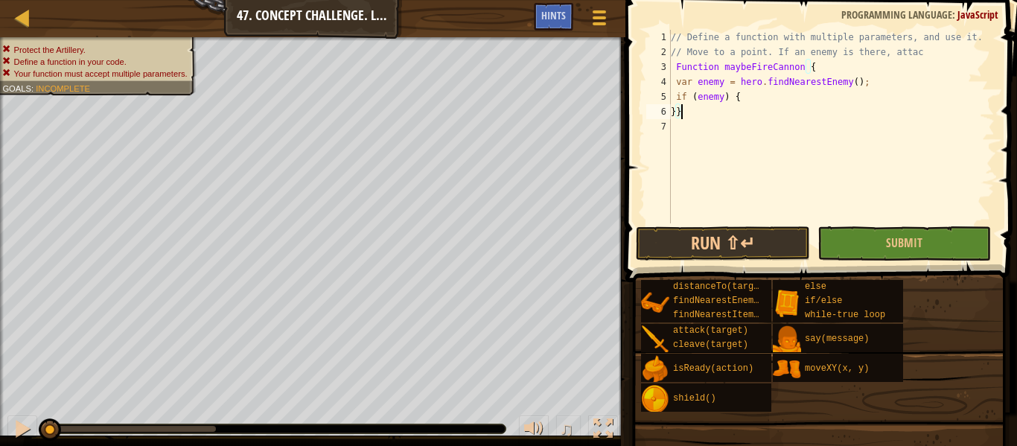
scroll to position [7, 0]
click at [670, 126] on div "7" at bounding box center [659, 126] width 25 height 15
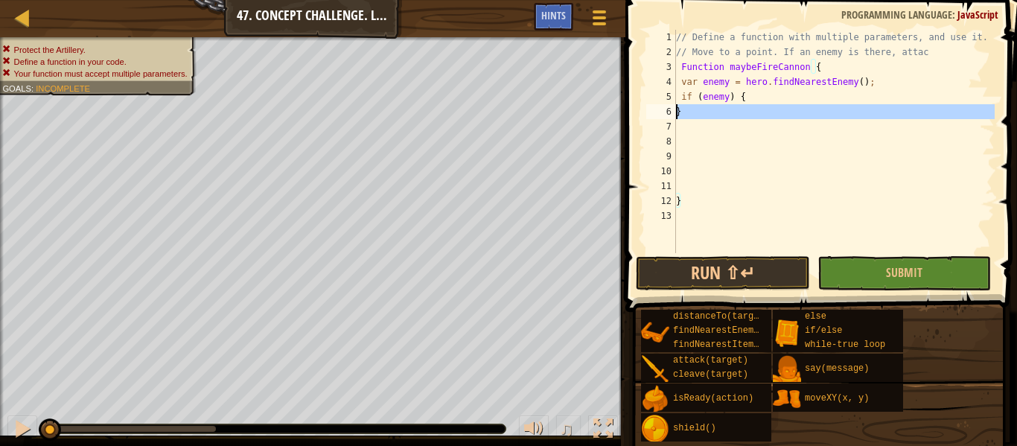
click at [676, 114] on div "6" at bounding box center [662, 111] width 30 height 15
type textarea "}"
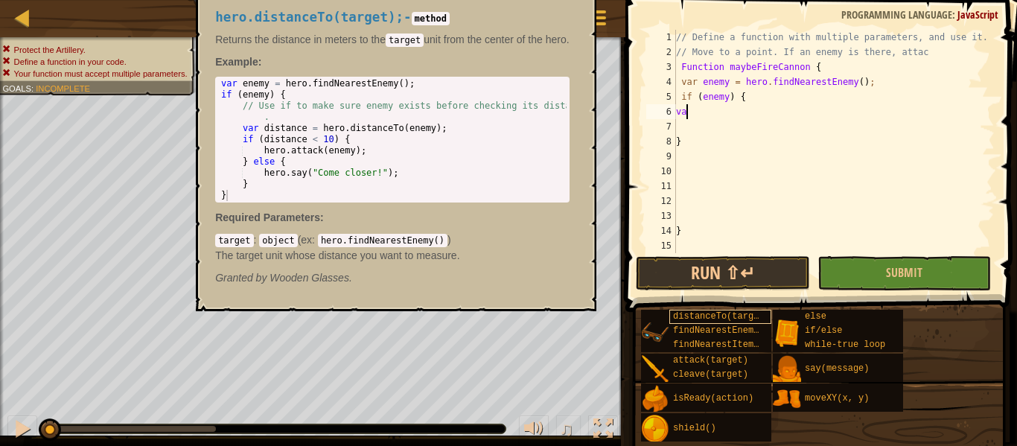
scroll to position [7, 1]
type textarea "var"
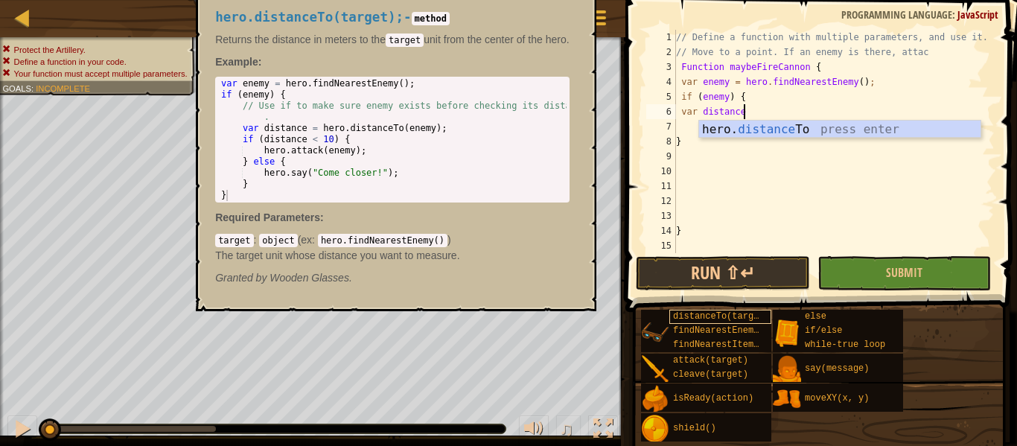
scroll to position [7, 9]
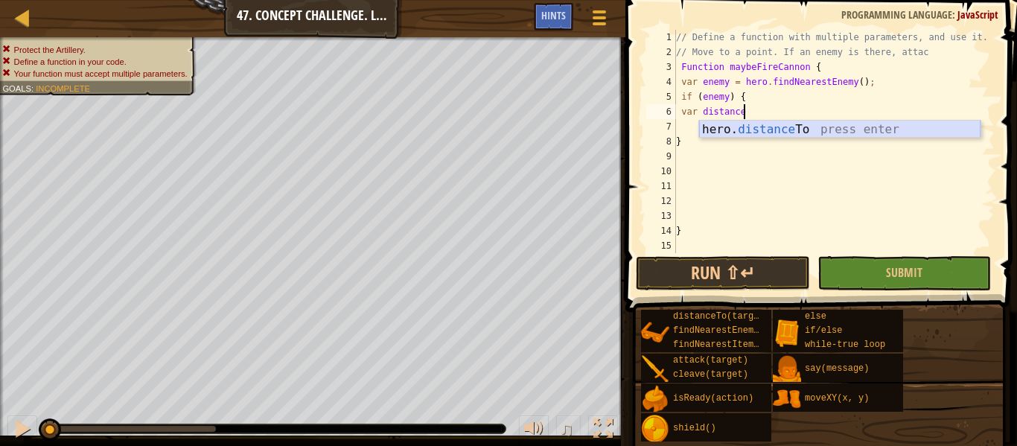
click at [722, 134] on div "hero. distance To press enter" at bounding box center [840, 148] width 282 height 54
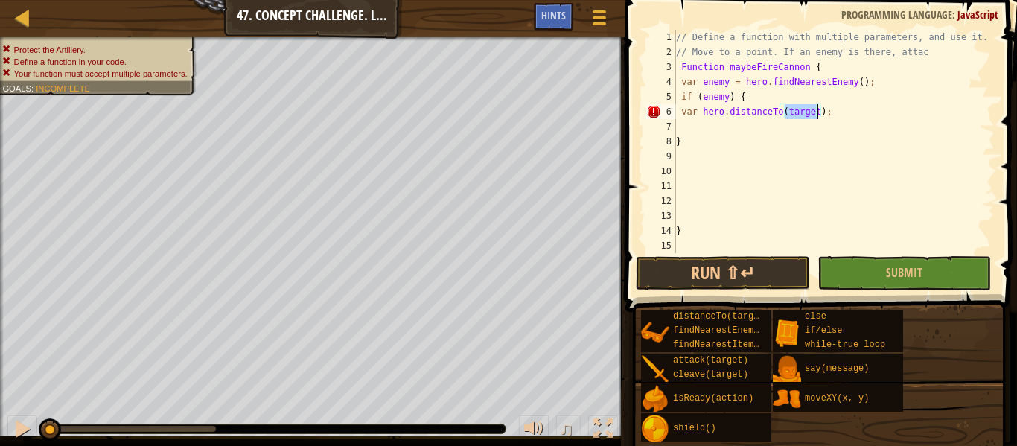
click at [697, 115] on div "// Define a function with multiple parameters, and use it. // Move to a point. …" at bounding box center [834, 156] width 322 height 253
click at [874, 113] on div "// Define a function with multiple parameters, and use it. // Move to a point. …" at bounding box center [834, 156] width 322 height 253
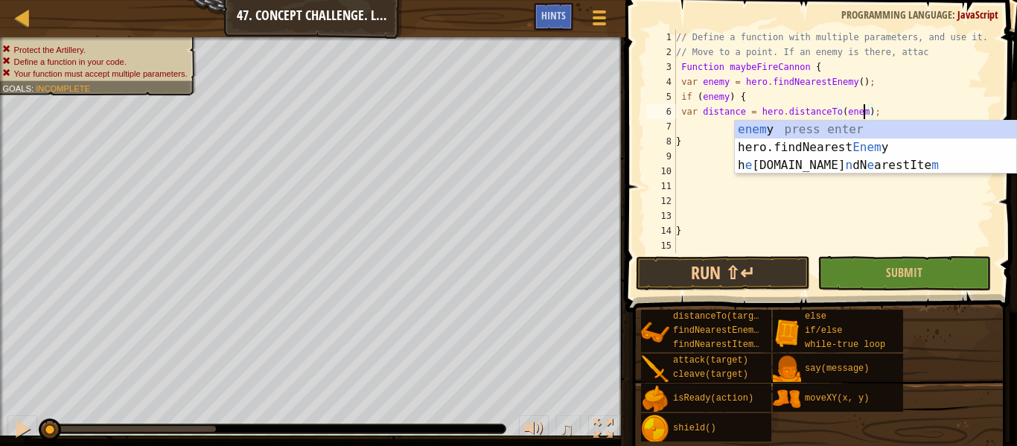
type textarea "var distance = hero.distanceTo(enemy);"
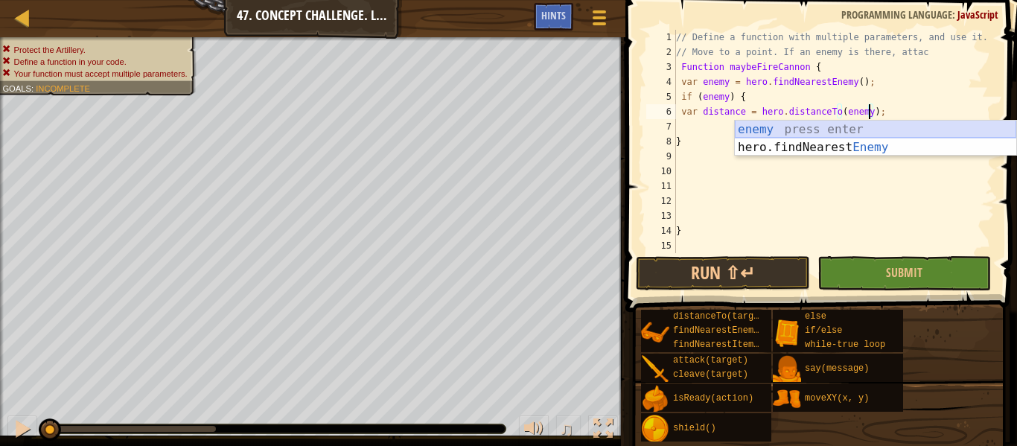
click at [856, 125] on div "enemy press enter hero.findNearest Enemy press enter" at bounding box center [876, 157] width 282 height 72
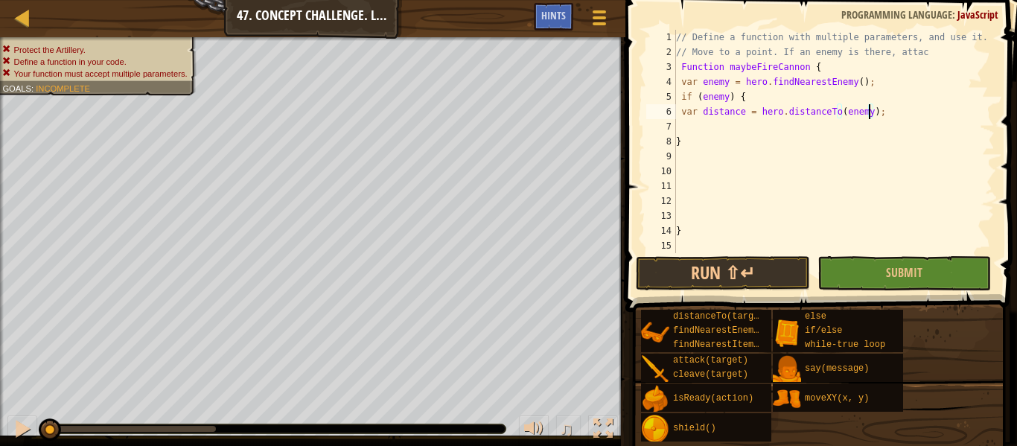
click at [819, 132] on div "// Define a function with multiple parameters, and use it. // Move to a point. …" at bounding box center [834, 156] width 322 height 253
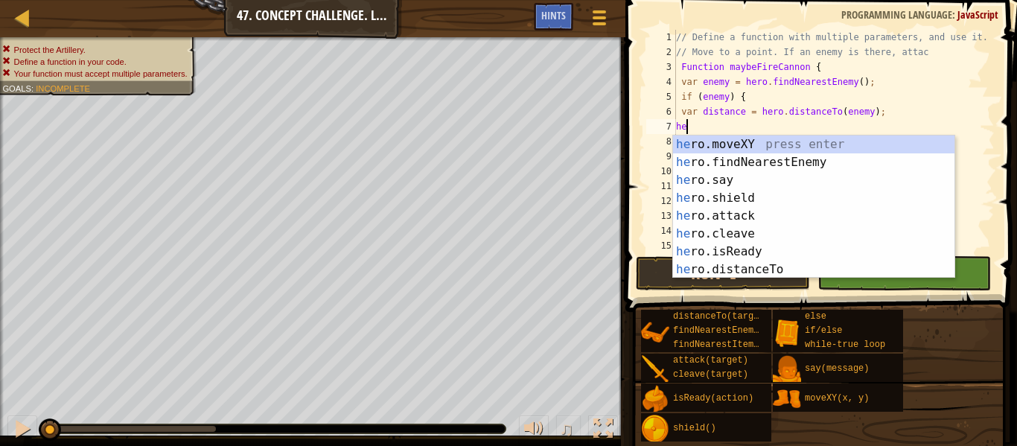
scroll to position [7, 1]
click at [750, 185] on div "her o.moveXY press enter her o.findNearestEnemy press enter her o.say press ent…" at bounding box center [814, 225] width 282 height 179
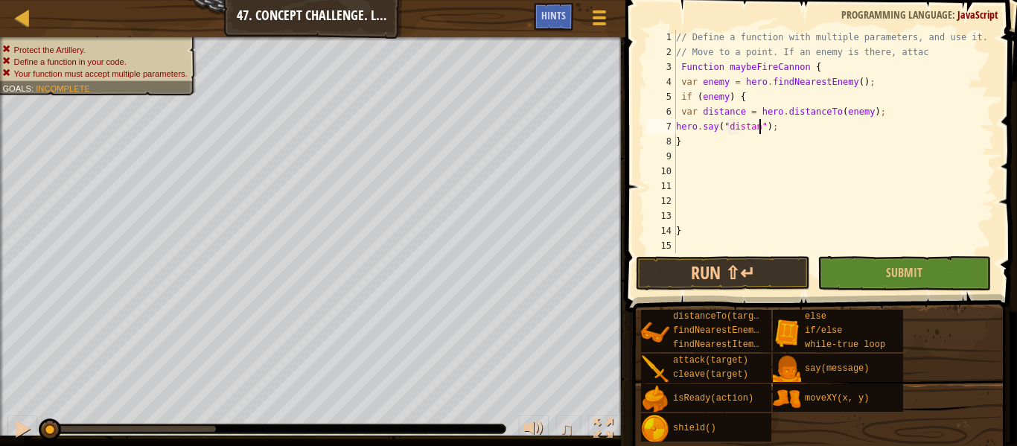
scroll to position [7, 14]
click at [678, 144] on div "// Define a function with multiple parameters, and use it. // Move to a point. …" at bounding box center [834, 156] width 322 height 253
type textarea "}"
click at [710, 153] on div "// Define a function with multiple parameters, and use it. // Move to a point. …" at bounding box center [834, 156] width 322 height 253
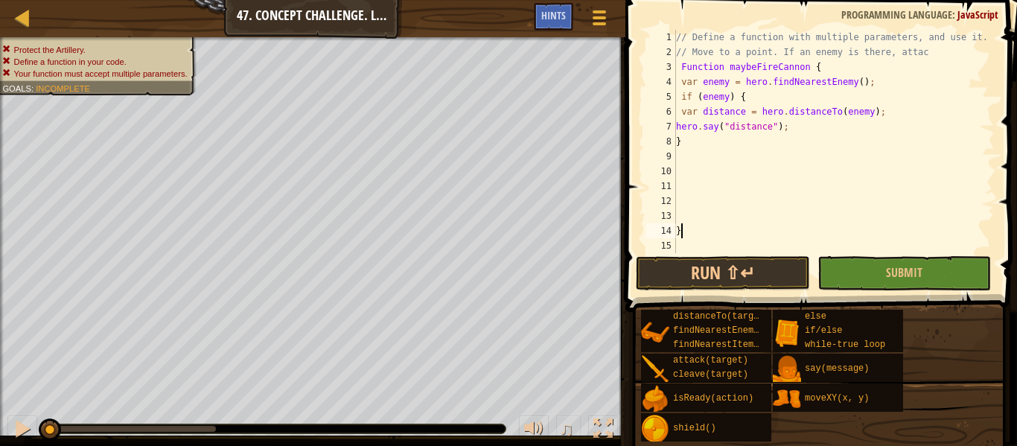
click at [682, 232] on div "// Define a function with multiple parameters, and use it. // Move to a point. …" at bounding box center [834, 156] width 322 height 253
type textarea "}"
click at [676, 232] on div "// Define a function with multiple parameters, and use it. // Move to a point. …" at bounding box center [834, 156] width 322 height 253
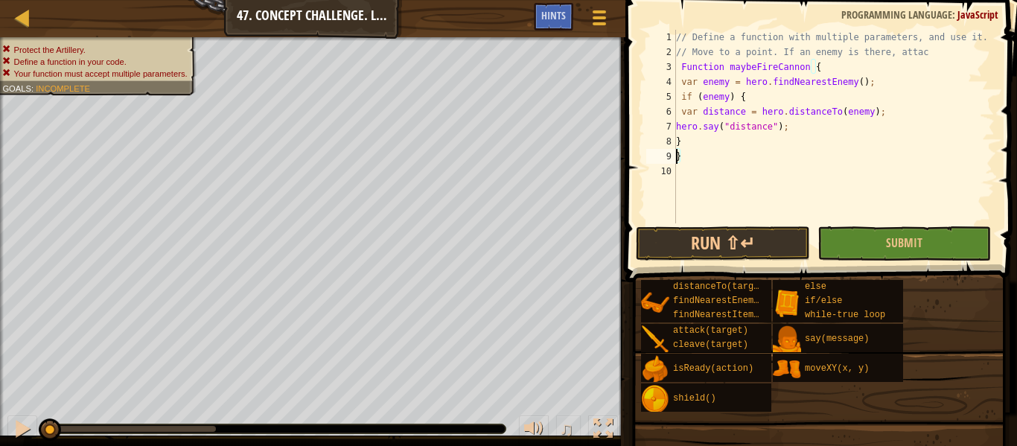
click at [702, 173] on div "// Define a function with multiple parameters, and use it. // Move to a point. …" at bounding box center [834, 141] width 322 height 223
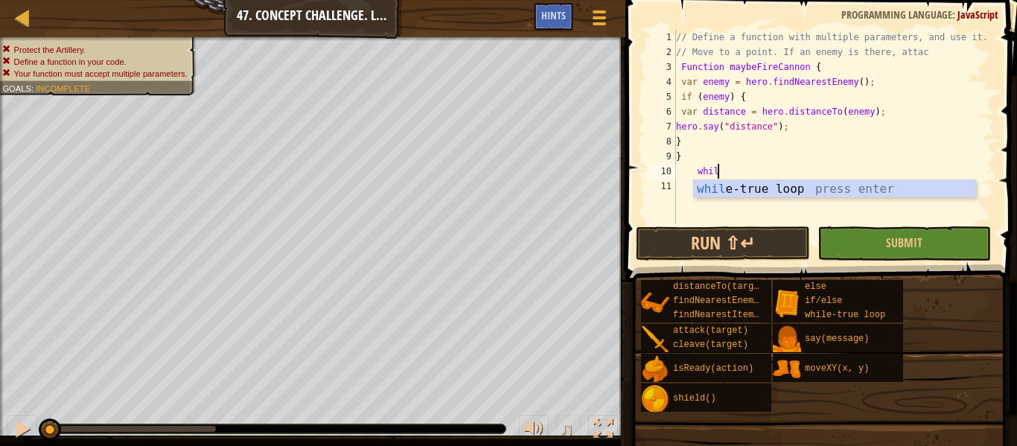
type textarea "while"
click at [734, 181] on div "while -true loop press enter" at bounding box center [835, 207] width 282 height 54
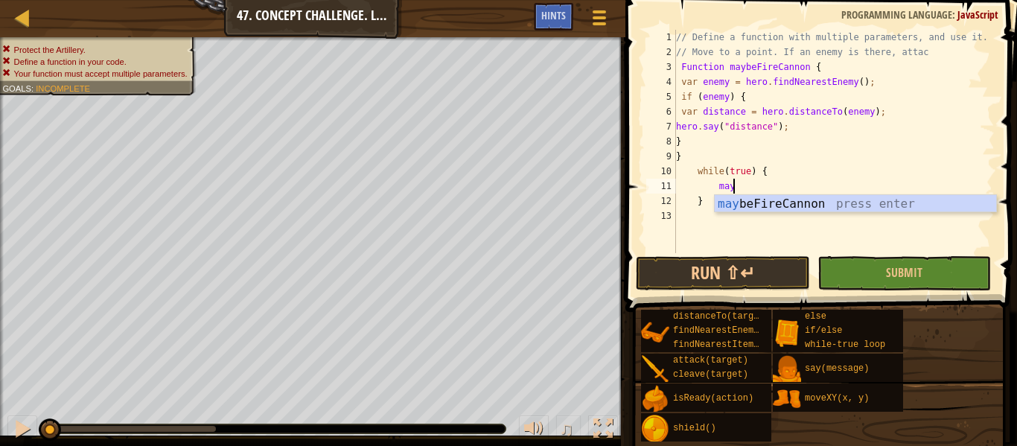
scroll to position [7, 7]
click at [788, 202] on div "may beFireCannon press enter" at bounding box center [856, 222] width 282 height 54
type textarea "maybeFireCannon"
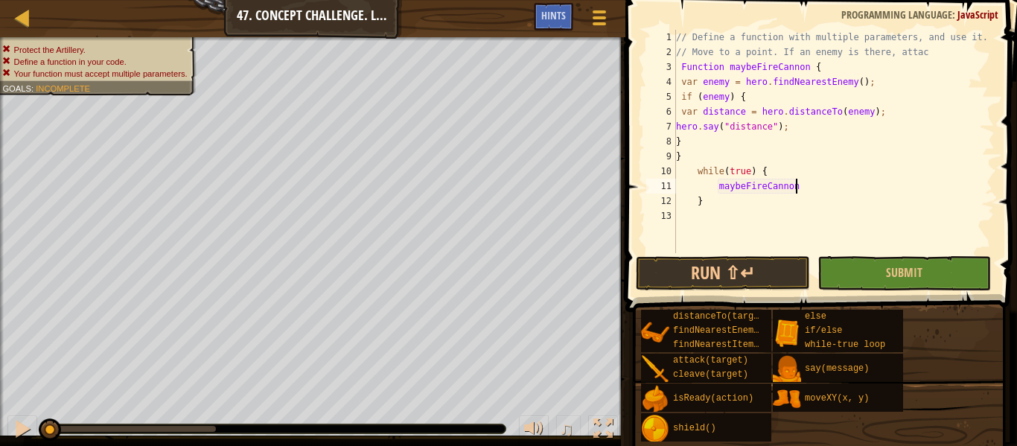
click at [699, 188] on div "// Define a function with multiple parameters, and use it. // Move to a point. …" at bounding box center [834, 156] width 322 height 253
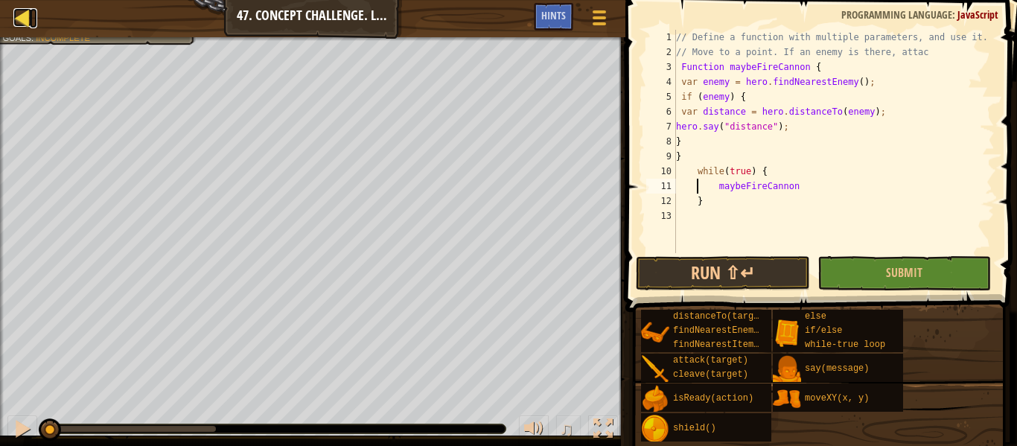
click at [31, 17] on div at bounding box center [22, 17] width 19 height 19
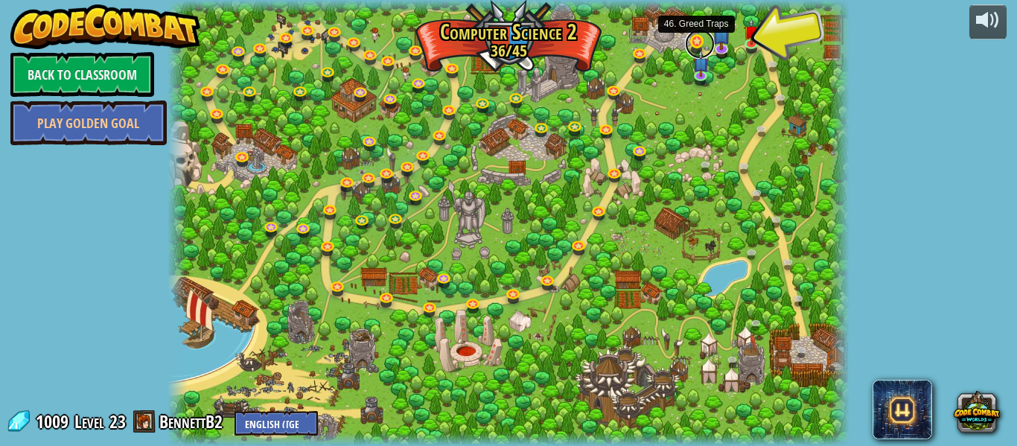
click at [696, 42] on link at bounding box center [700, 44] width 30 height 30
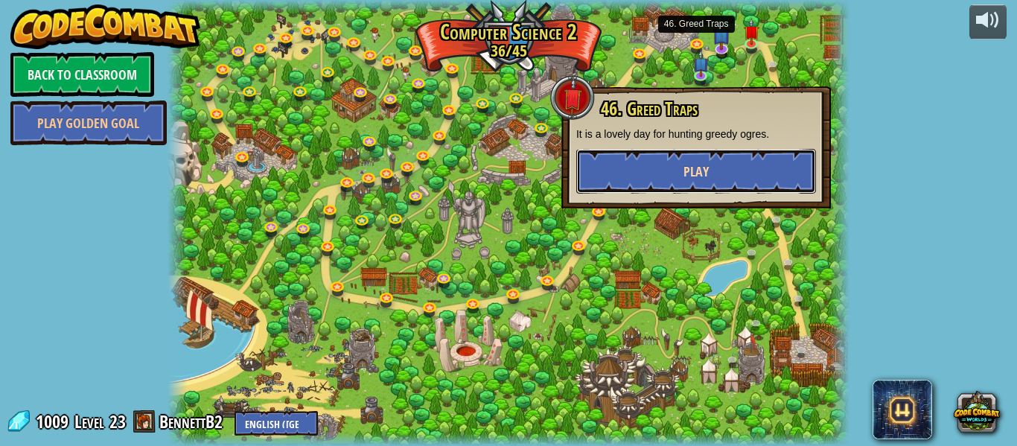
click at [676, 159] on button "Play" at bounding box center [696, 171] width 240 height 45
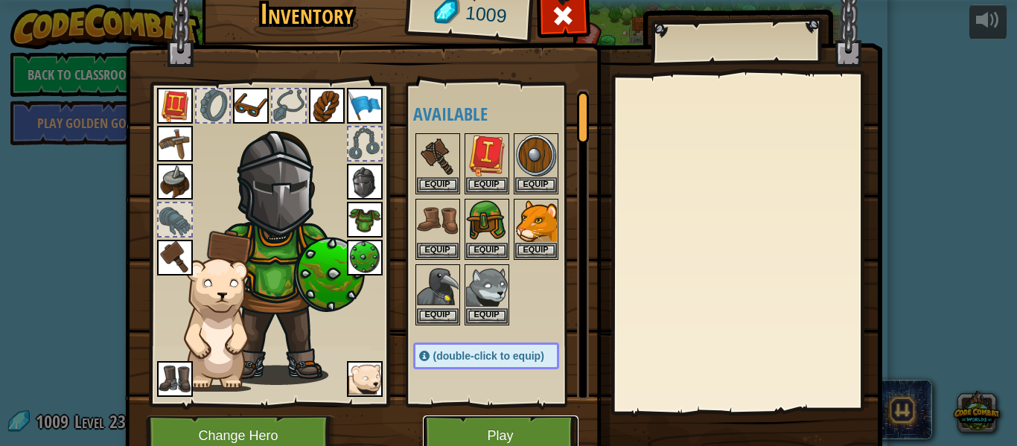
click at [528, 426] on button "Play" at bounding box center [501, 436] width 156 height 41
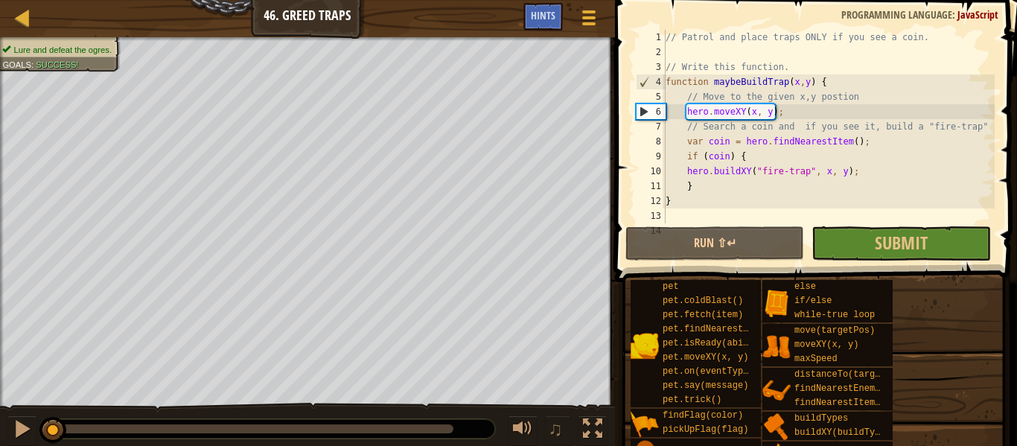
scroll to position [164, 0]
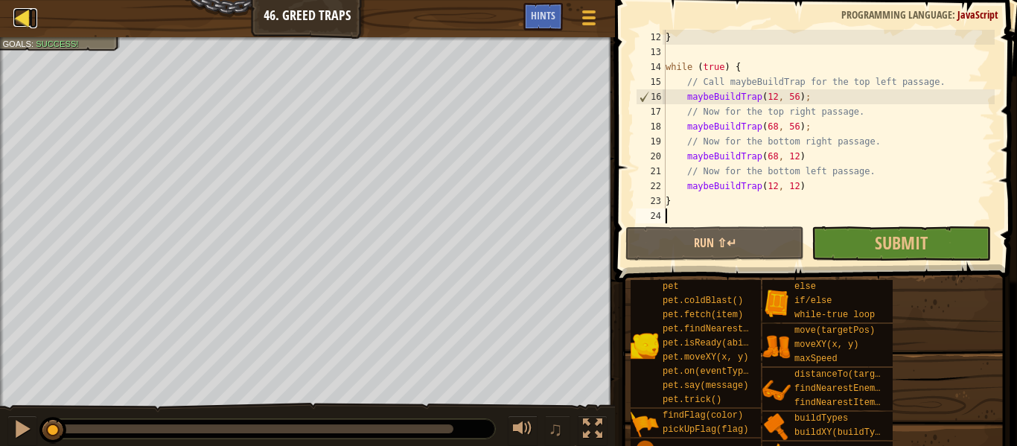
click at [24, 13] on div at bounding box center [22, 17] width 19 height 19
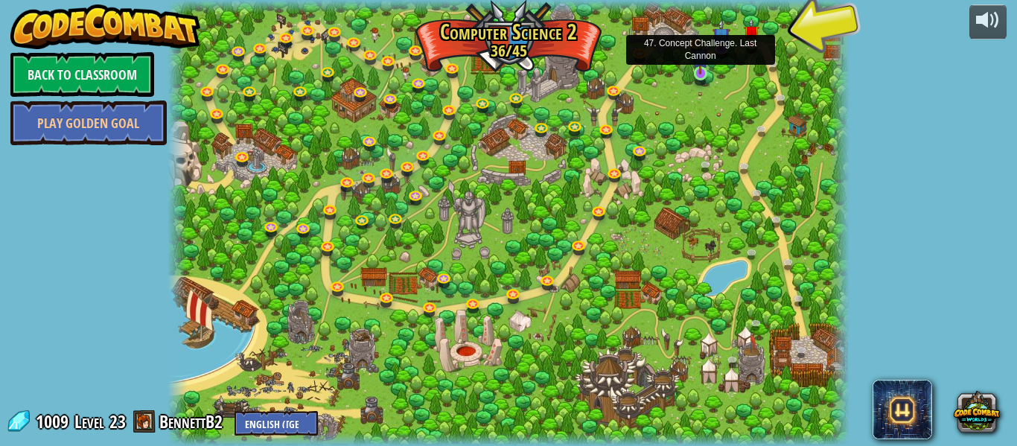
click at [699, 73] on img at bounding box center [701, 57] width 16 height 36
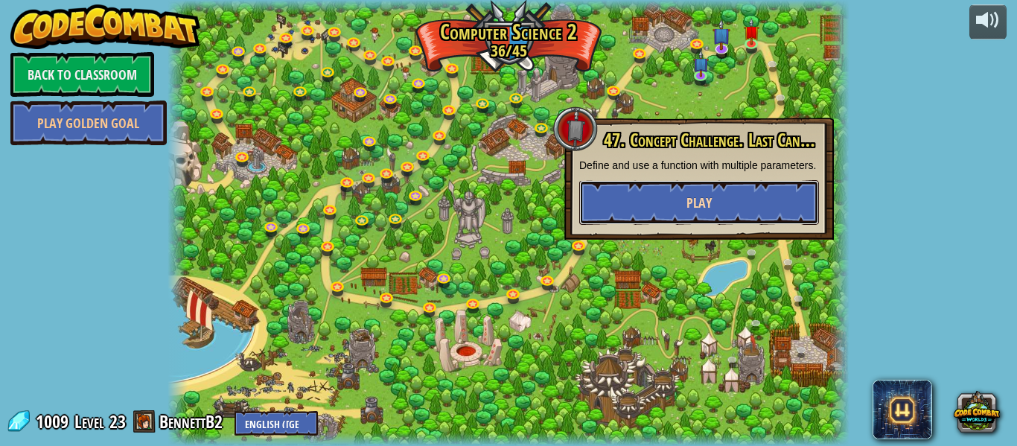
click at [674, 225] on button "Play" at bounding box center [699, 202] width 240 height 45
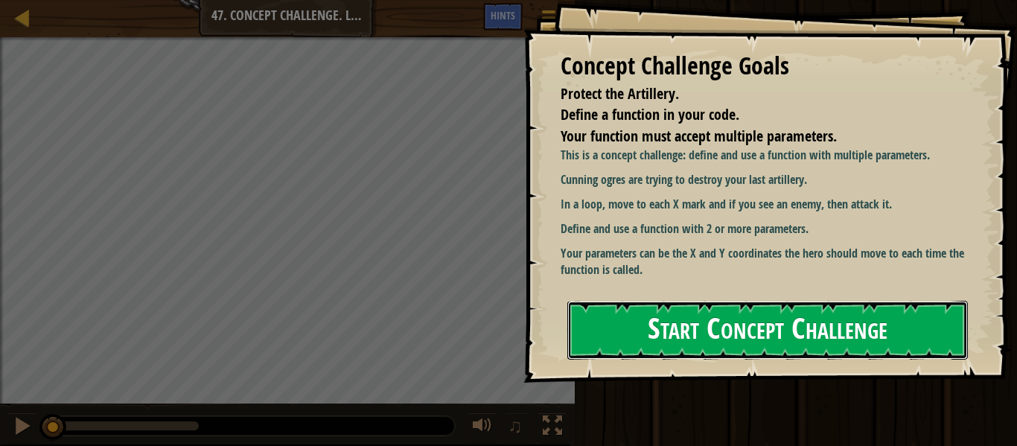
click at [676, 308] on button "Start Concept Challenge" at bounding box center [768, 330] width 401 height 59
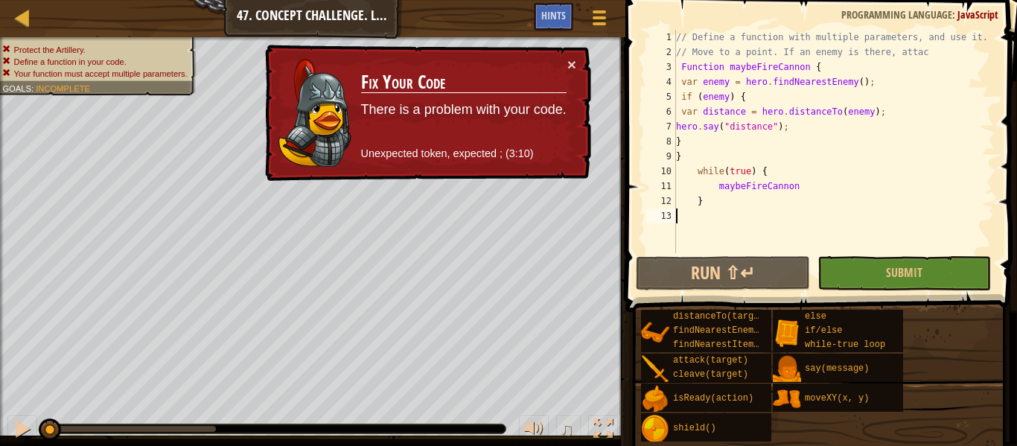
click at [576, 59] on div "× Fix Your Code There is a problem with your code. Unexpected token, expected ;…" at bounding box center [426, 113] width 329 height 137
click at [571, 61] on button "×" at bounding box center [572, 65] width 9 height 16
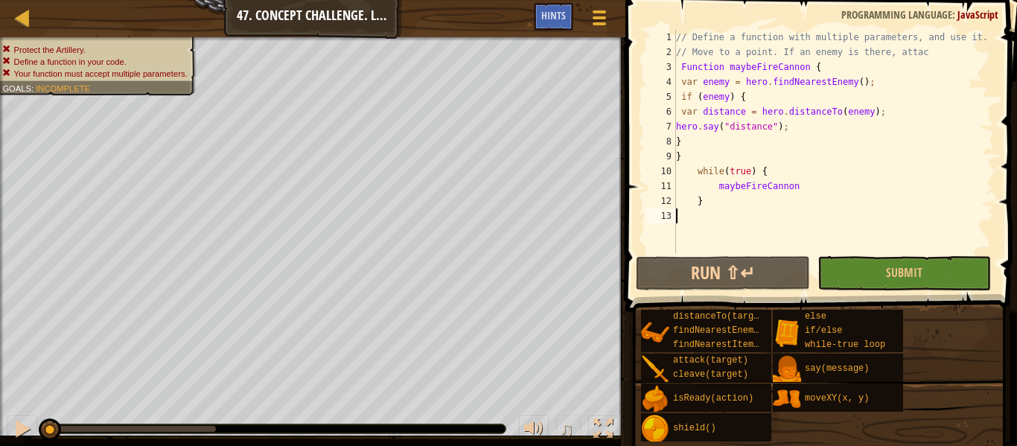
click at [770, 128] on div "// Define a function with multiple parameters, and use it. // Move to a point. …" at bounding box center [834, 156] width 322 height 253
click at [869, 115] on div "// Define a function with multiple parameters, and use it. // Move to a point. …" at bounding box center [834, 156] width 322 height 253
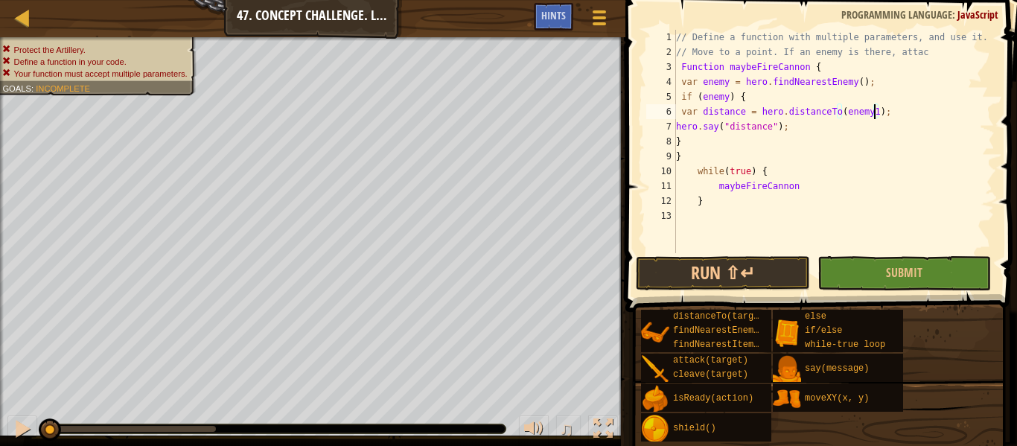
click at [769, 129] on div "// Define a function with multiple parameters, and use it. // Move to a point. …" at bounding box center [834, 156] width 322 height 253
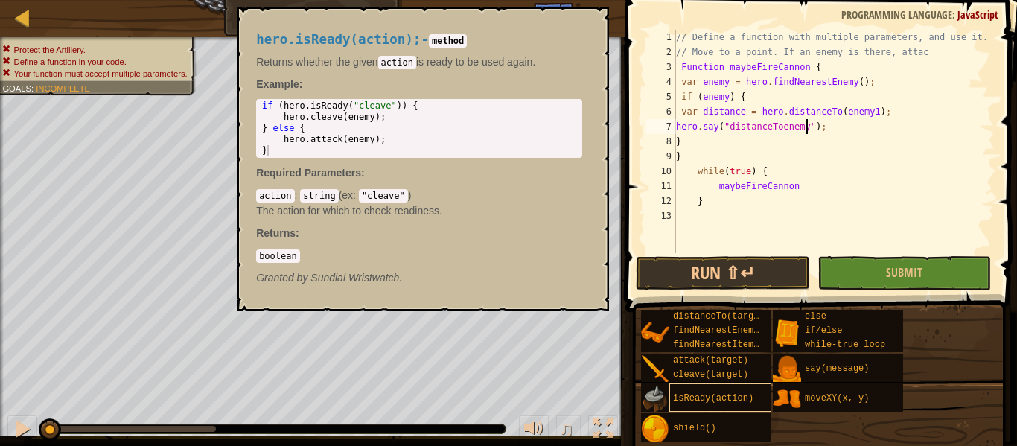
scroll to position [7, 20]
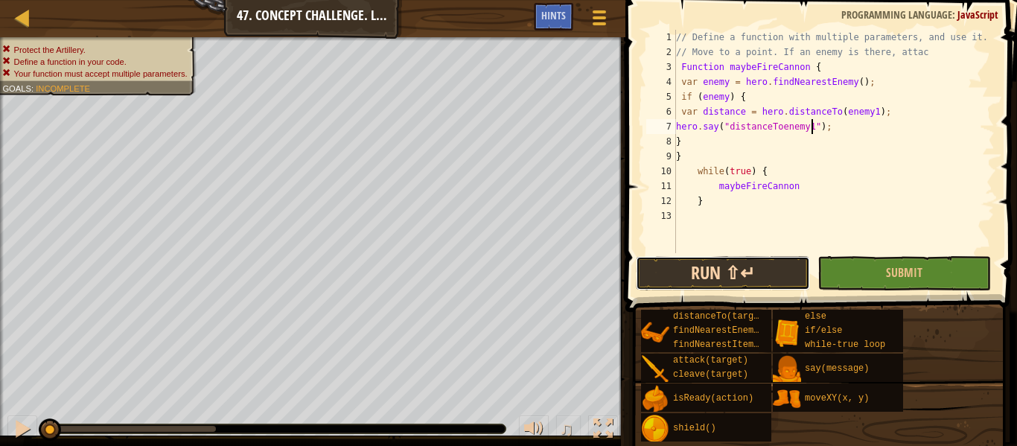
click at [734, 270] on button "Run ⇧↵" at bounding box center [723, 273] width 174 height 34
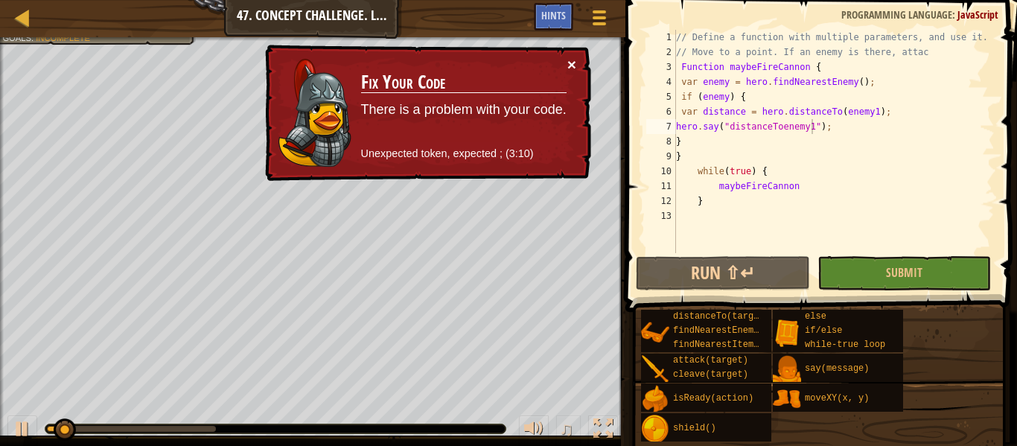
click at [568, 65] on button "×" at bounding box center [572, 65] width 9 height 16
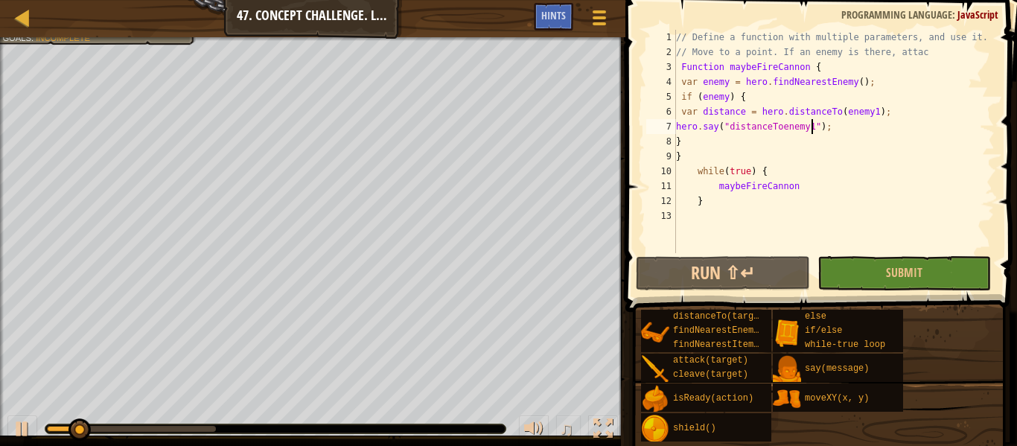
click at [854, 122] on div "// Define a function with multiple parameters, and use it. // Move to a point. …" at bounding box center [834, 156] width 322 height 253
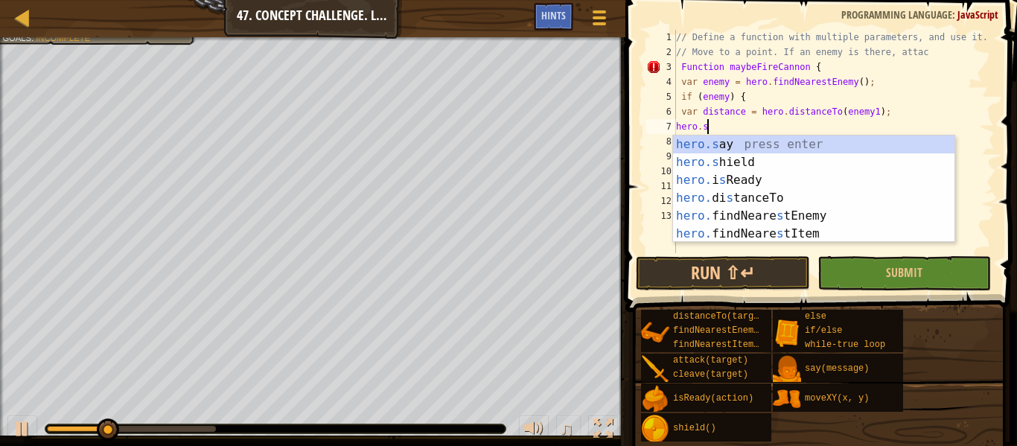
type textarea "hero."
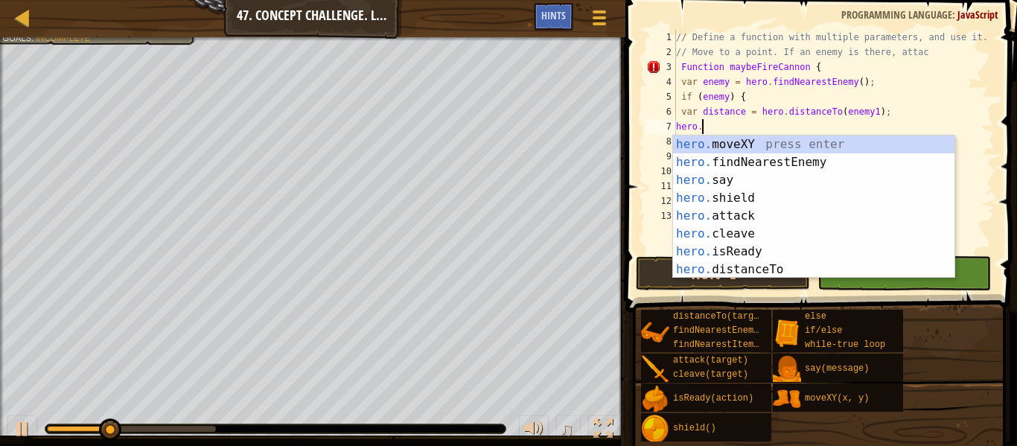
scroll to position [7, 3]
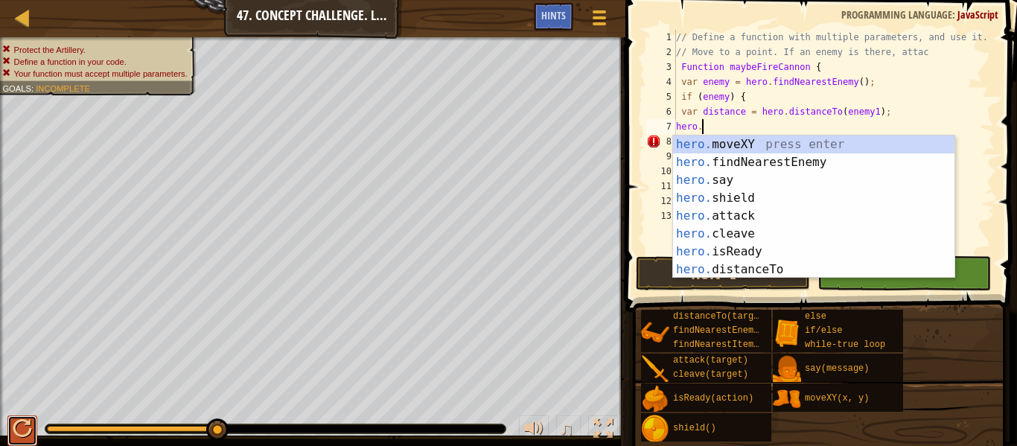
click at [24, 420] on div at bounding box center [22, 428] width 19 height 19
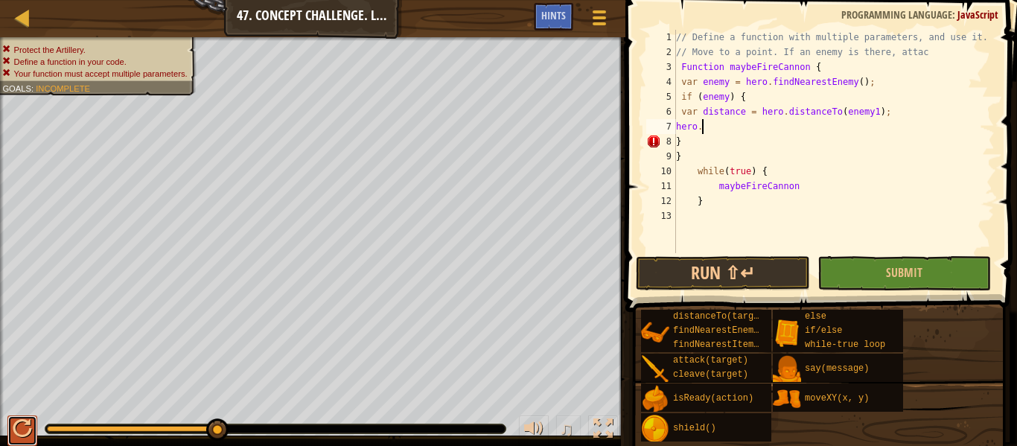
click at [22, 426] on button at bounding box center [22, 431] width 30 height 31
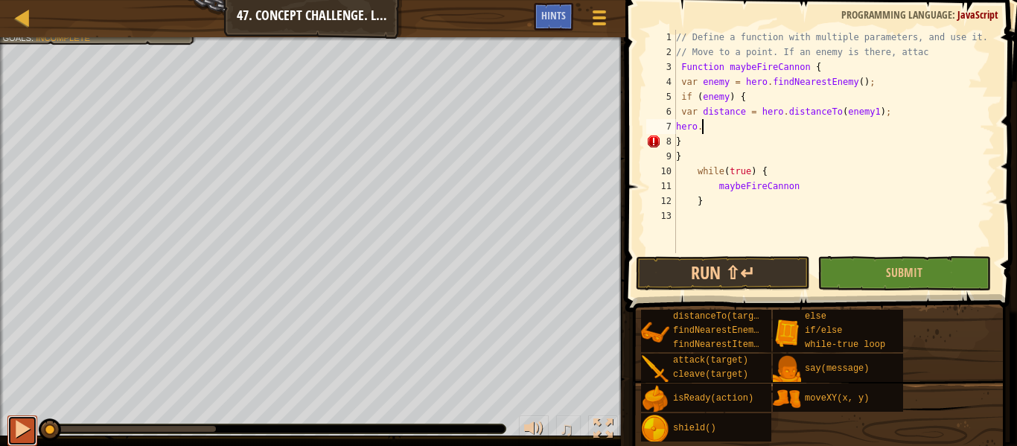
click at [19, 426] on div at bounding box center [22, 428] width 19 height 19
click at [22, 24] on div at bounding box center [22, 17] width 19 height 19
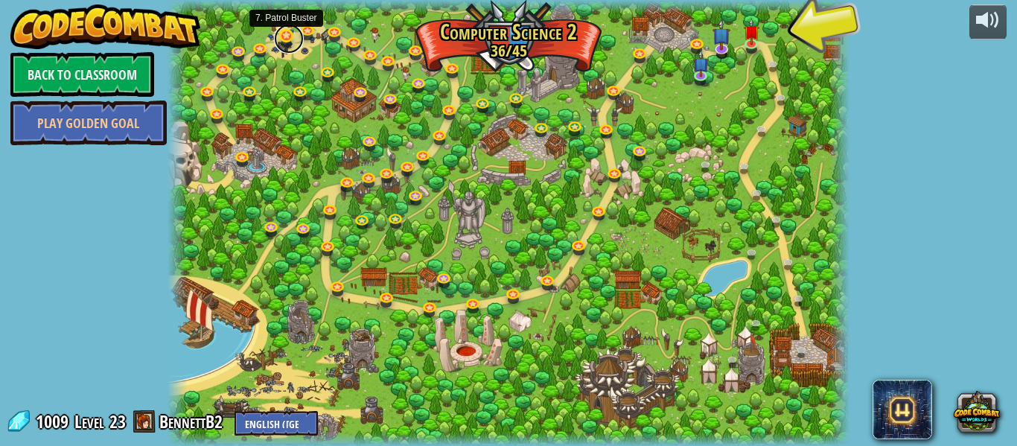
click at [282, 34] on link at bounding box center [289, 39] width 30 height 30
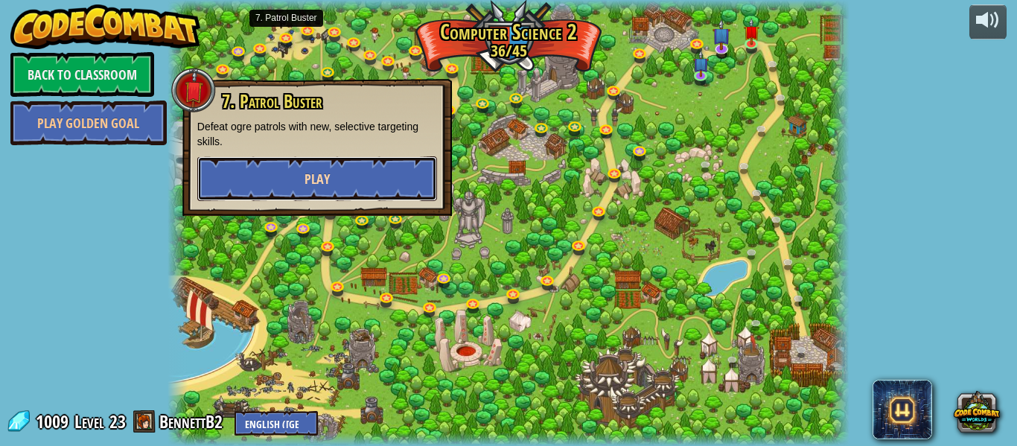
click at [299, 179] on button "Play" at bounding box center [317, 178] width 240 height 45
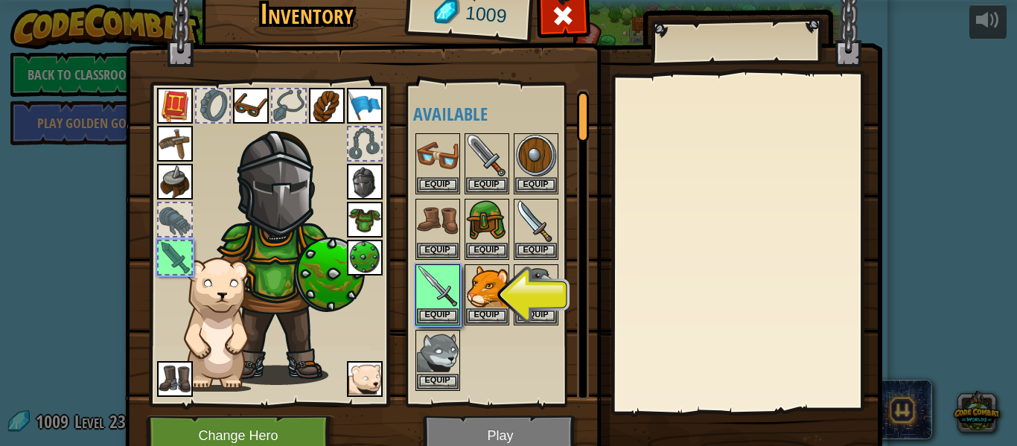
click at [0, 9] on div "Inventory 1009 Available Equip Equip Equip Equip Equip Equip Equip Equip Equip …" at bounding box center [508, 223] width 1017 height 446
click at [581, 27] on div at bounding box center [563, 19] width 47 height 47
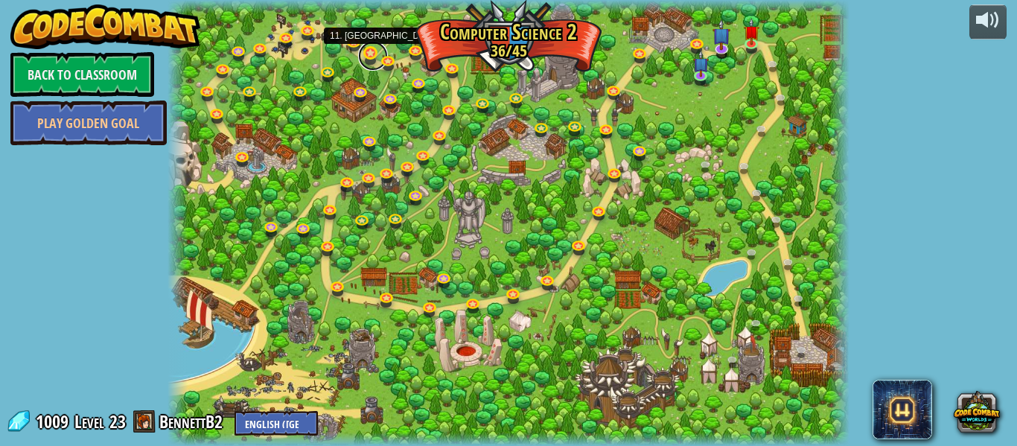
click at [367, 51] on link at bounding box center [373, 56] width 30 height 30
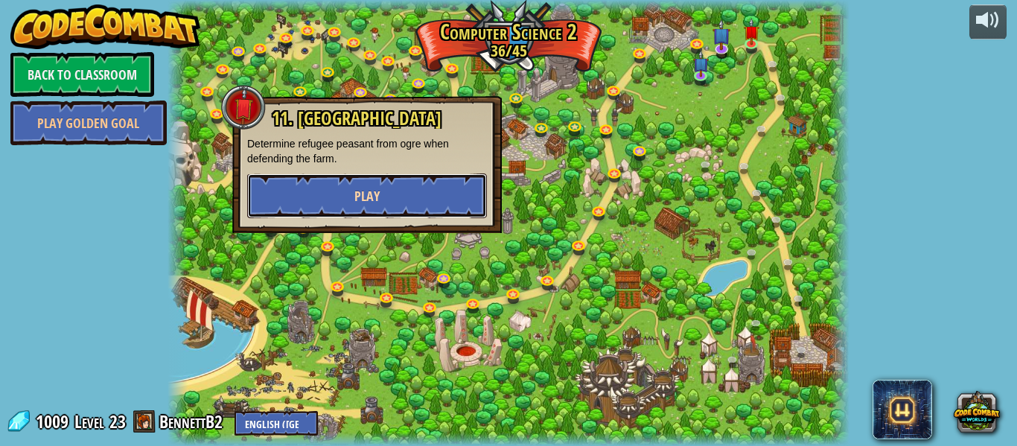
click at [352, 197] on button "Play" at bounding box center [367, 196] width 240 height 45
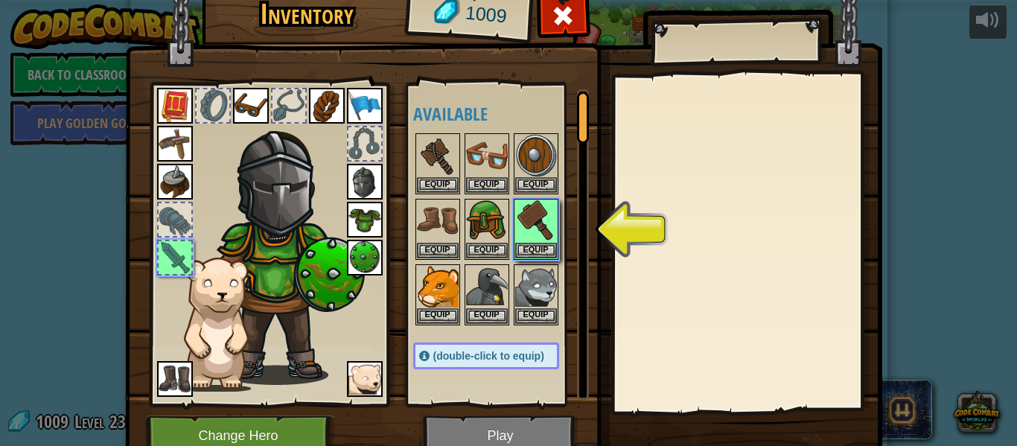
click at [863, 90] on div at bounding box center [746, 243] width 263 height 334
click at [544, 246] on button "Equip" at bounding box center [536, 250] width 42 height 16
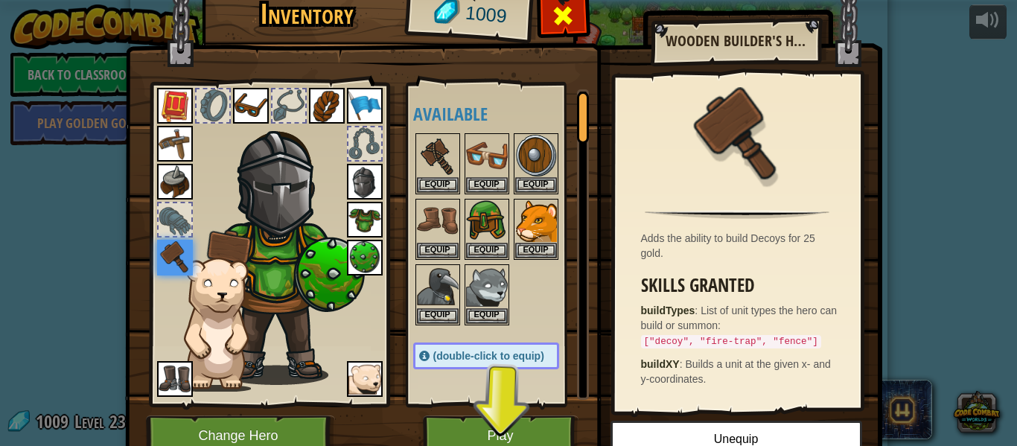
click at [554, 20] on span at bounding box center [563, 16] width 24 height 24
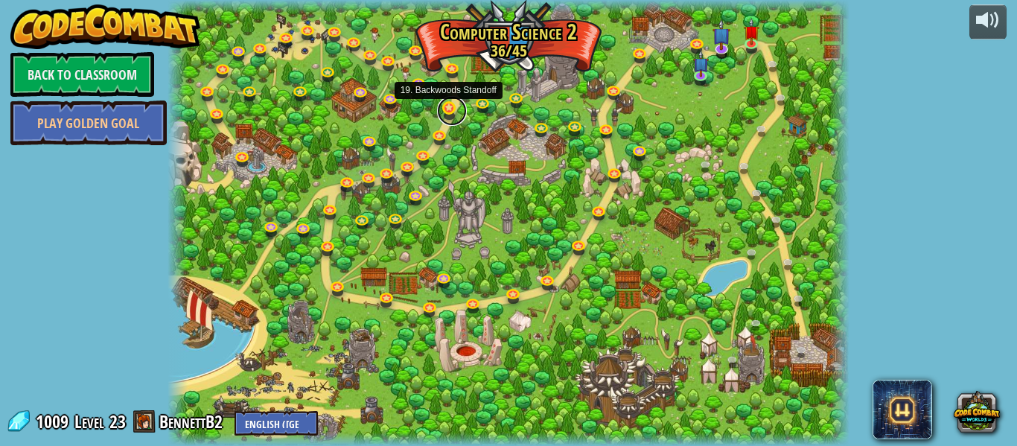
click at [448, 111] on link at bounding box center [452, 111] width 30 height 30
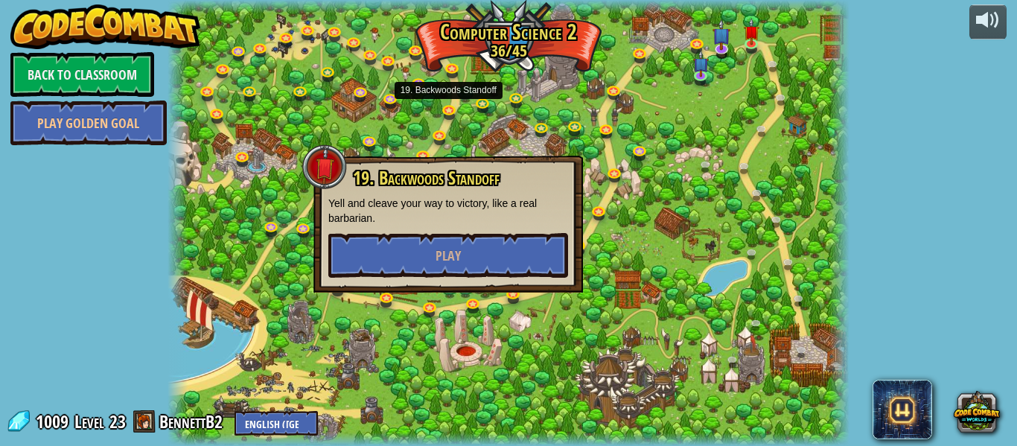
click at [416, 144] on div at bounding box center [509, 223] width 682 height 446
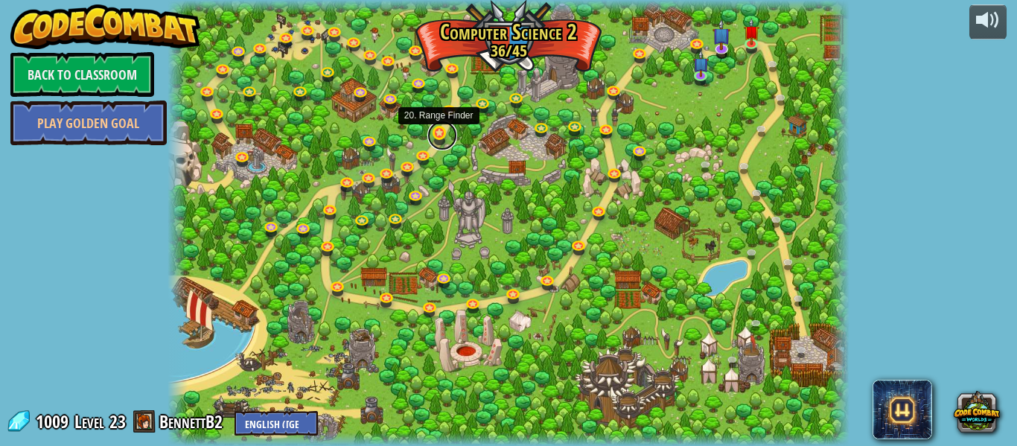
click at [441, 133] on link at bounding box center [443, 136] width 30 height 30
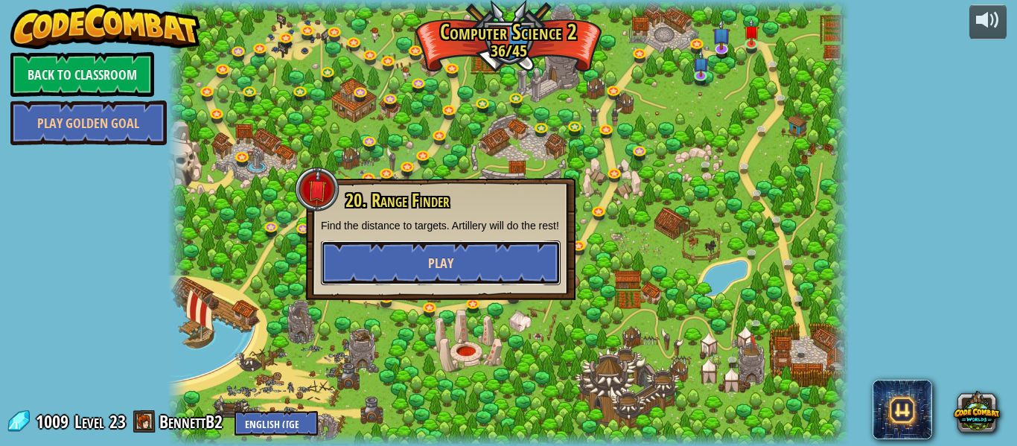
click at [425, 270] on button "Play" at bounding box center [441, 263] width 240 height 45
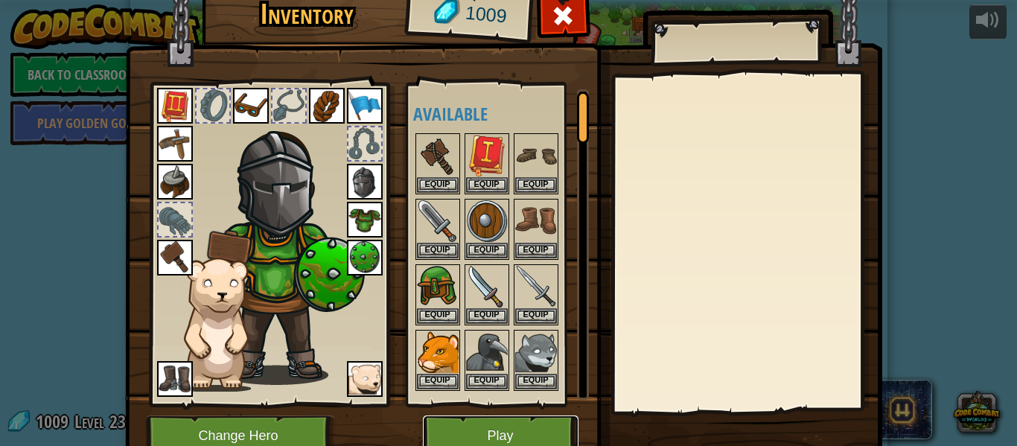
click at [498, 432] on button "Play" at bounding box center [501, 436] width 156 height 41
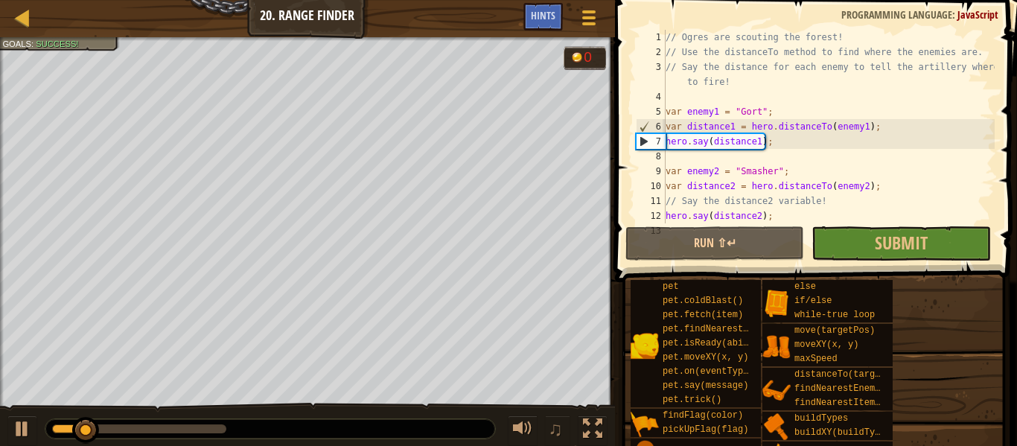
click at [665, 127] on div "6" at bounding box center [651, 126] width 29 height 15
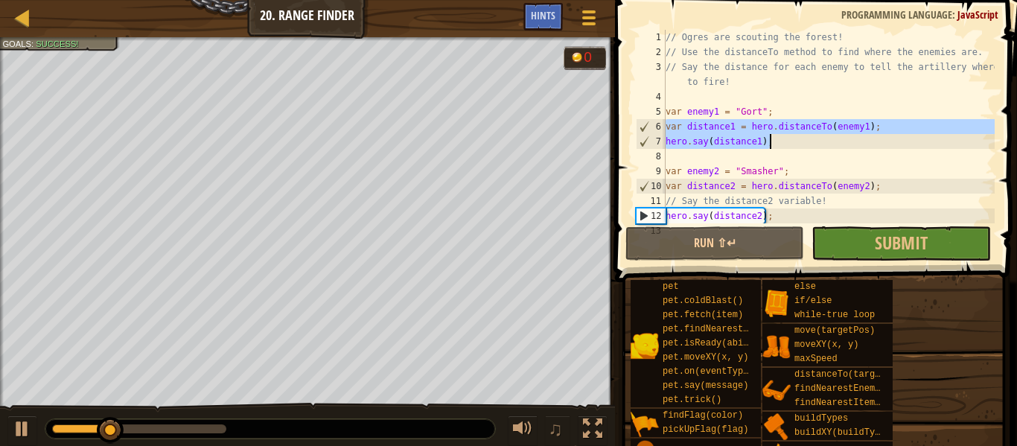
drag, startPoint x: 666, startPoint y: 127, endPoint x: 781, endPoint y: 136, distance: 115.1
click at [781, 136] on div "// Ogres are scouting the forest! // Use the distanceTo method to find where th…" at bounding box center [829, 141] width 332 height 223
type textarea "var distance1 = hero.distanceTo(enemy1); hero.say(distance1);"
click at [23, 16] on div at bounding box center [22, 17] width 19 height 19
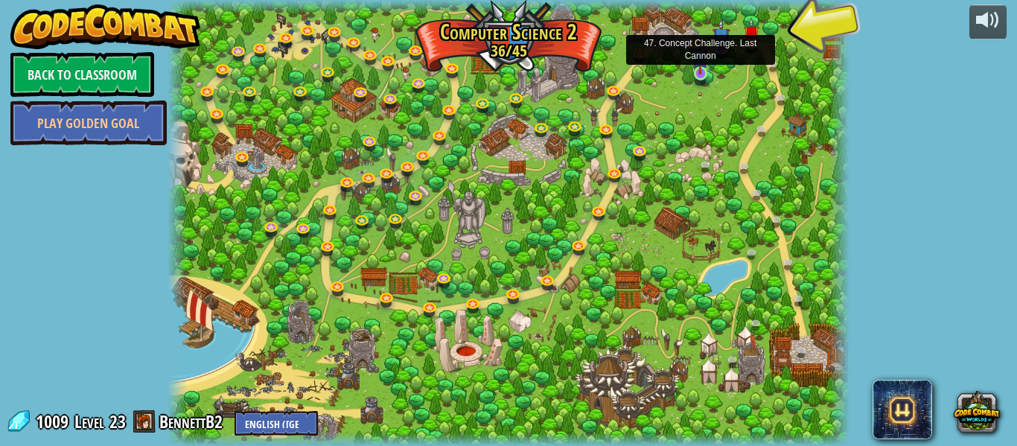
click at [704, 72] on img at bounding box center [701, 57] width 16 height 36
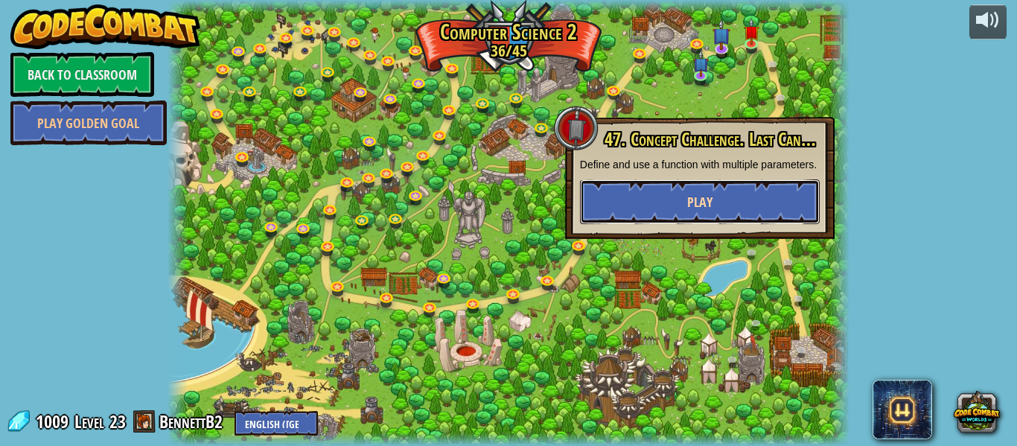
click at [673, 222] on button "Play" at bounding box center [700, 202] width 240 height 45
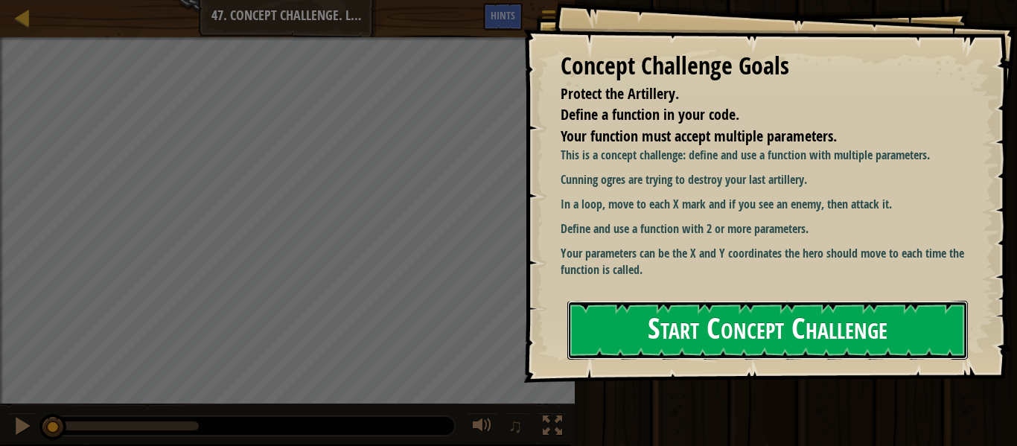
click at [650, 328] on button "Start Concept Challenge" at bounding box center [768, 330] width 401 height 59
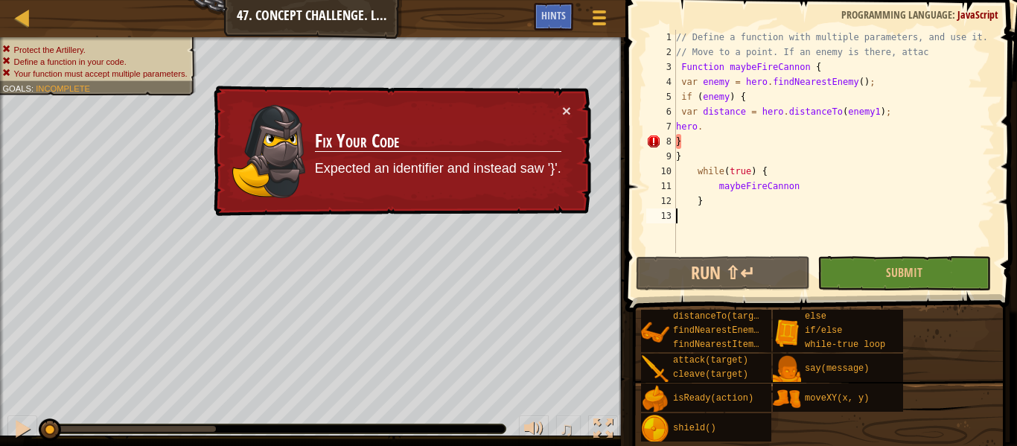
click at [711, 140] on div "// Define a function with multiple parameters, and use it. // Move to a point. …" at bounding box center [834, 156] width 322 height 253
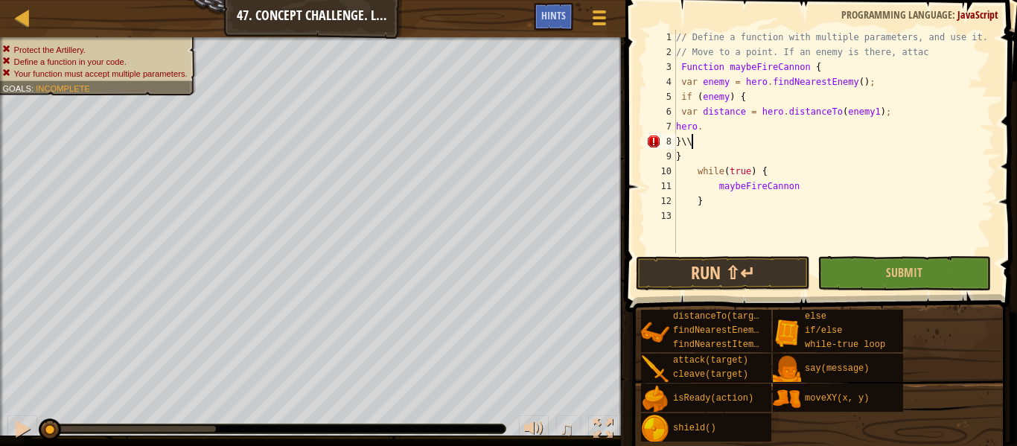
scroll to position [7, 1]
type textarea "}"
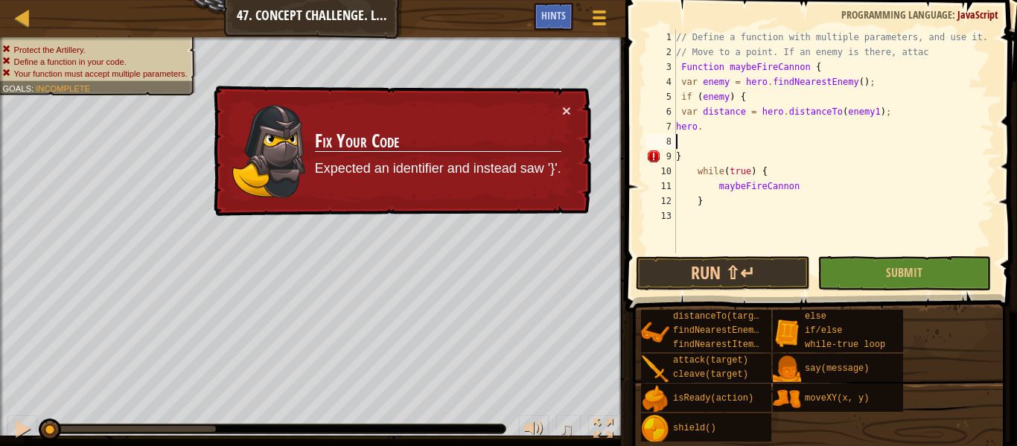
click at [697, 148] on div "// Define a function with multiple parameters, and use it. // Move to a point. …" at bounding box center [834, 156] width 322 height 253
click at [695, 153] on div "// Define a function with multiple parameters, and use it. // Move to a point. …" at bounding box center [834, 156] width 322 height 253
type textarea "}"
click at [710, 131] on div "// Define a function with multiple parameters, and use it. // Move to a point. …" at bounding box center [834, 156] width 322 height 253
type textarea "hero."
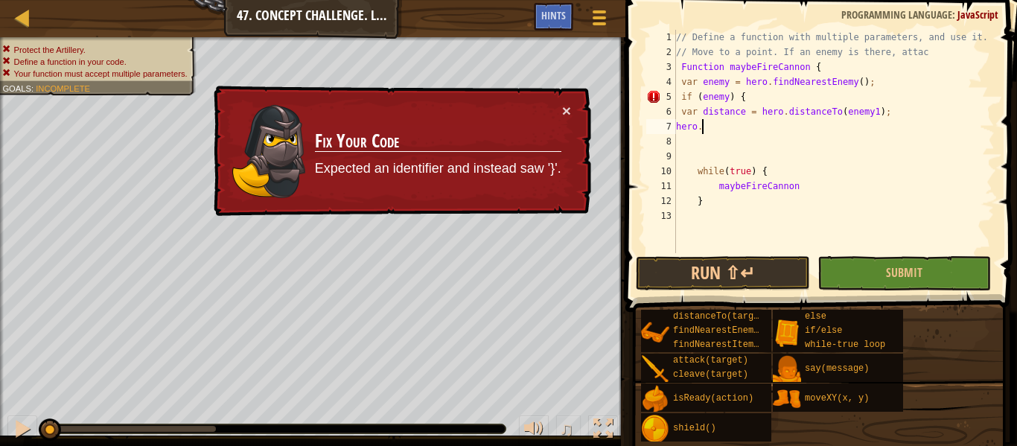
click at [734, 144] on div "// Define a function with multiple parameters, and use it. // Move to a point. …" at bounding box center [834, 156] width 322 height 253
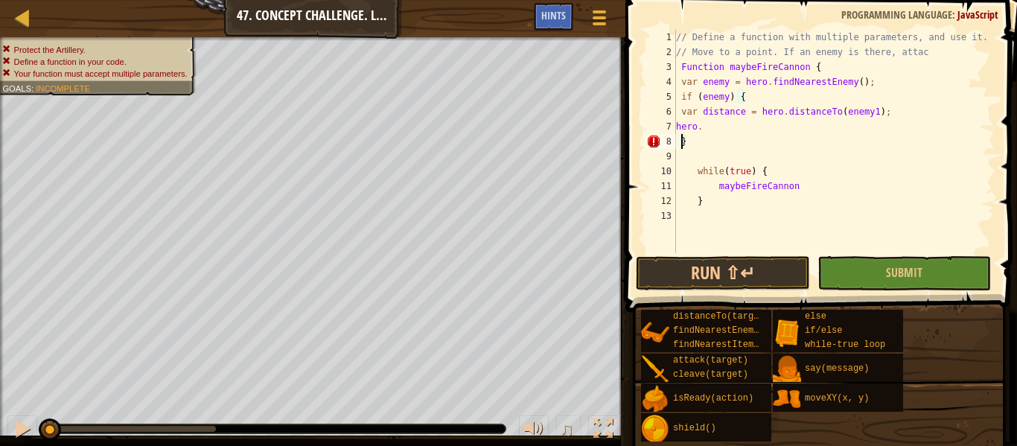
scroll to position [7, 1]
type textarea "}"
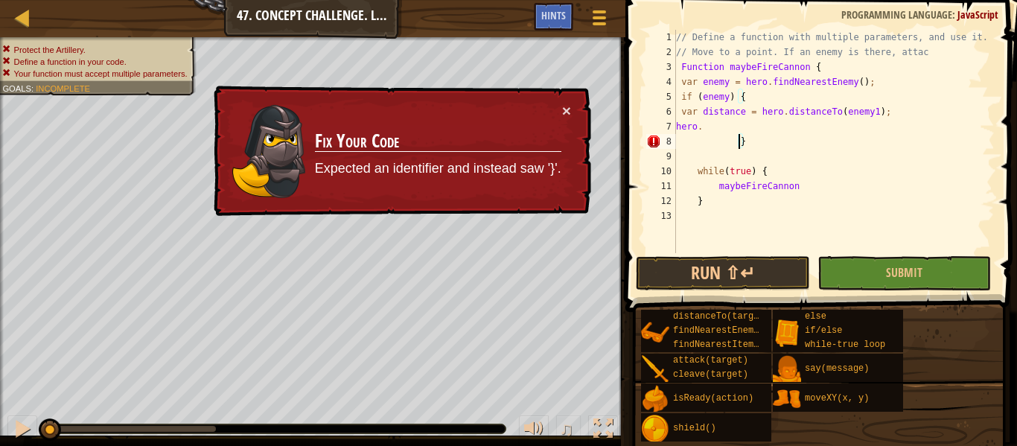
click at [757, 148] on div "// Define a function with multiple parameters, and use it. // Move to a point. …" at bounding box center [834, 156] width 322 height 253
